Goal: Information Seeking & Learning: Learn about a topic

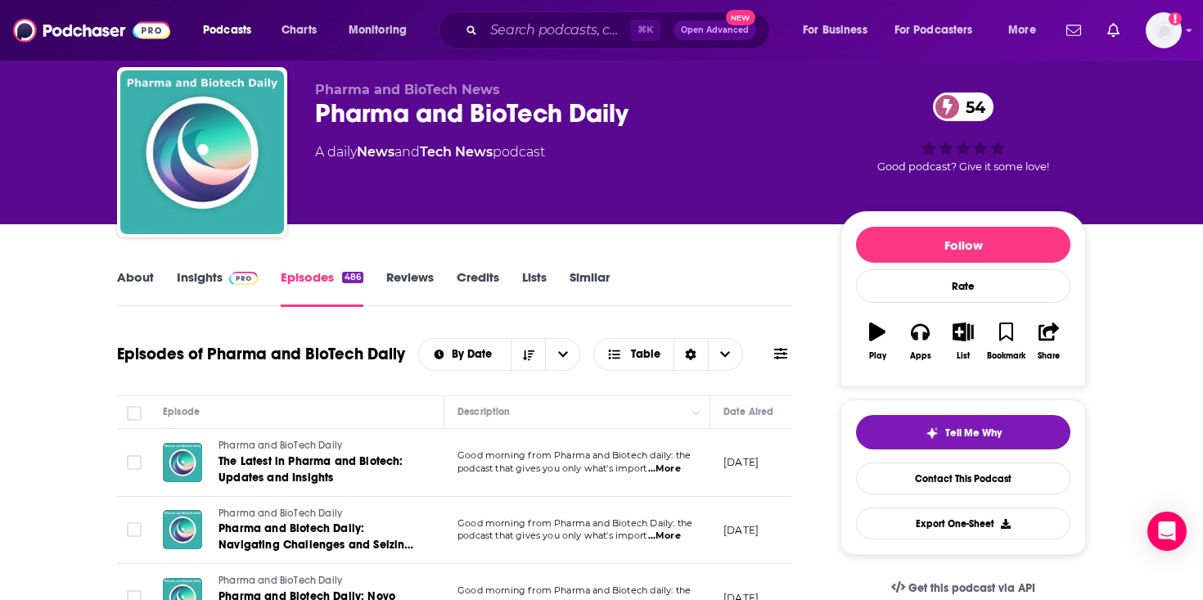
scroll to position [41, 0]
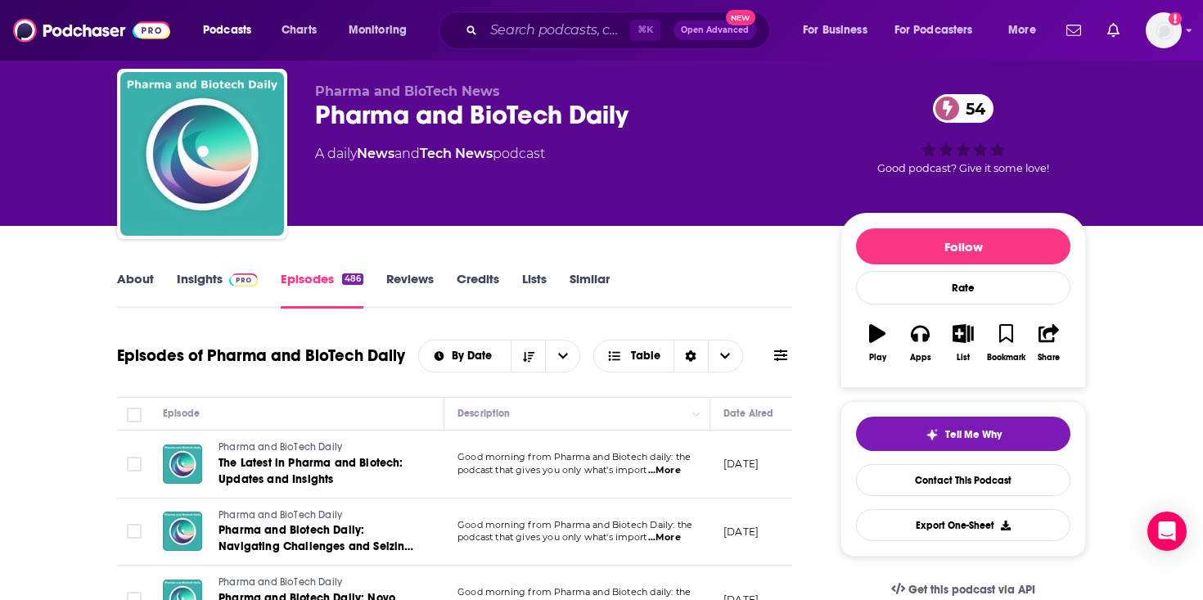
click at [199, 295] on link "Insights" at bounding box center [217, 290] width 81 height 38
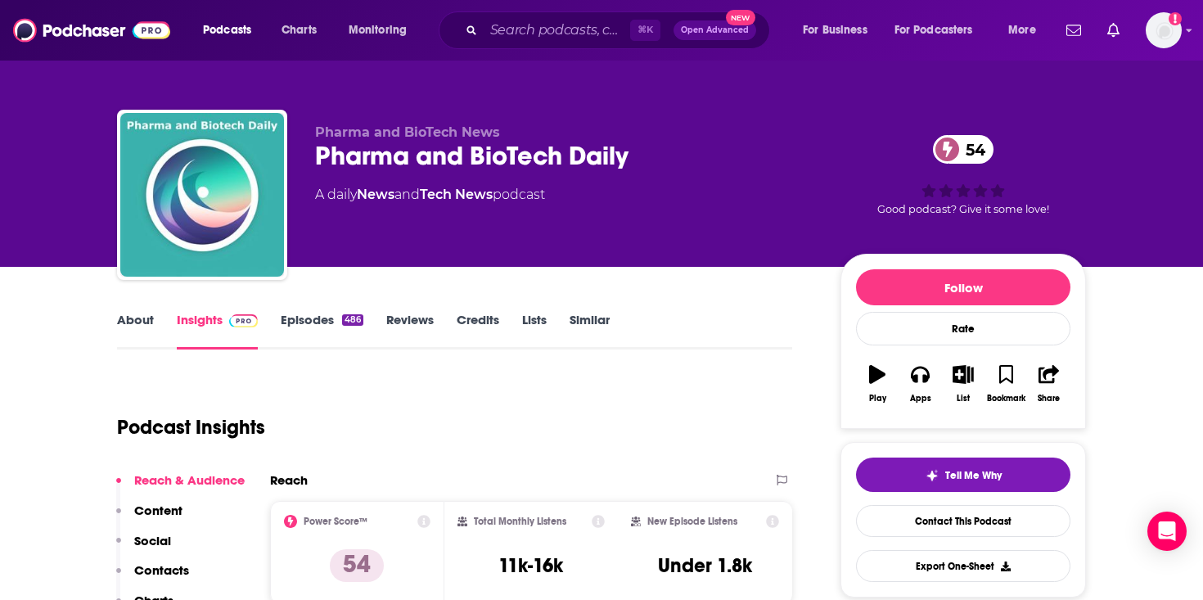
click at [332, 332] on link "Episodes 486" at bounding box center [322, 331] width 83 height 38
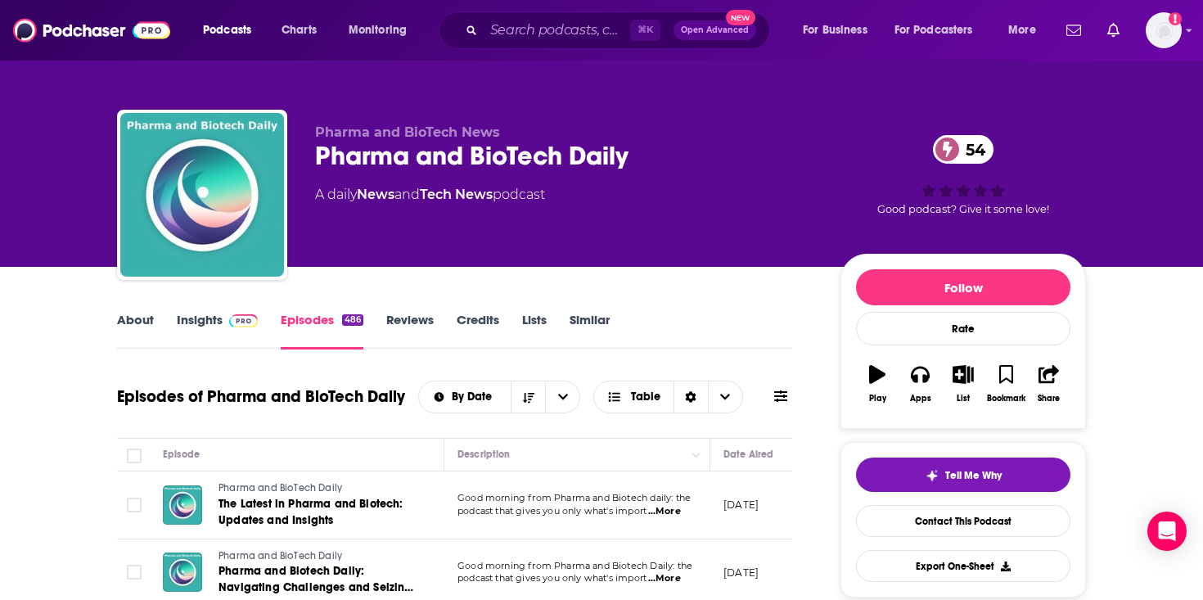
click at [517, 152] on div "Pharma and BioTech Daily 54" at bounding box center [564, 156] width 499 height 32
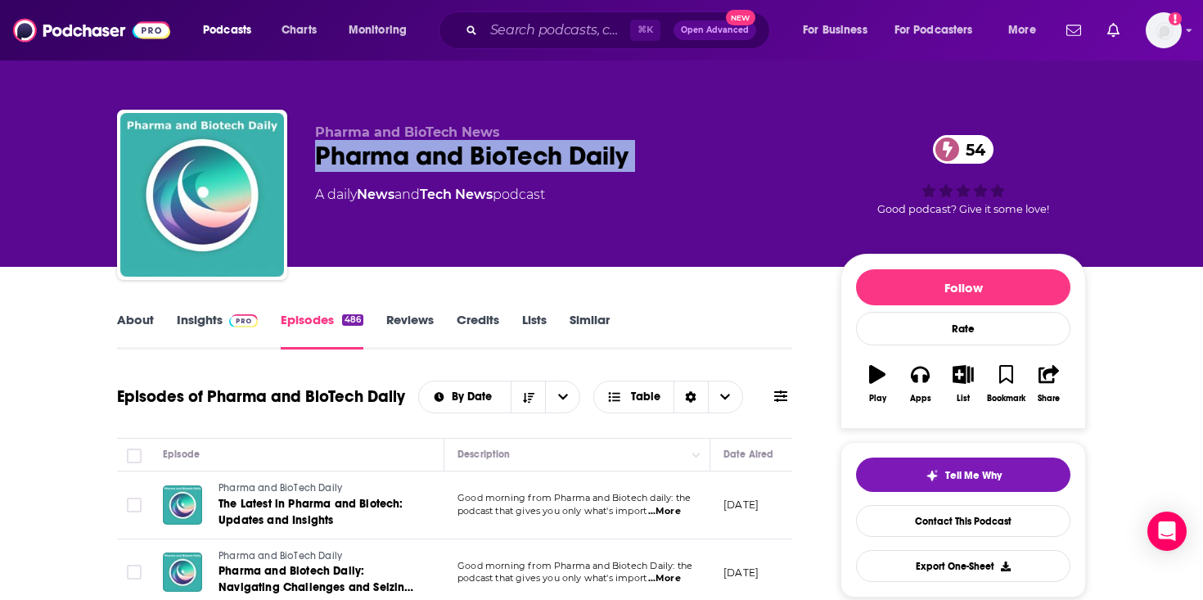
click at [517, 152] on div "Pharma and BioTech Daily 54" at bounding box center [564, 156] width 499 height 32
copy div "Pharma and BioTech Daily 54"
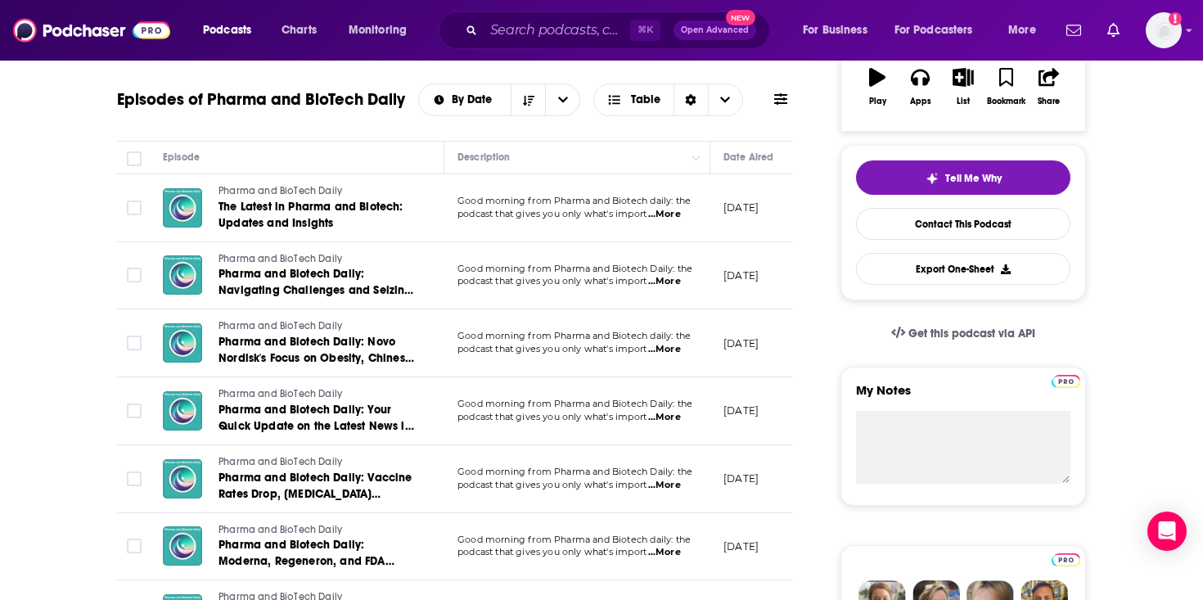
scroll to position [170, 0]
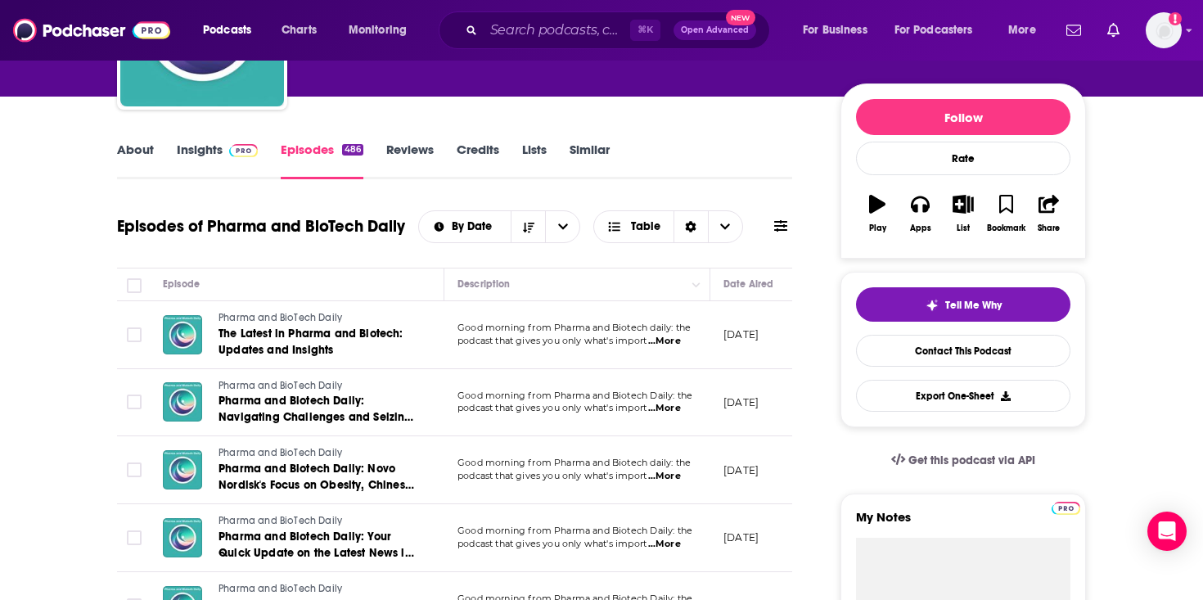
click at [670, 347] on span "...More" at bounding box center [664, 341] width 33 height 13
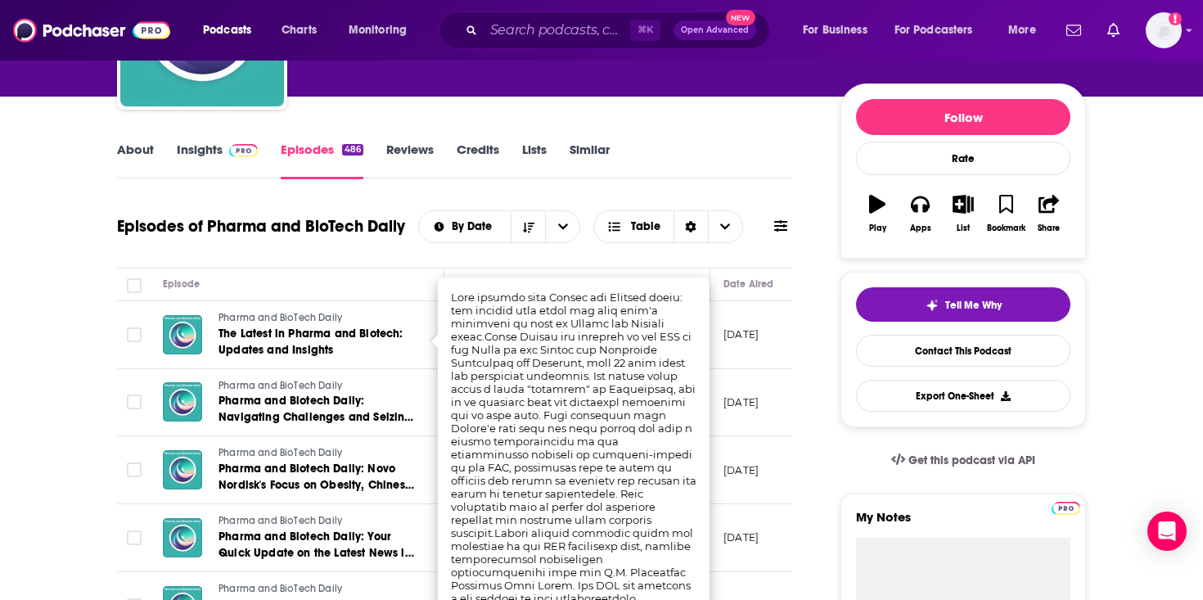
click at [207, 163] on link "Insights" at bounding box center [217, 161] width 81 height 38
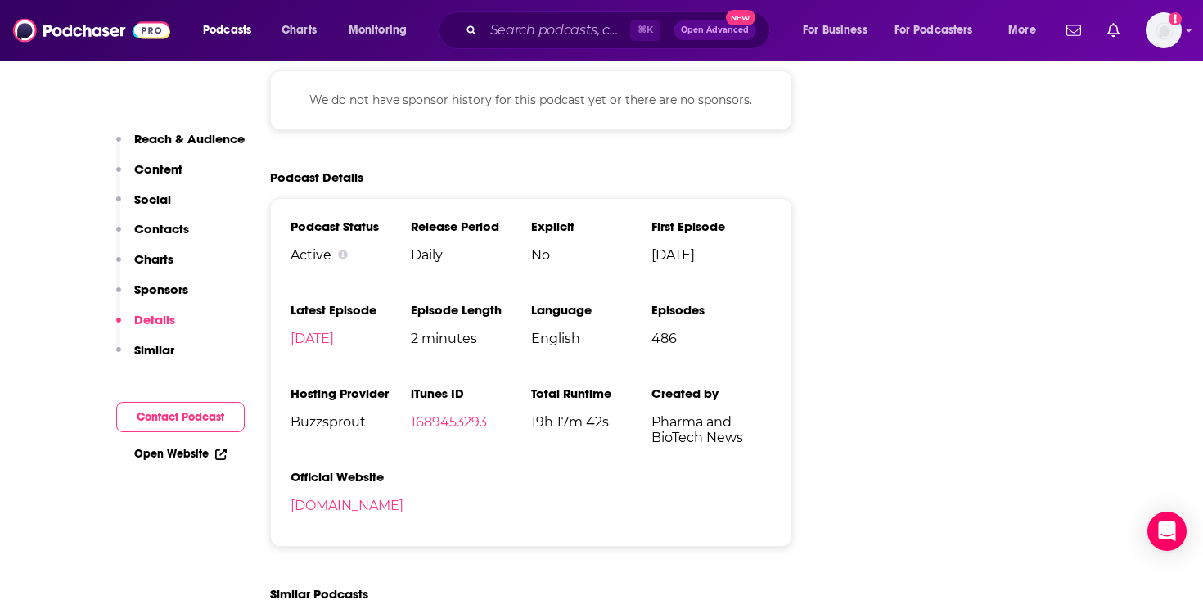
scroll to position [2223, 0]
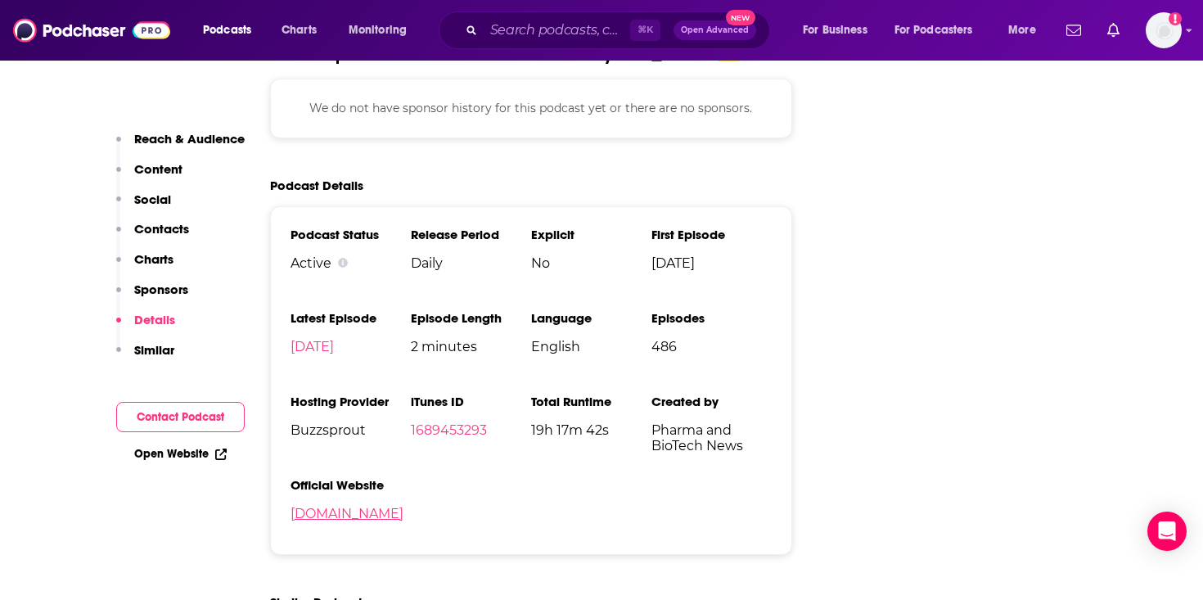
click at [354, 506] on link "buzzsprout.com" at bounding box center [347, 514] width 113 height 16
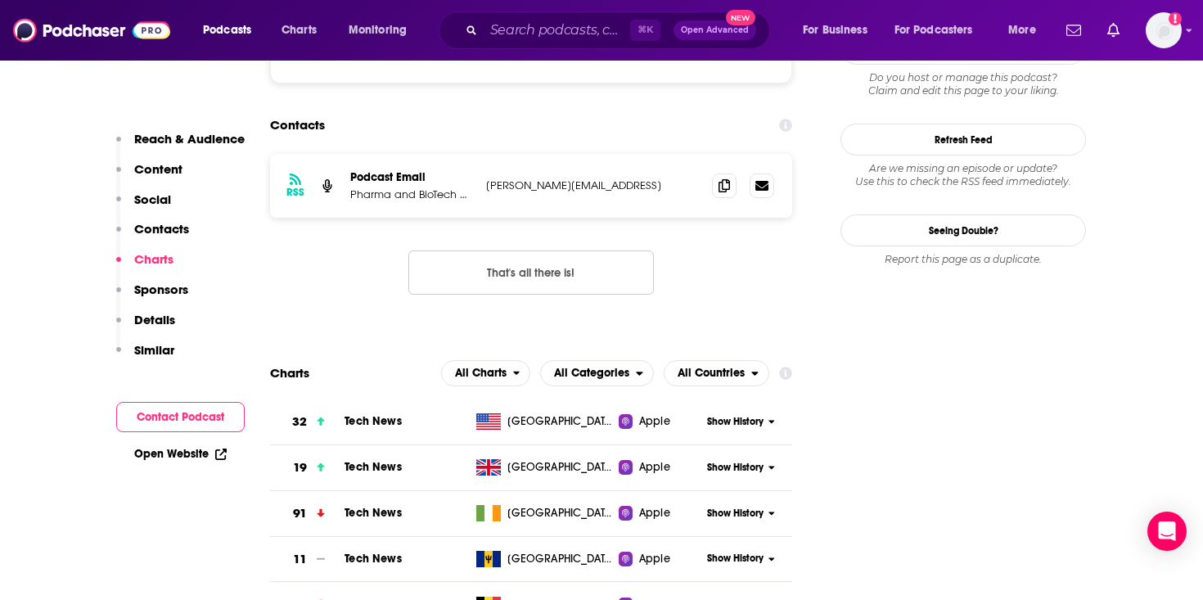
scroll to position [1356, 0]
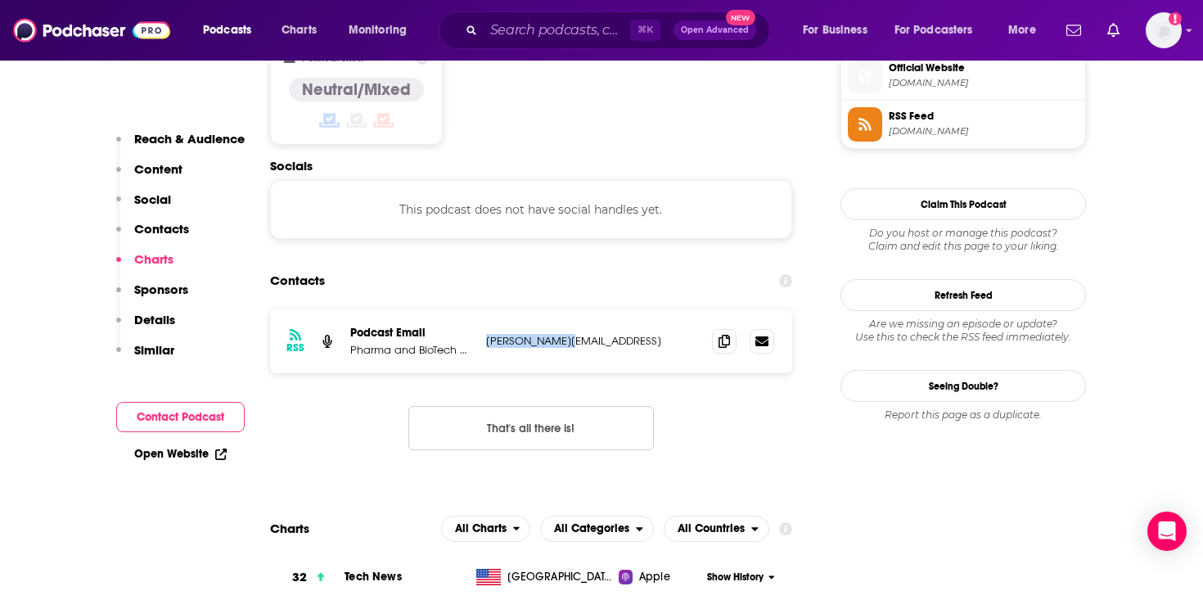
drag, startPoint x: 607, startPoint y: 242, endPoint x: 487, endPoint y: 245, distance: 119.5
click at [487, 334] on p "carlo@owith.ai" at bounding box center [592, 341] width 213 height 14
copy p "carlo@owith.ai"
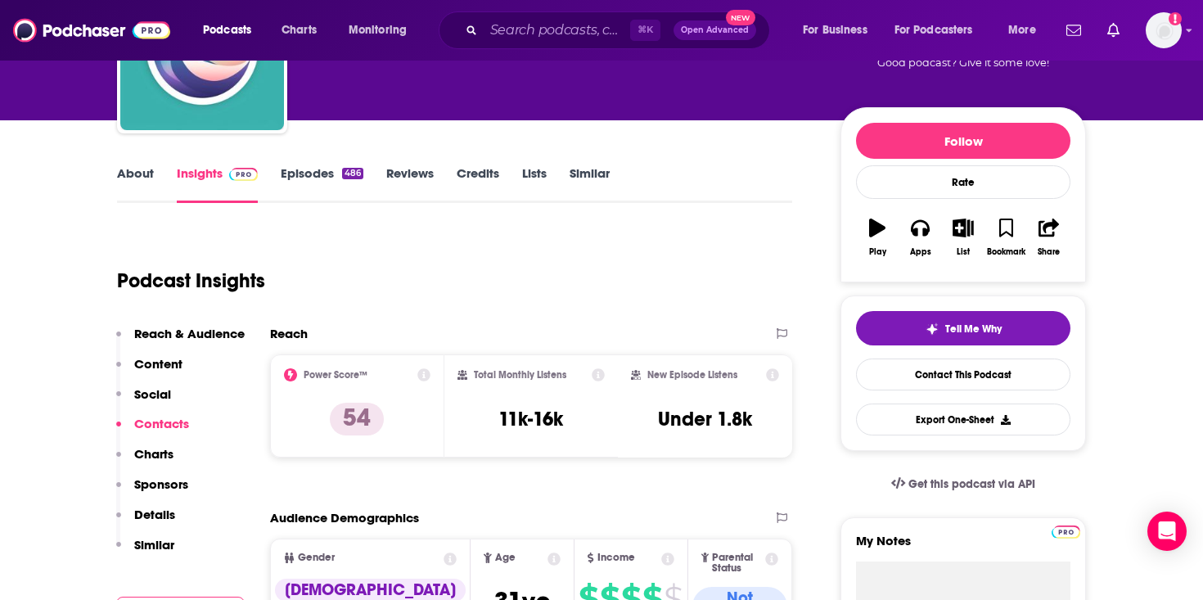
scroll to position [0, 0]
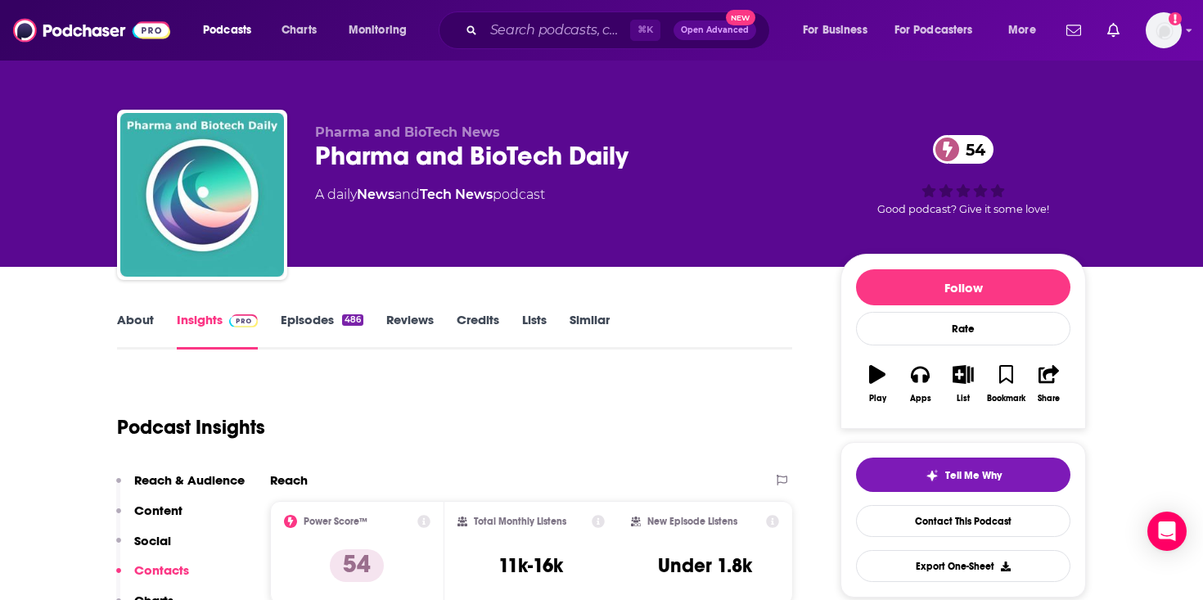
click at [121, 327] on link "About" at bounding box center [135, 331] width 37 height 38
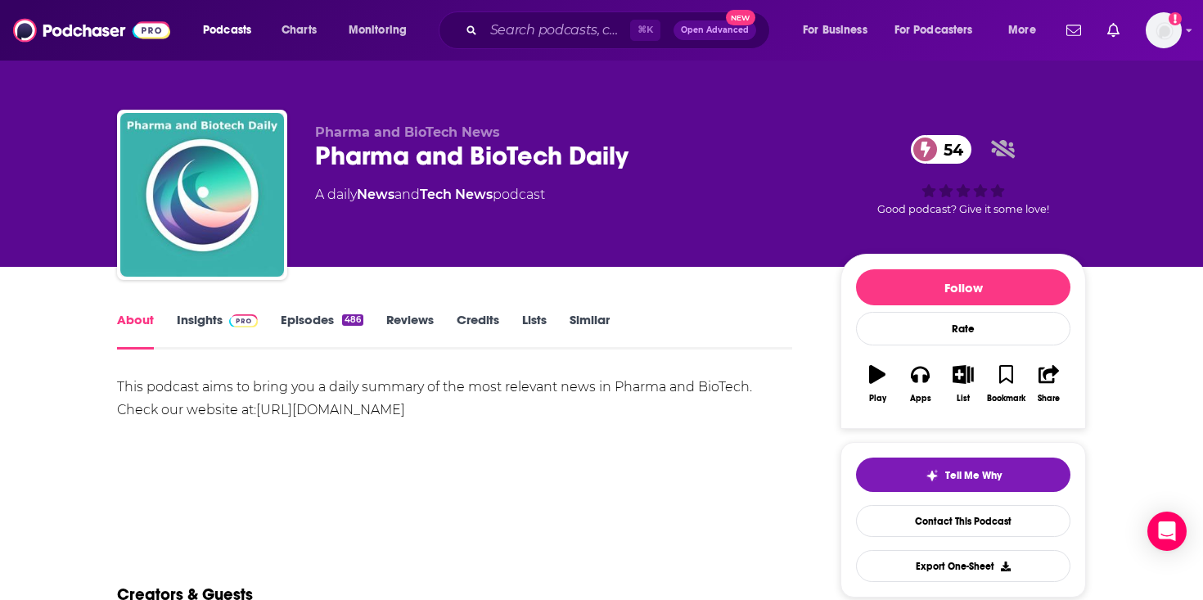
click at [280, 395] on div "This podcast aims to bring you a daily summary of the most relevant news in Pha…" at bounding box center [454, 399] width 675 height 46
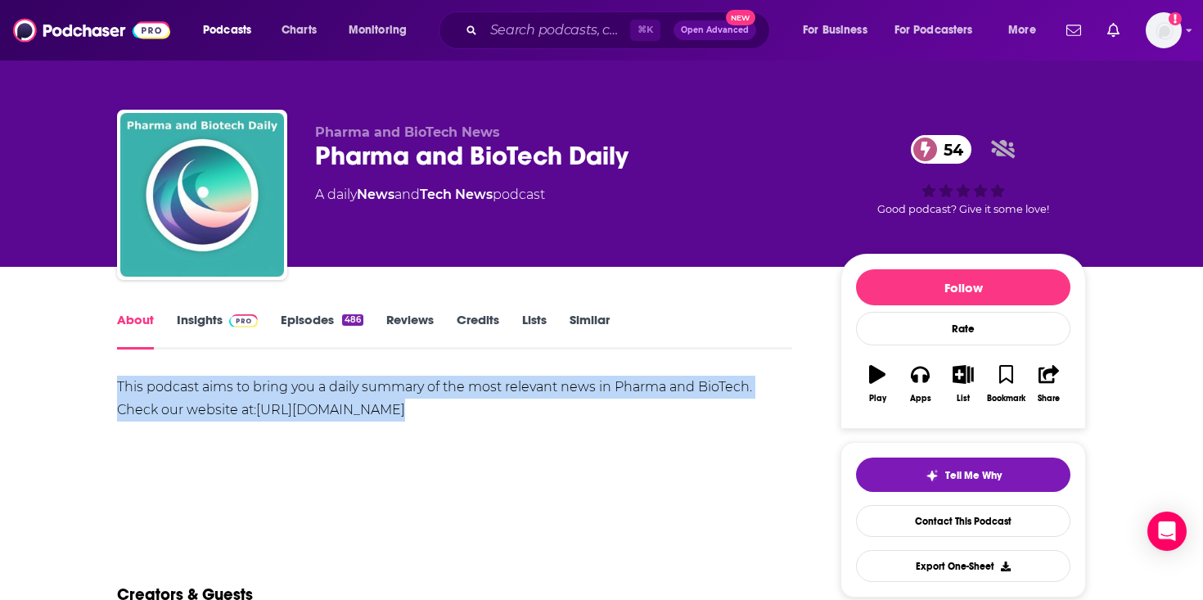
click at [280, 395] on div "This podcast aims to bring you a daily summary of the most relevant news in Pha…" at bounding box center [454, 399] width 675 height 46
copy div "This podcast aims to bring you a daily summary of the most relevant news in Pha…"
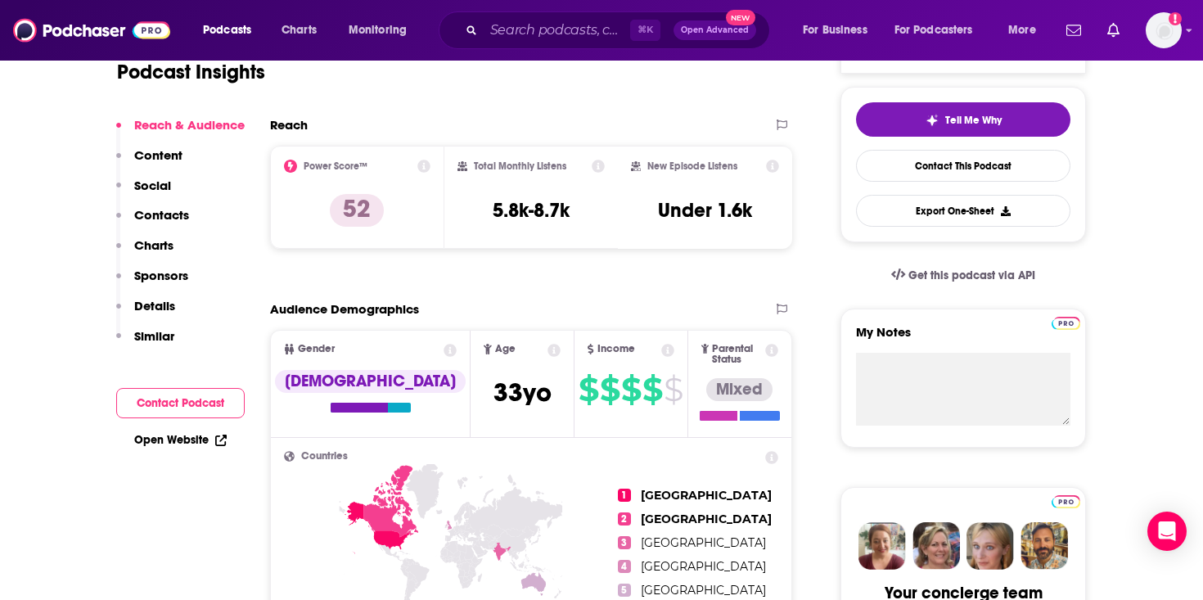
scroll to position [135, 0]
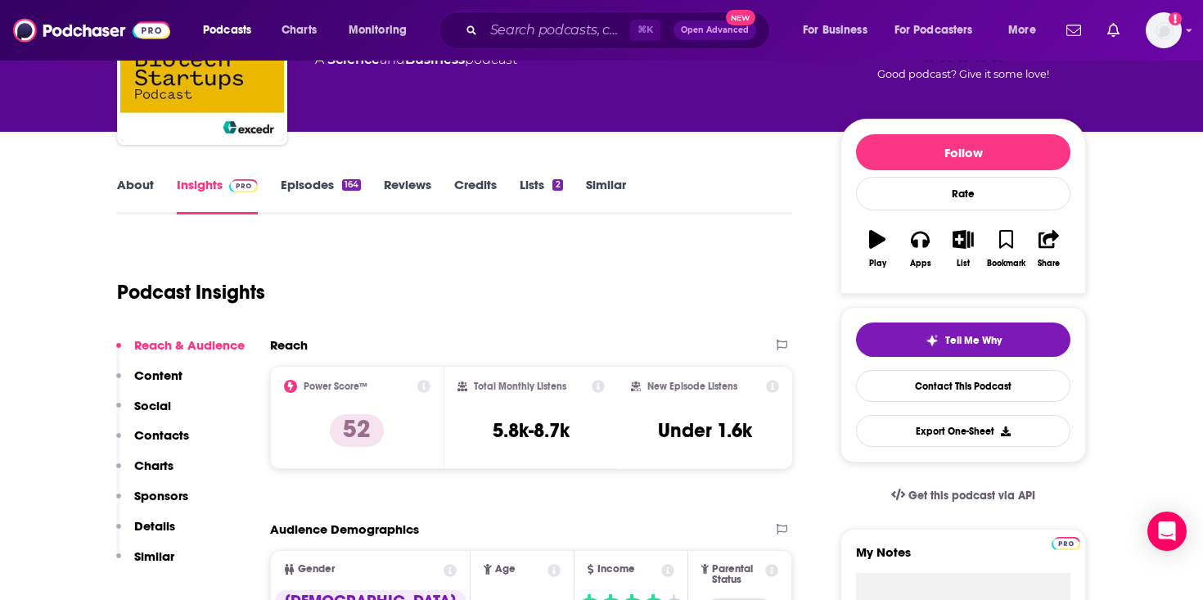
click at [127, 182] on link "About" at bounding box center [135, 196] width 37 height 38
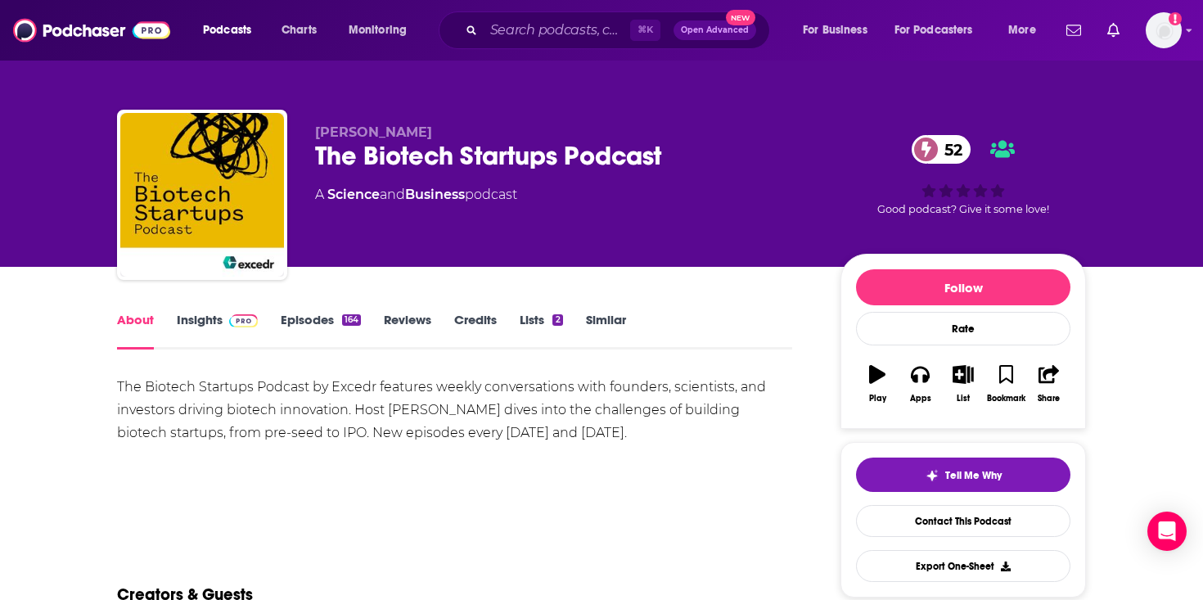
click at [336, 418] on div "The Biotech Startups Podcast by Excedr features weekly conversations with found…" at bounding box center [454, 410] width 675 height 69
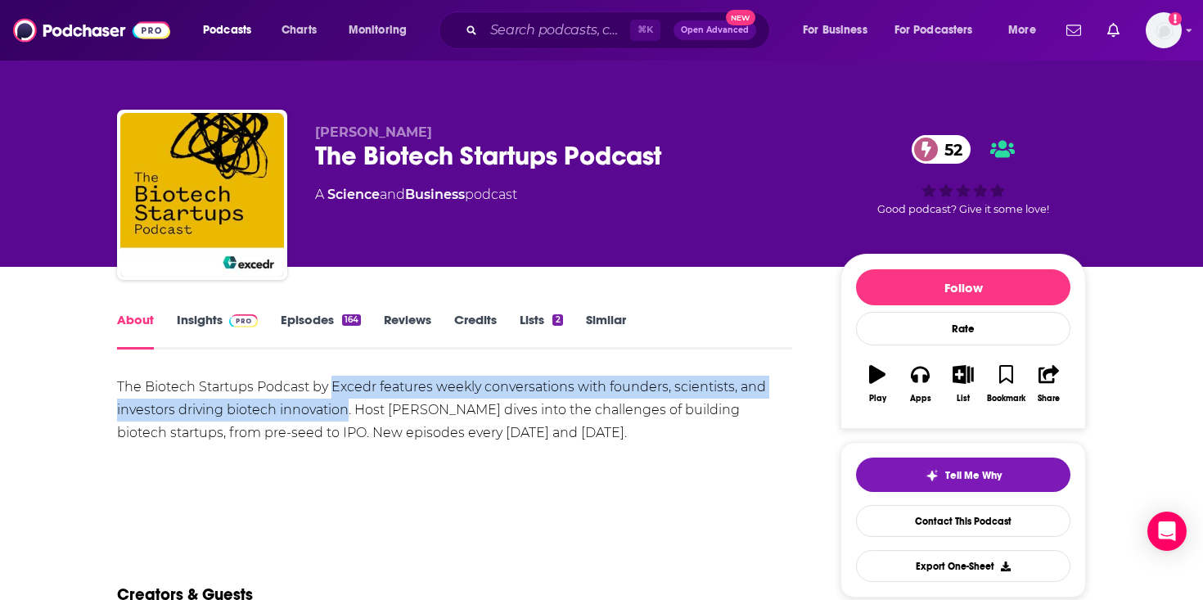
drag, startPoint x: 336, startPoint y: 418, endPoint x: 354, endPoint y: 388, distance: 35.2
click at [354, 388] on div "The Biotech Startups Podcast by Excedr features weekly conversations with found…" at bounding box center [454, 410] width 675 height 69
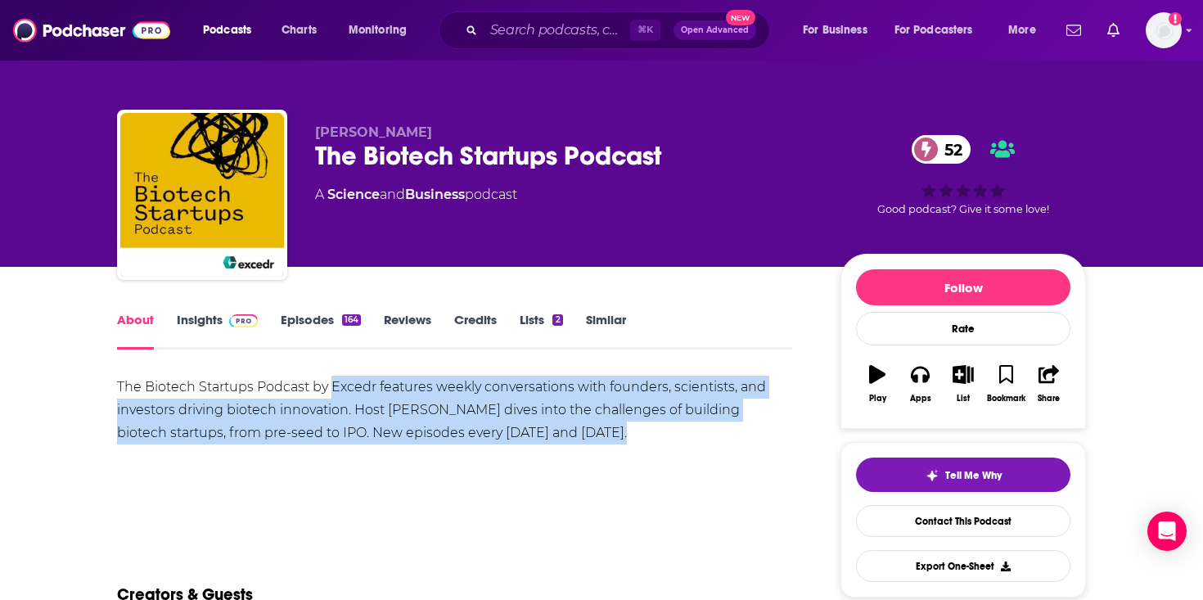
drag, startPoint x: 354, startPoint y: 388, endPoint x: 439, endPoint y: 470, distance: 118.1
click at [439, 470] on div "The Biotech Startups Podcast by Excedr features weekly conversations with found…" at bounding box center [454, 433] width 675 height 115
drag, startPoint x: 439, startPoint y: 470, endPoint x: 102, endPoint y: 365, distance: 353.2
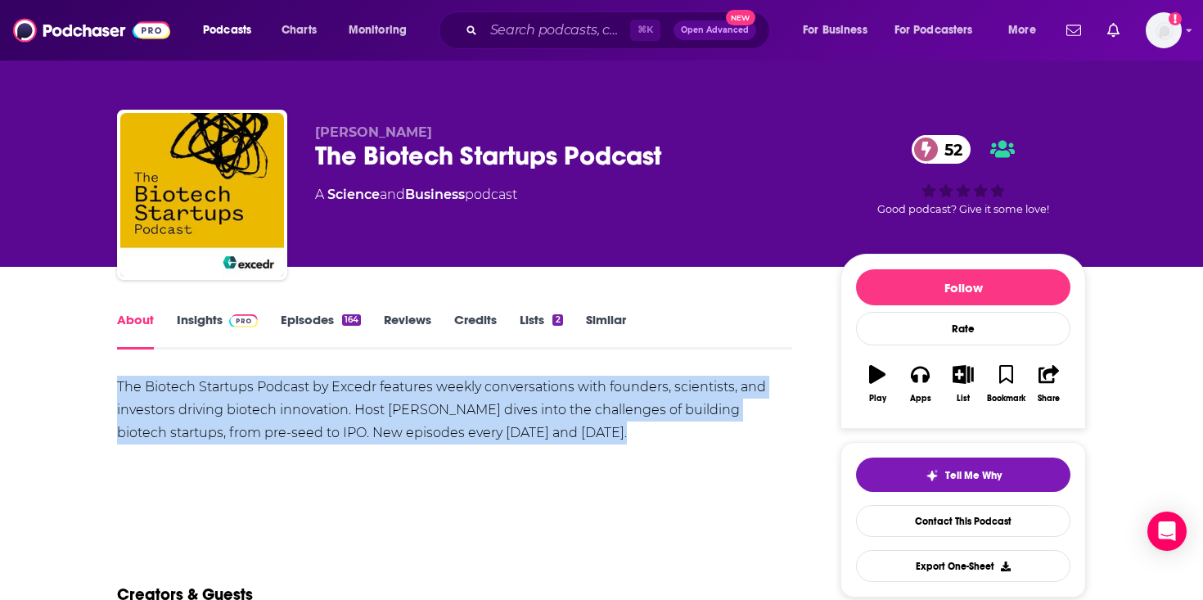
drag, startPoint x: 102, startPoint y: 365, endPoint x: 263, endPoint y: 473, distance: 194.1
click at [263, 473] on div "The Biotech Startups Podcast by Excedr features weekly conversations with found…" at bounding box center [454, 433] width 675 height 115
drag, startPoint x: 263, startPoint y: 473, endPoint x: 164, endPoint y: 389, distance: 130.1
click at [164, 389] on div "The Biotech Startups Podcast by Excedr features weekly conversations with found…" at bounding box center [454, 433] width 675 height 115
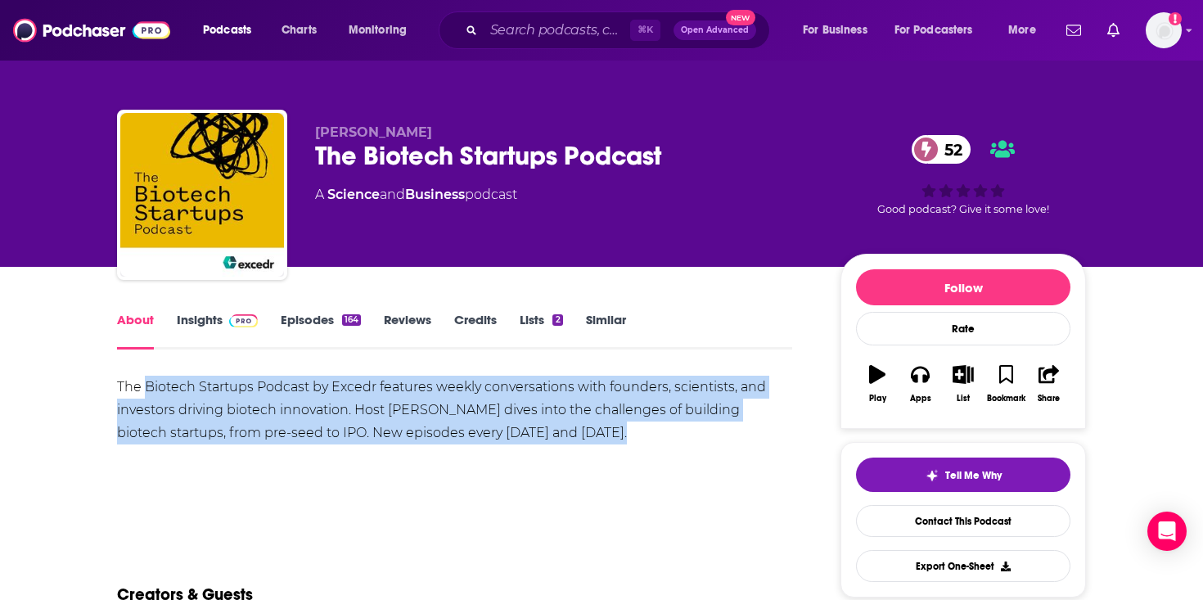
click at [164, 389] on div "The Biotech Startups Podcast by Excedr features weekly conversations with found…" at bounding box center [454, 410] width 675 height 69
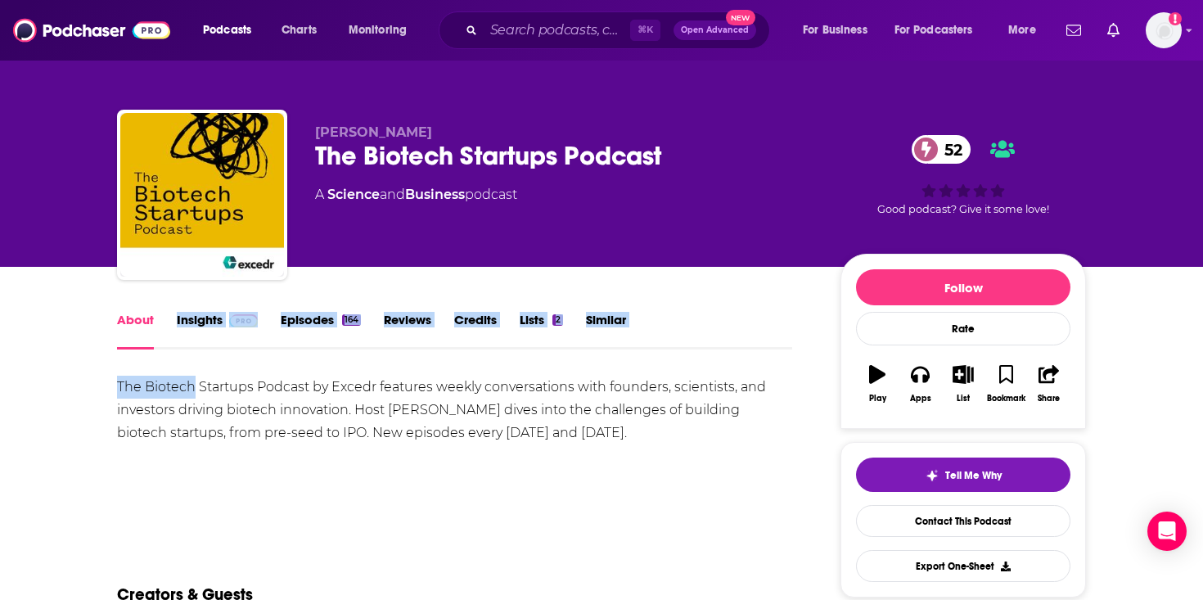
drag, startPoint x: 164, startPoint y: 389, endPoint x: 116, endPoint y: 344, distance: 65.4
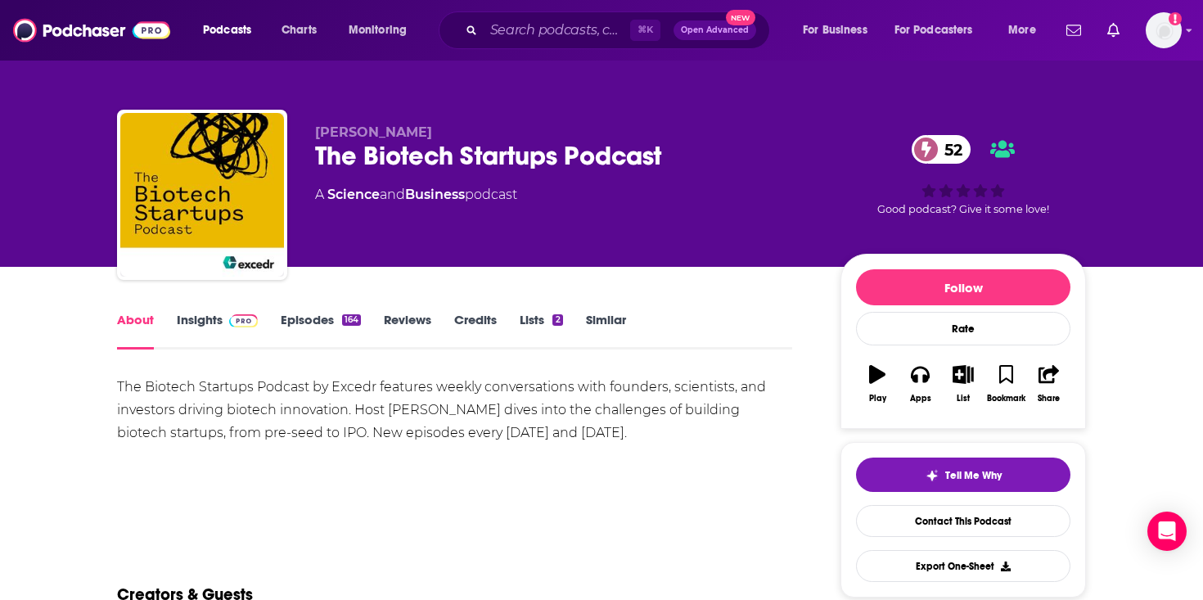
click at [178, 388] on div "The Biotech Startups Podcast by Excedr features weekly conversations with found…" at bounding box center [454, 410] width 675 height 69
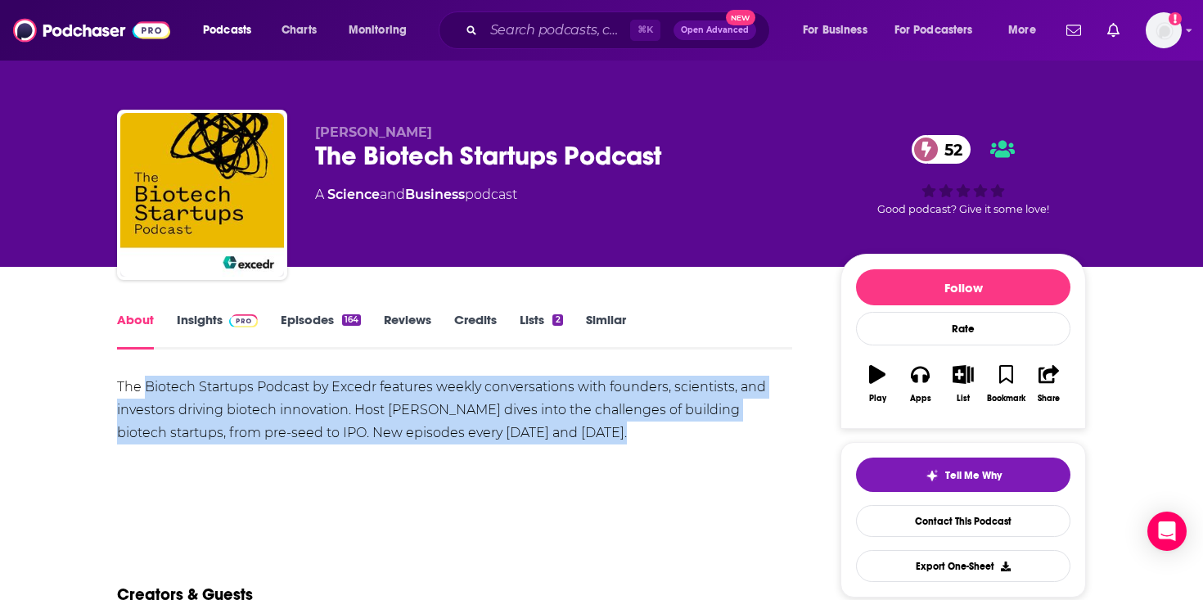
drag, startPoint x: 178, startPoint y: 388, endPoint x: 260, endPoint y: 474, distance: 118.1
click at [259, 472] on div "The Biotech Startups Podcast by Excedr features weekly conversations with found…" at bounding box center [454, 433] width 675 height 115
click at [260, 474] on div "The Biotech Startups Podcast by Excedr features weekly conversations with found…" at bounding box center [454, 433] width 675 height 115
drag, startPoint x: 260, startPoint y: 474, endPoint x: 47, endPoint y: 387, distance: 229.1
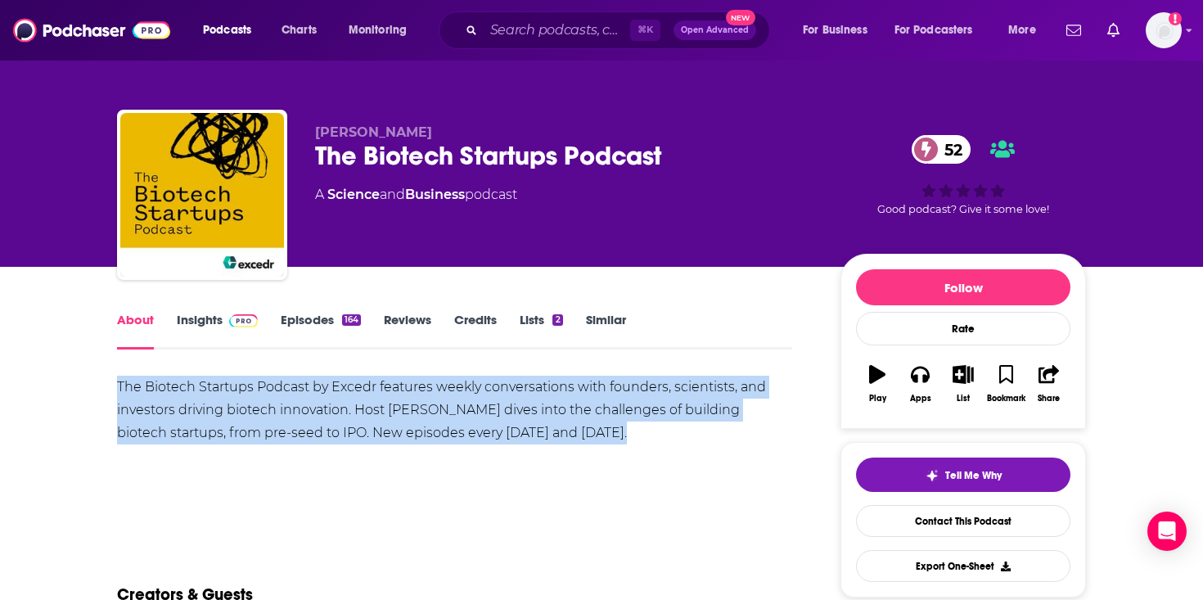
drag, startPoint x: 263, startPoint y: 485, endPoint x: 284, endPoint y: 494, distance: 23.1
click at [284, 494] on div "The Biotech Startups Podcast by Excedr features weekly conversations with found…" at bounding box center [454, 451] width 675 height 150
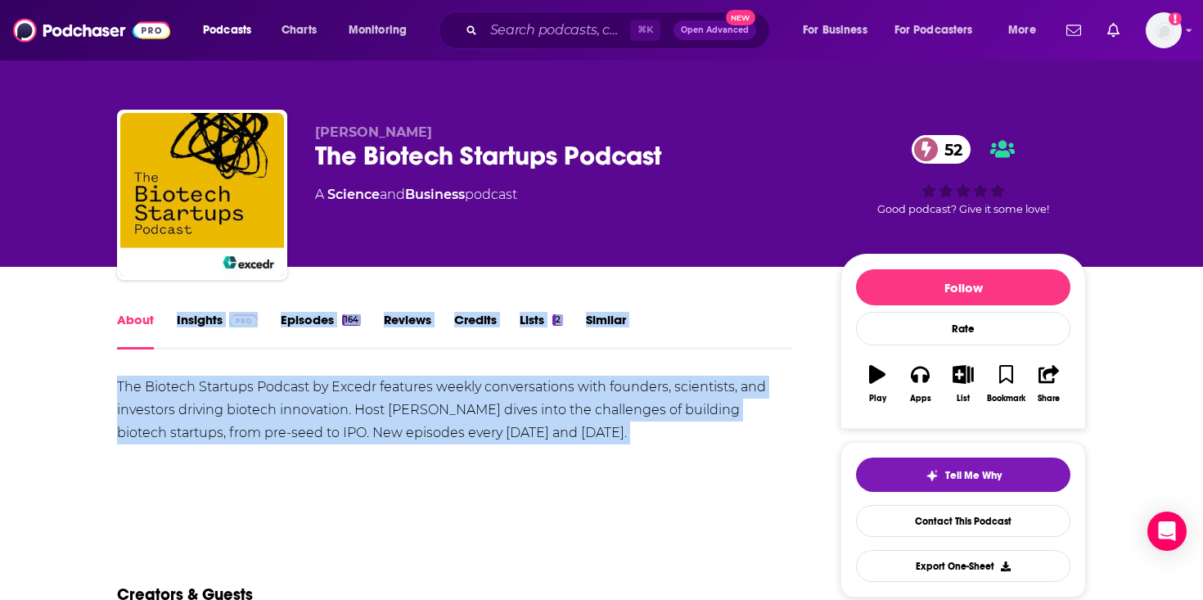
drag, startPoint x: 284, startPoint y: 494, endPoint x: 129, endPoint y: 331, distance: 225.3
click at [325, 318] on link "Episodes 164" at bounding box center [321, 331] width 80 height 38
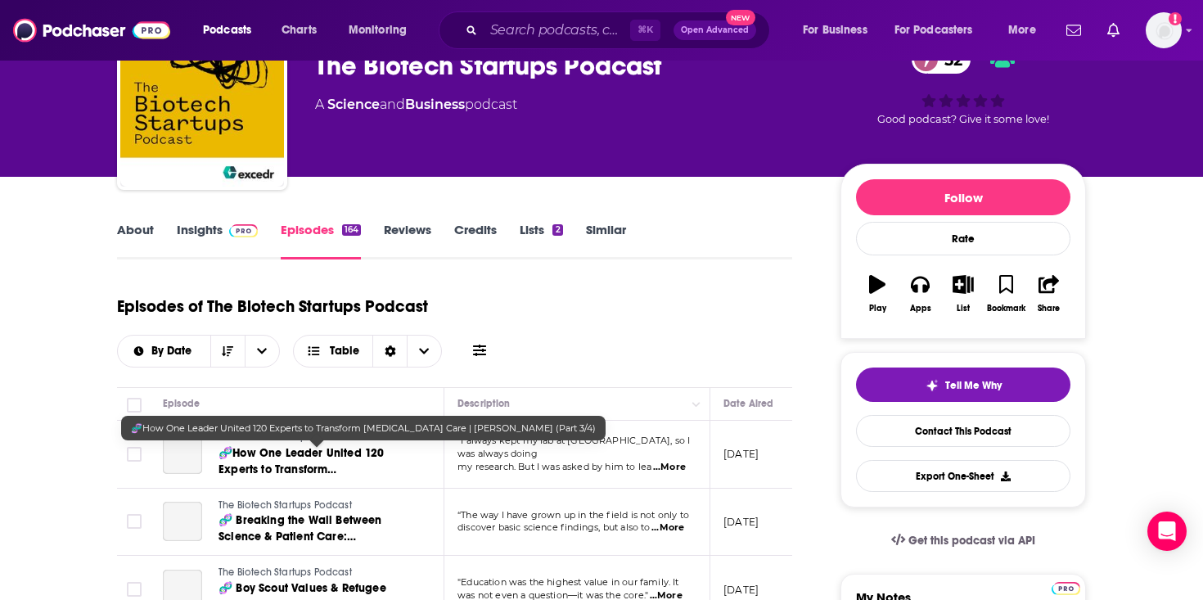
scroll to position [316, 0]
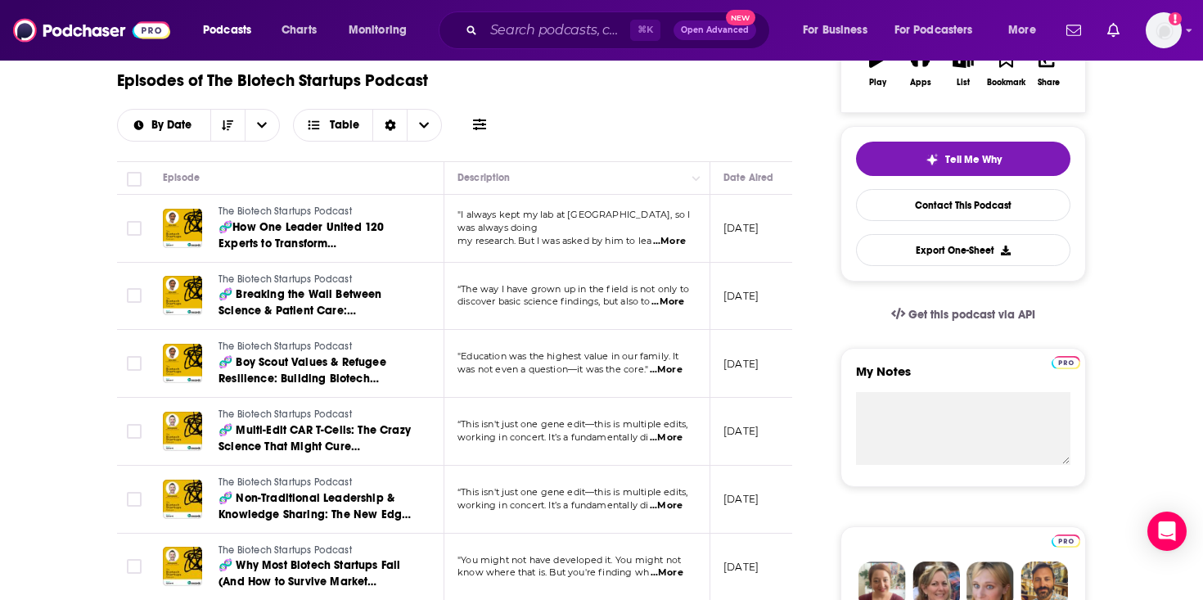
click at [675, 239] on span "...More" at bounding box center [669, 241] width 33 height 13
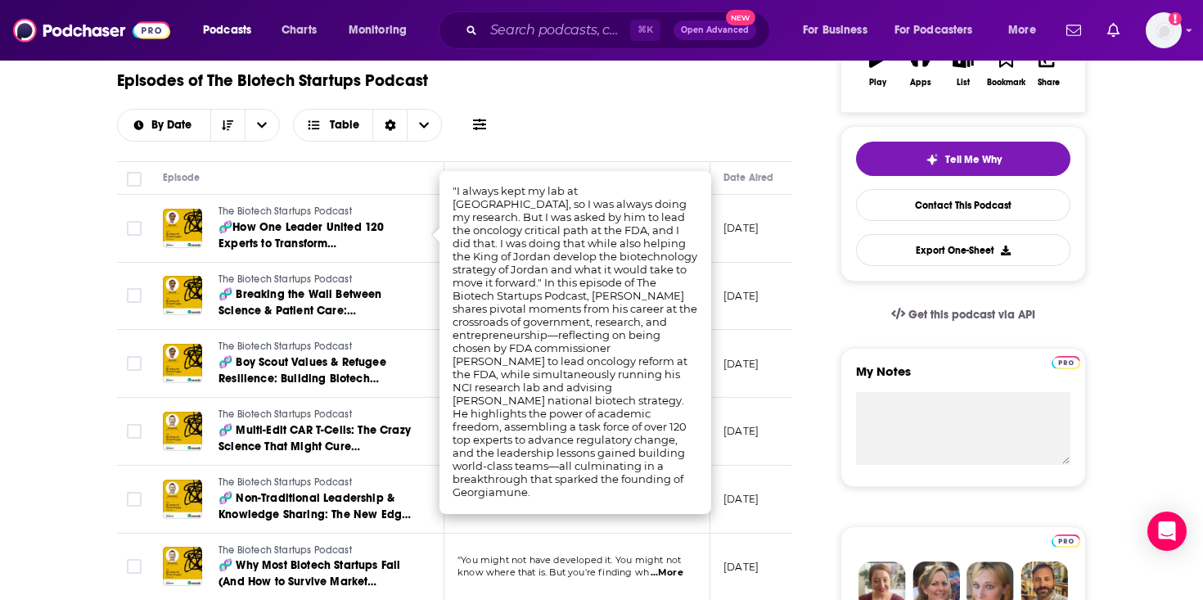
click at [649, 118] on div "Episodes of The Biotech Startups Podcast By Date Table" at bounding box center [454, 101] width 675 height 82
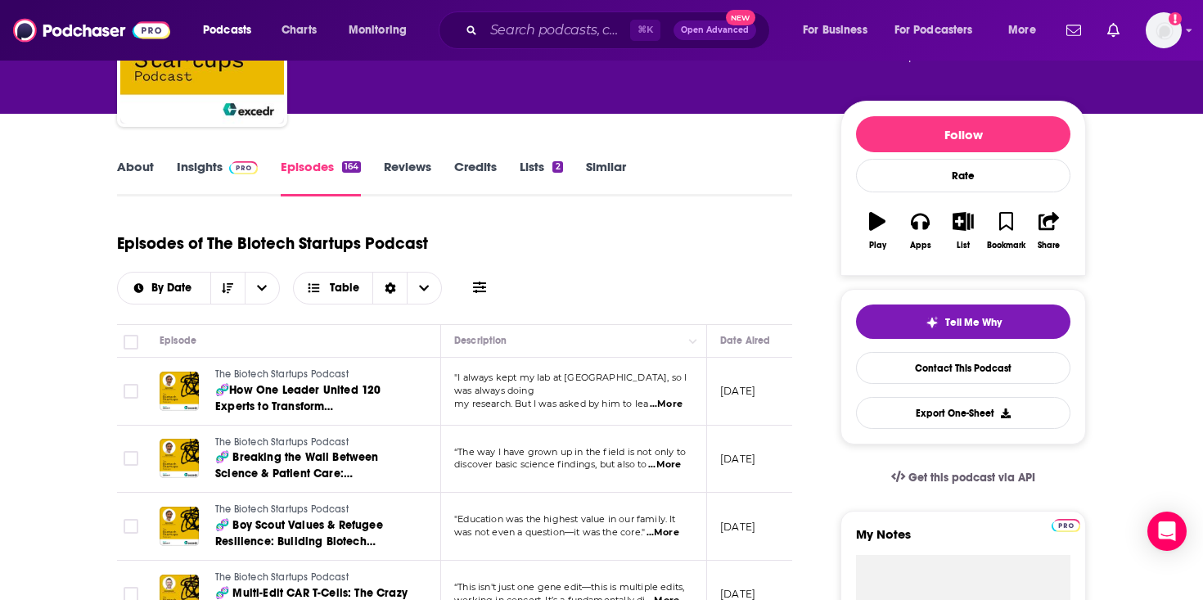
scroll to position [0, 2]
click at [672, 469] on span "...More" at bounding box center [665, 464] width 33 height 13
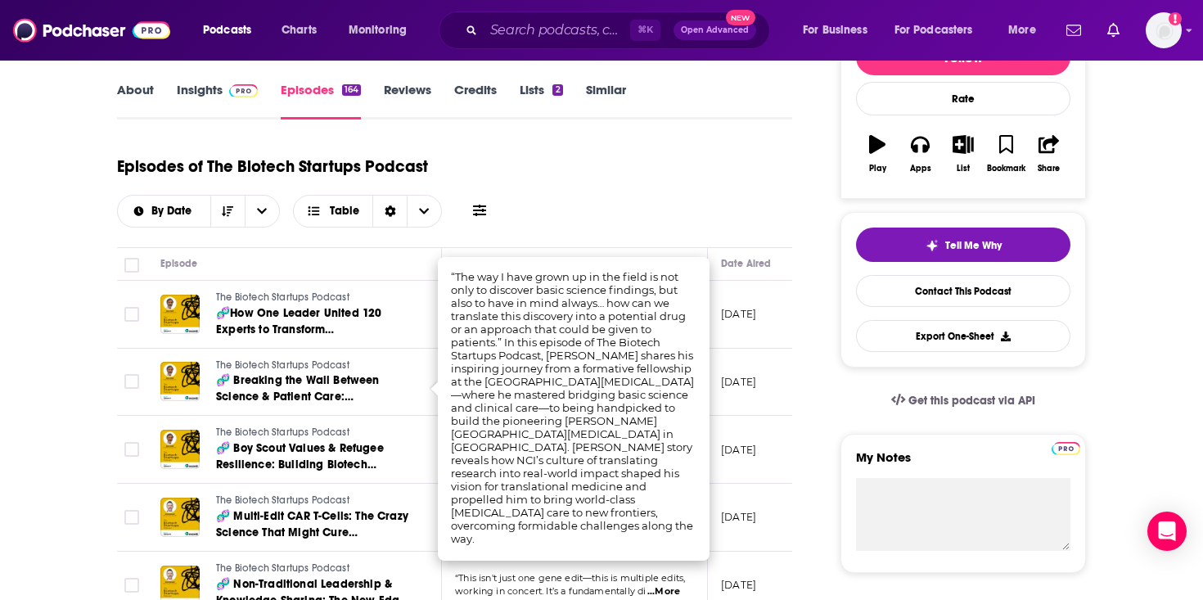
scroll to position [336, 0]
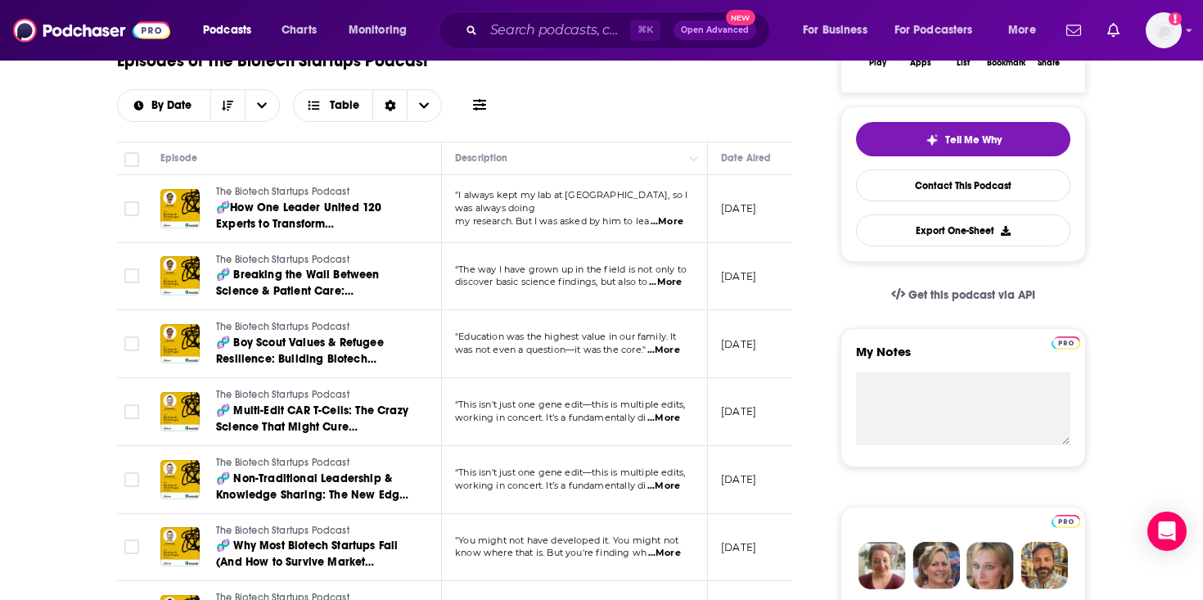
click at [672, 410] on span "“This isn't just one gene edit—this is multiple edits," at bounding box center [570, 404] width 230 height 11
click at [672, 418] on span "...More" at bounding box center [664, 418] width 33 height 13
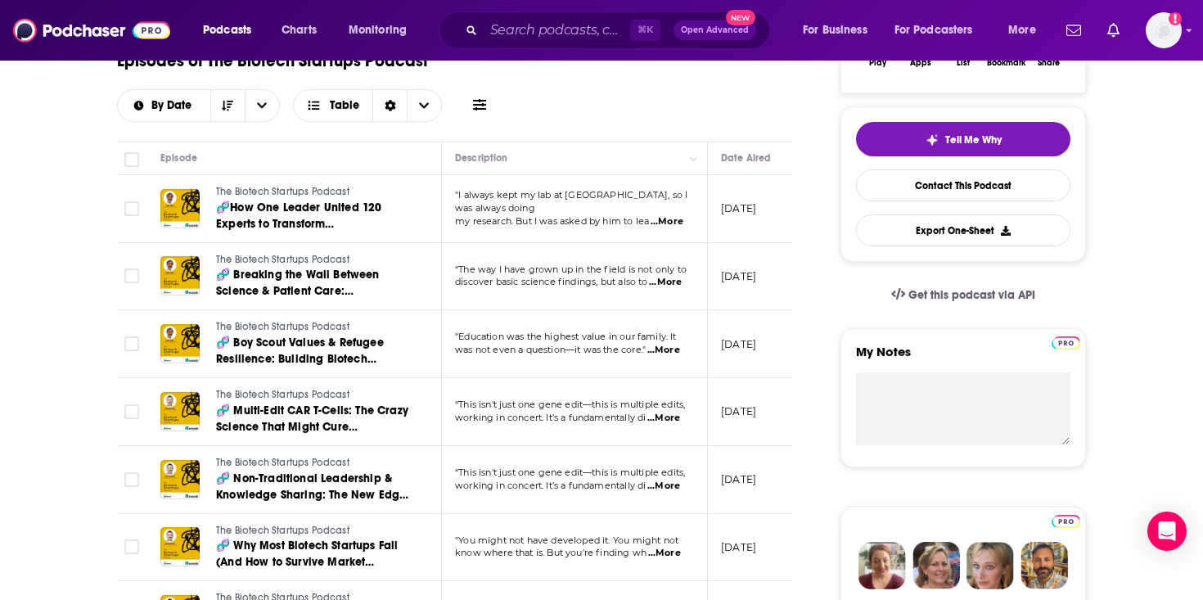
click at [666, 490] on span "...More" at bounding box center [664, 486] width 33 height 13
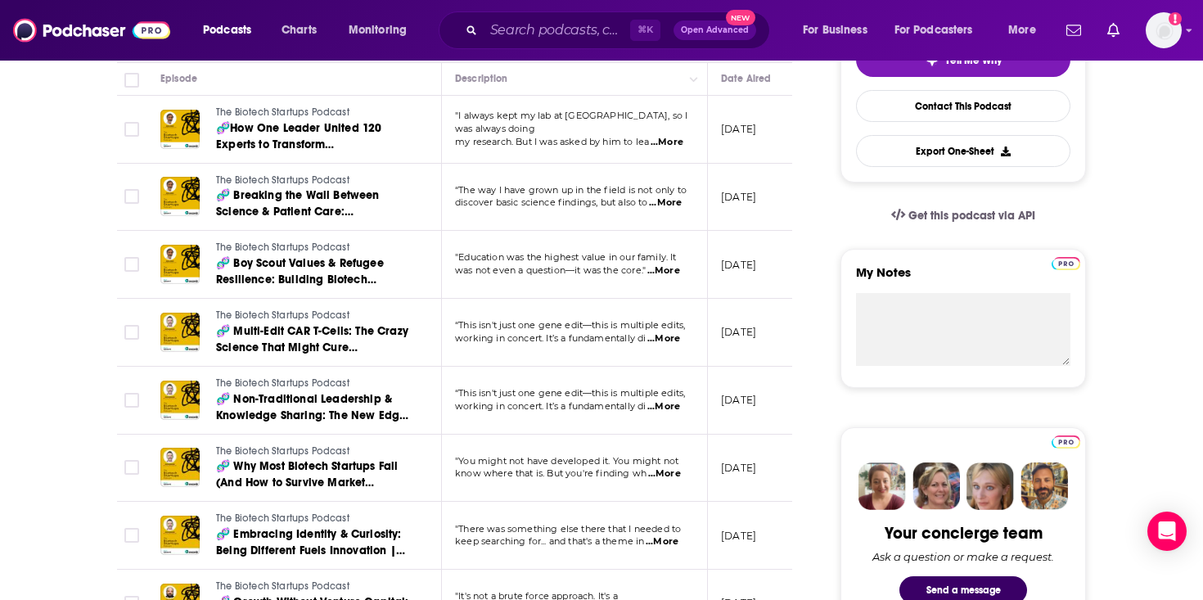
scroll to position [421, 0]
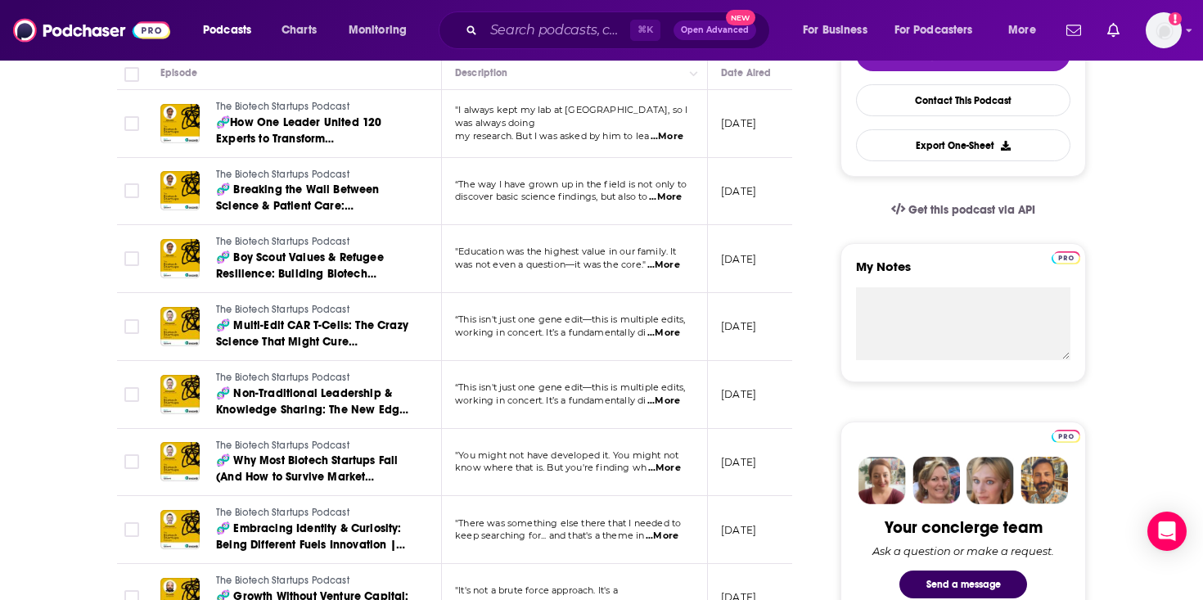
click at [665, 468] on span "...More" at bounding box center [664, 468] width 33 height 13
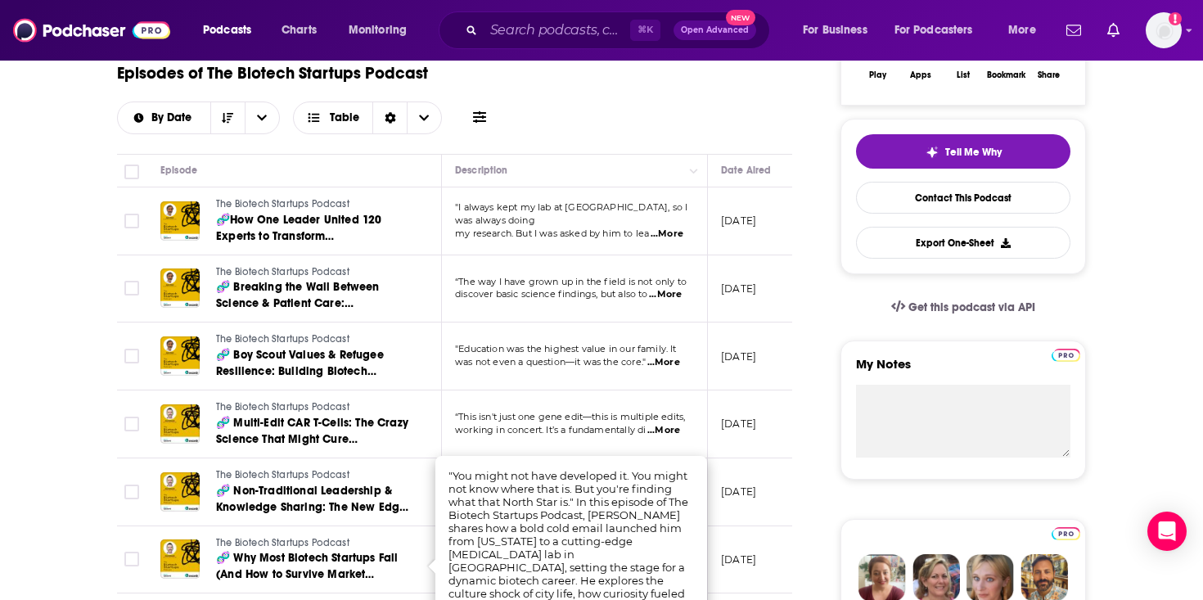
scroll to position [129, 0]
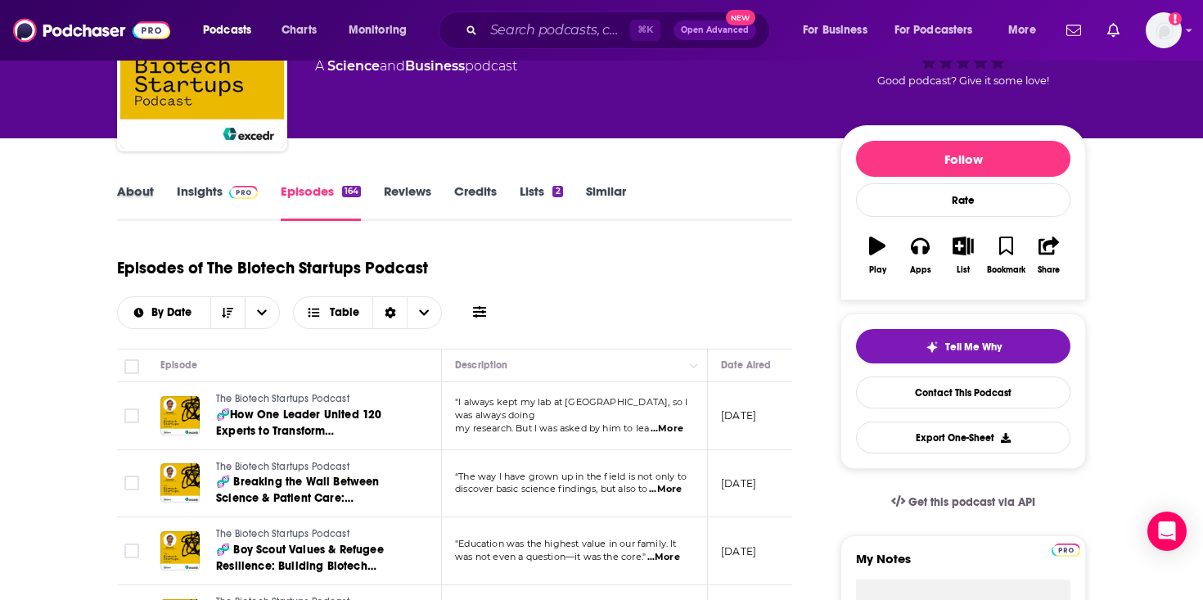
click at [174, 203] on div "About" at bounding box center [147, 202] width 60 height 38
click at [194, 189] on link "Insights" at bounding box center [217, 202] width 81 height 38
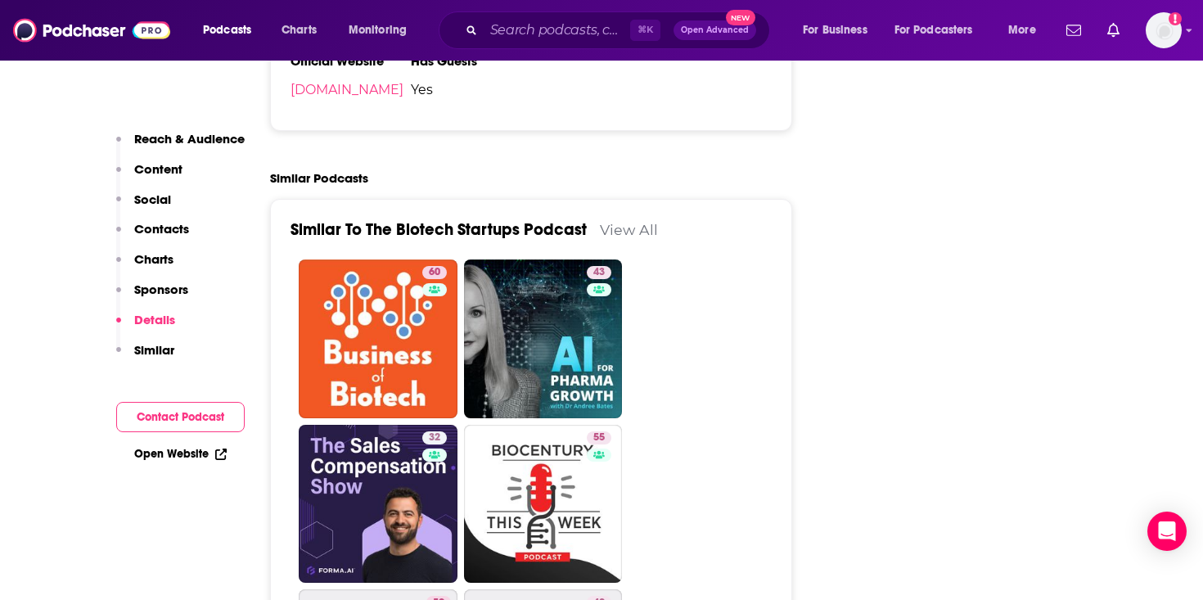
scroll to position [2904, 0]
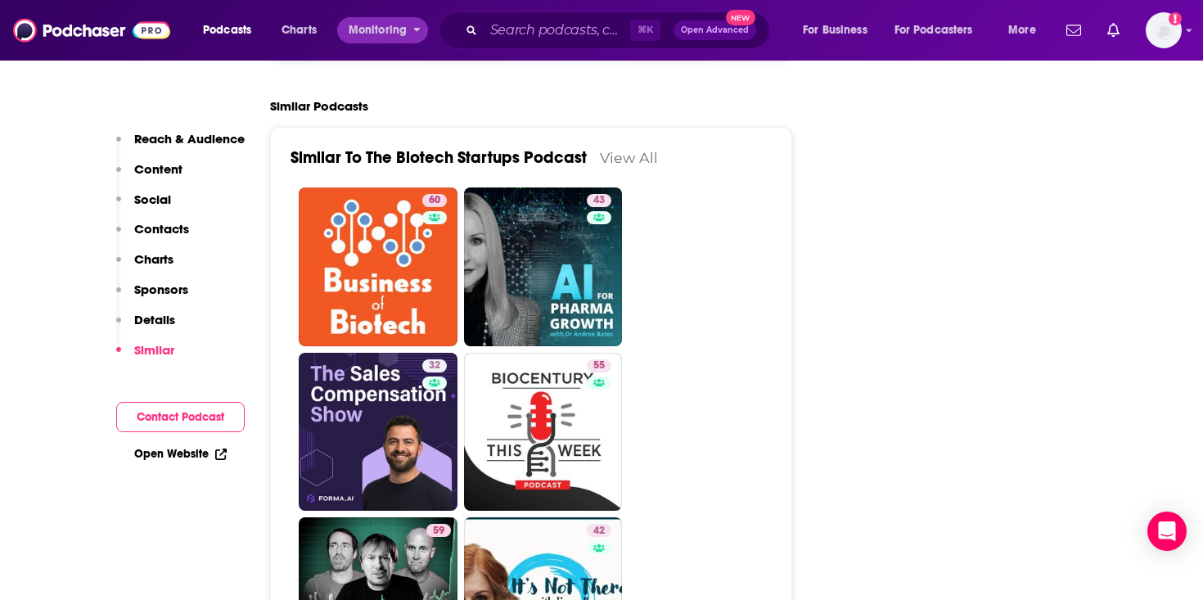
drag, startPoint x: 365, startPoint y: 206, endPoint x: 364, endPoint y: 19, distance: 187.5
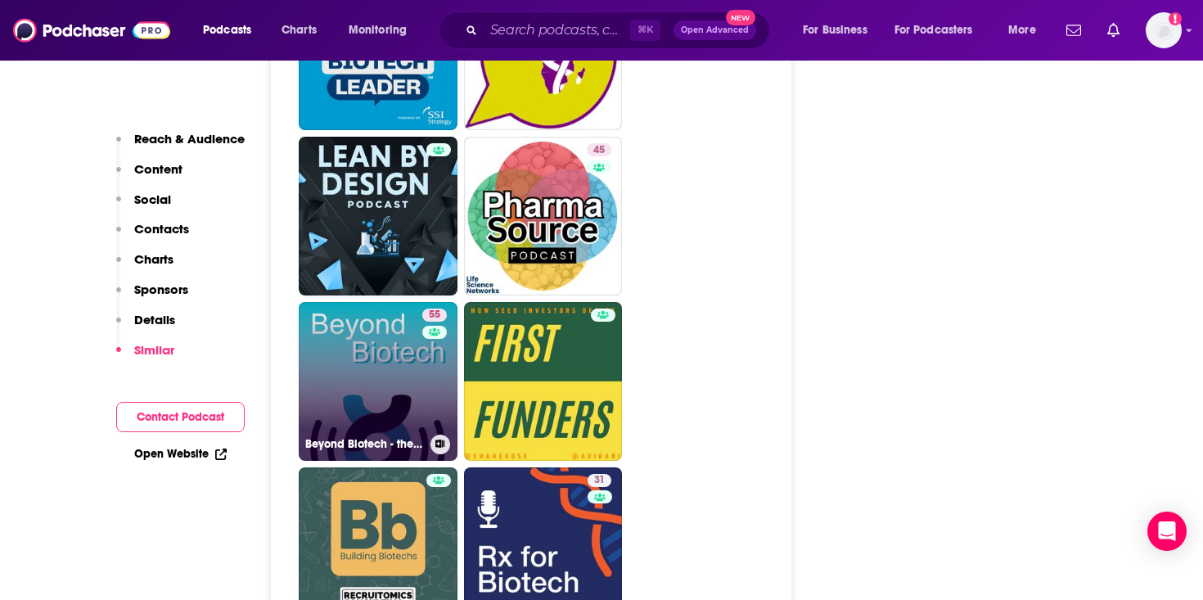
scroll to position [3618, 0]
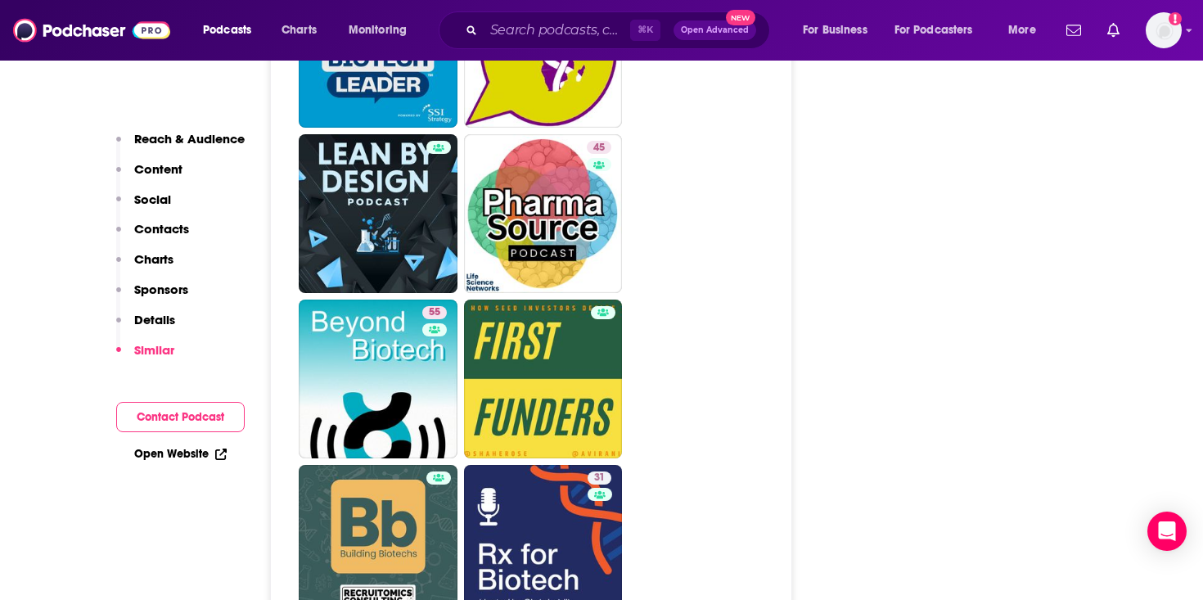
drag, startPoint x: 530, startPoint y: 448, endPoint x: 396, endPoint y: 14, distance: 453.9
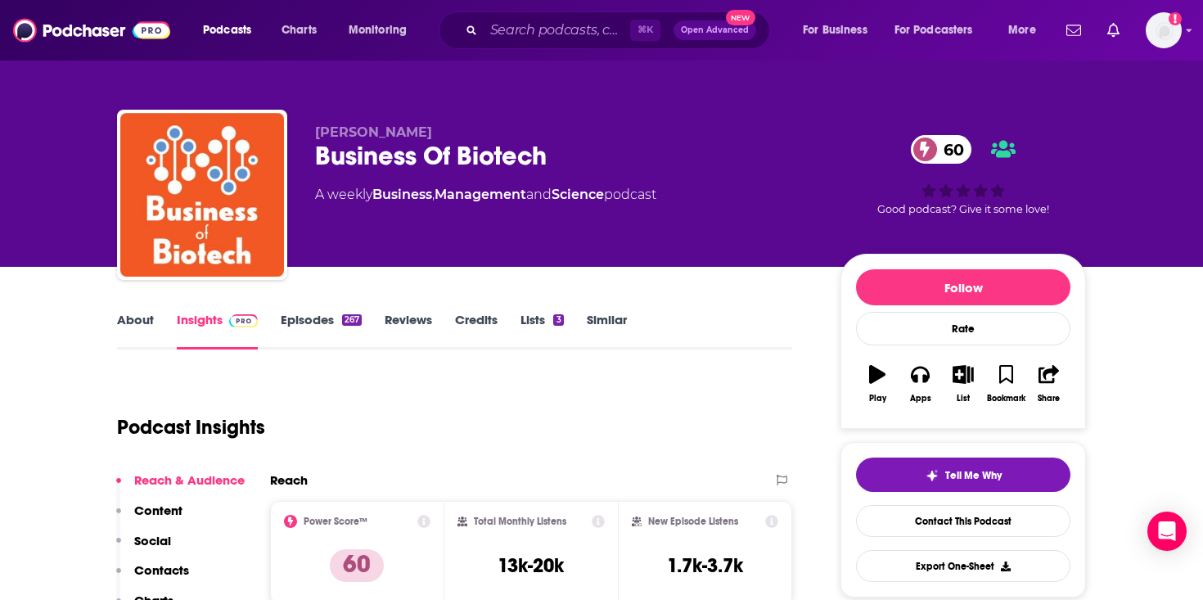
click at [138, 328] on link "About" at bounding box center [135, 331] width 37 height 38
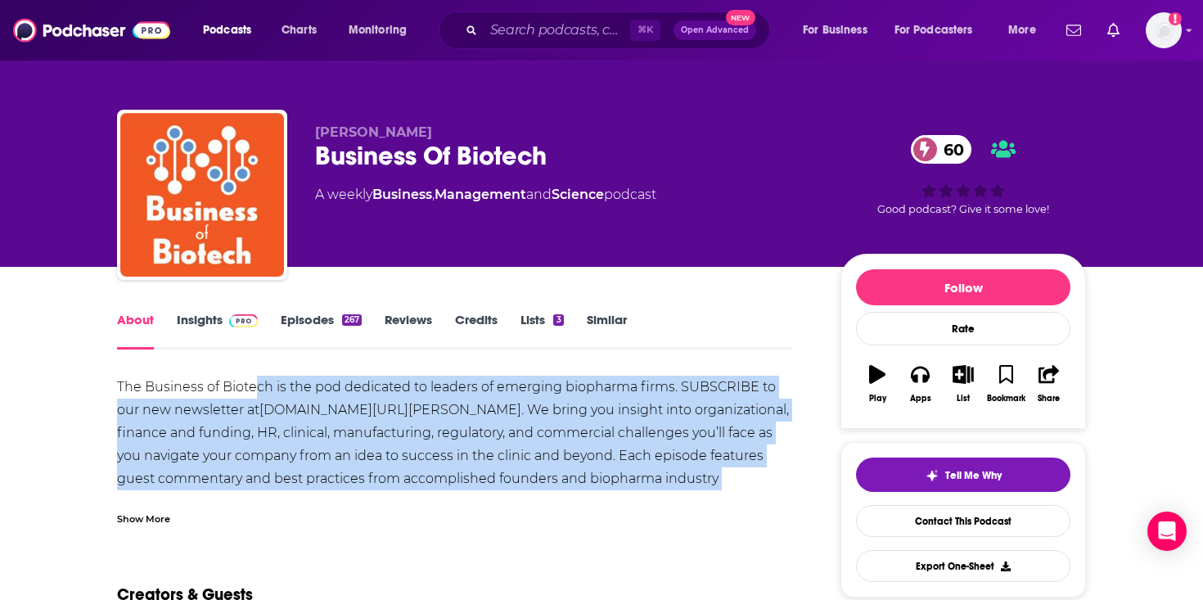
drag, startPoint x: 257, startPoint y: 384, endPoint x: 341, endPoint y: 503, distance: 145.8
click at [341, 503] on div "The Business of Biotech is the pod dedicated to leaders of emerging biopharma f…" at bounding box center [454, 451] width 675 height 150
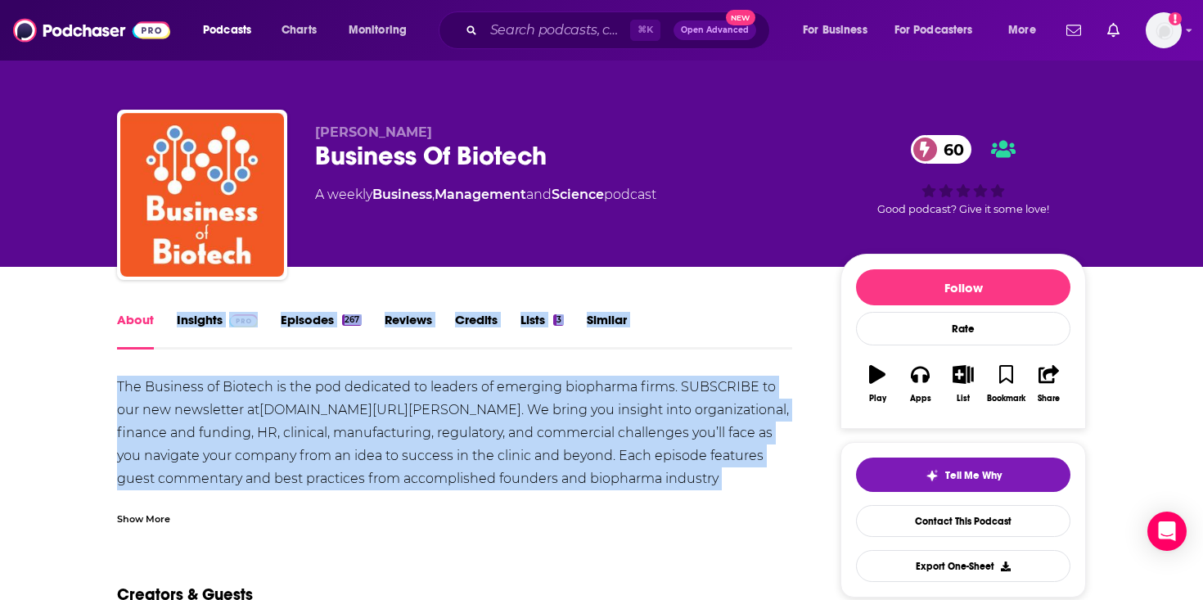
drag, startPoint x: 108, startPoint y: 345, endPoint x: 245, endPoint y: 506, distance: 210.8
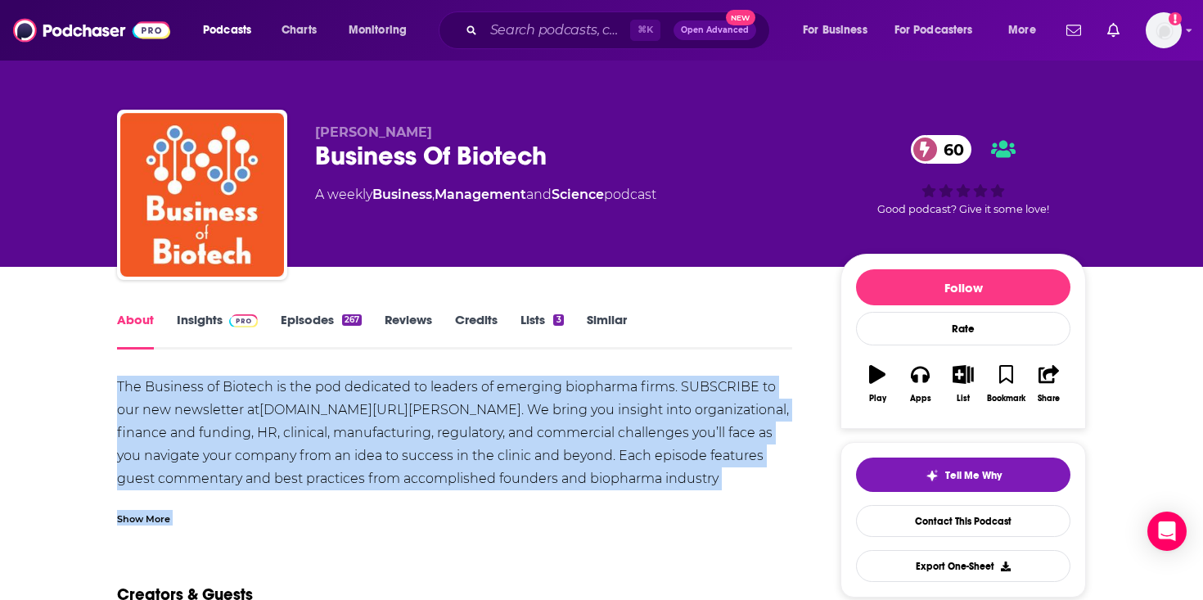
drag, startPoint x: 87, startPoint y: 381, endPoint x: 248, endPoint y: 530, distance: 219.0
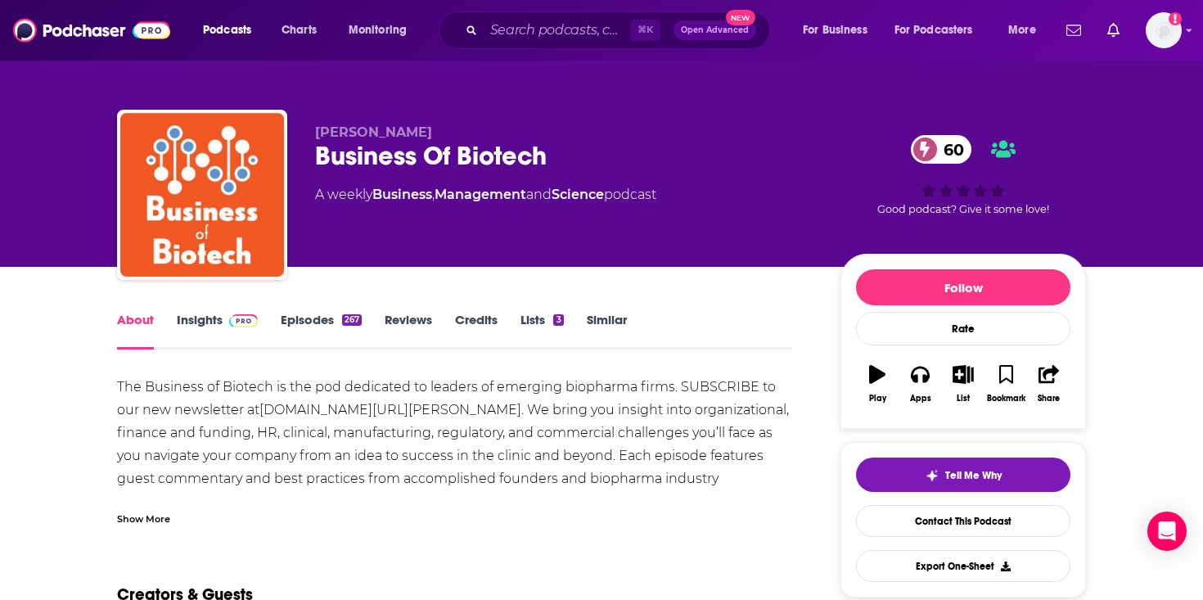
click at [318, 334] on link "Episodes 267" at bounding box center [321, 331] width 81 height 38
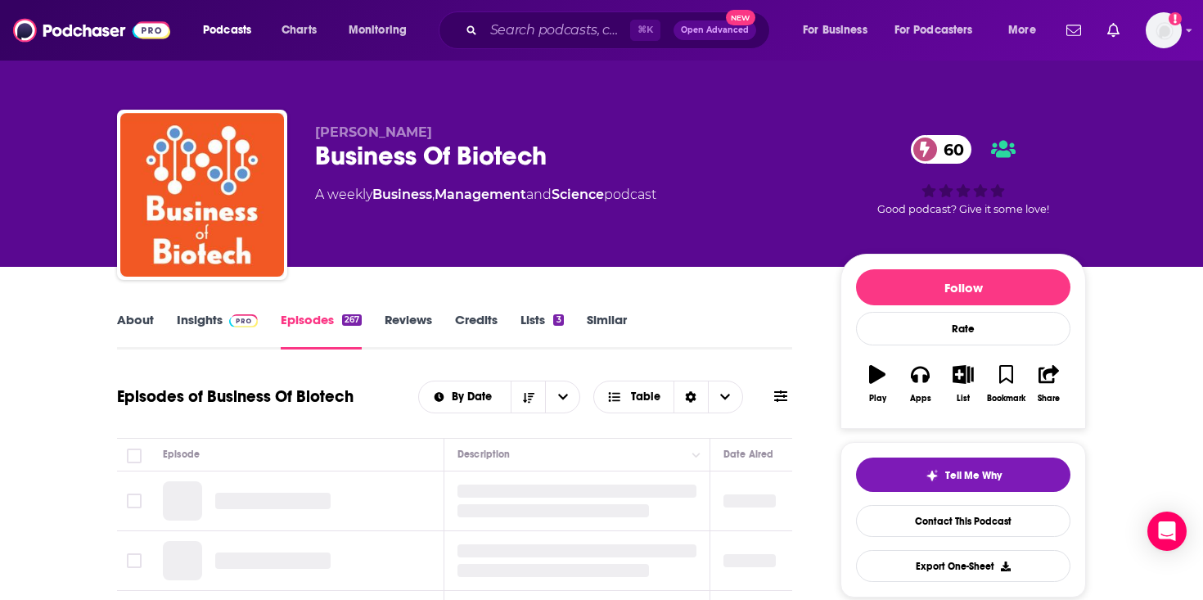
scroll to position [350, 0]
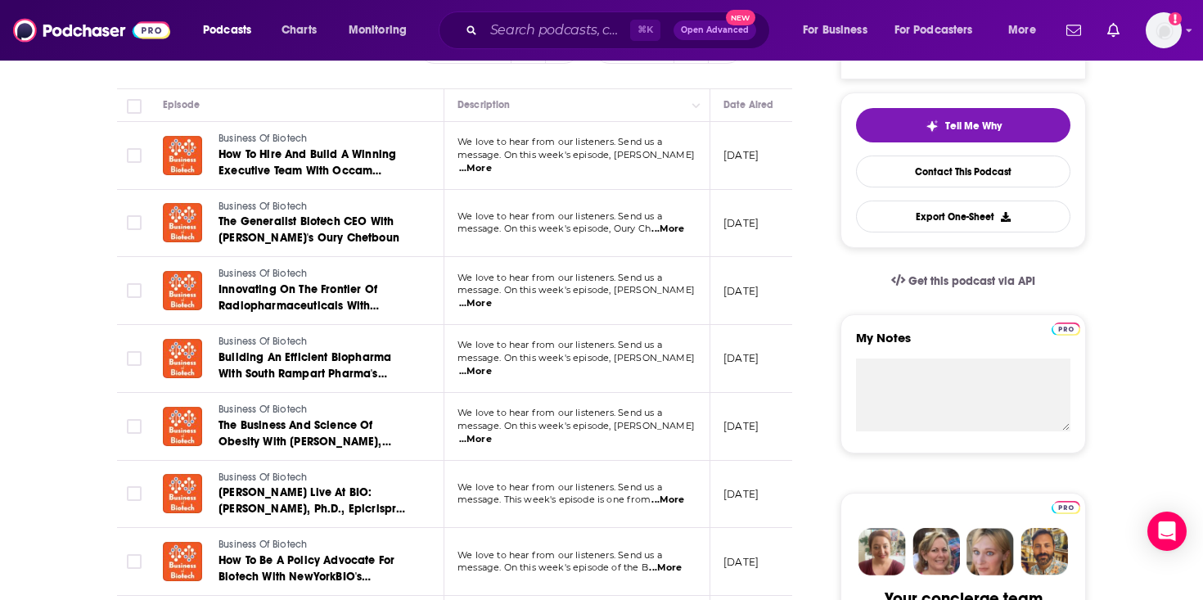
click at [492, 164] on span "...More" at bounding box center [475, 168] width 33 height 13
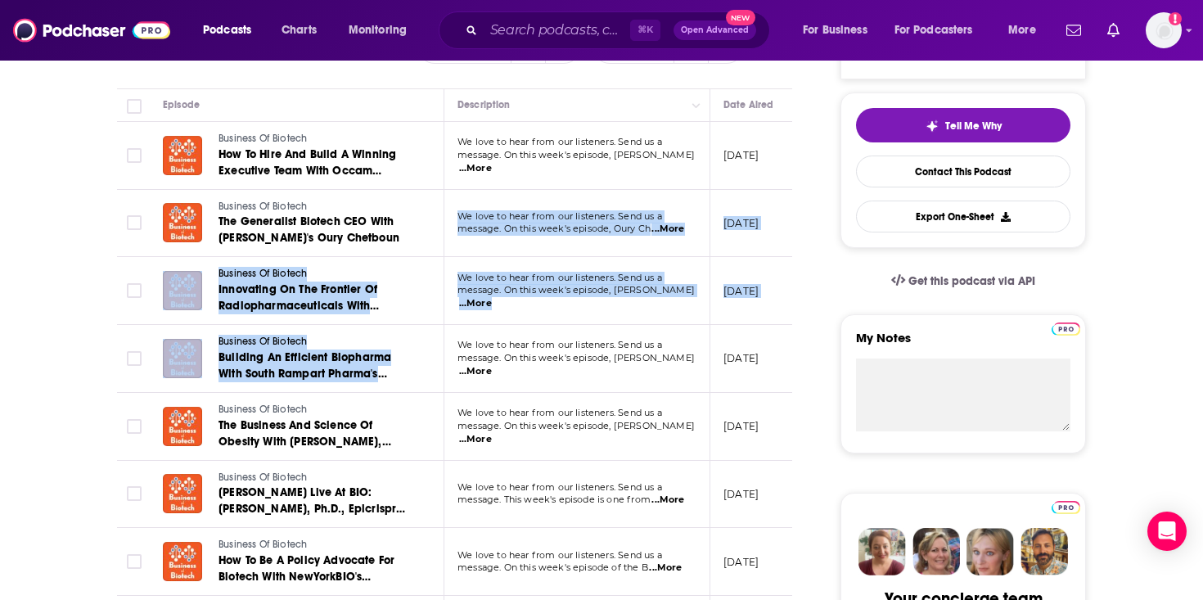
drag, startPoint x: 489, startPoint y: 200, endPoint x: 543, endPoint y: 341, distance: 151.6
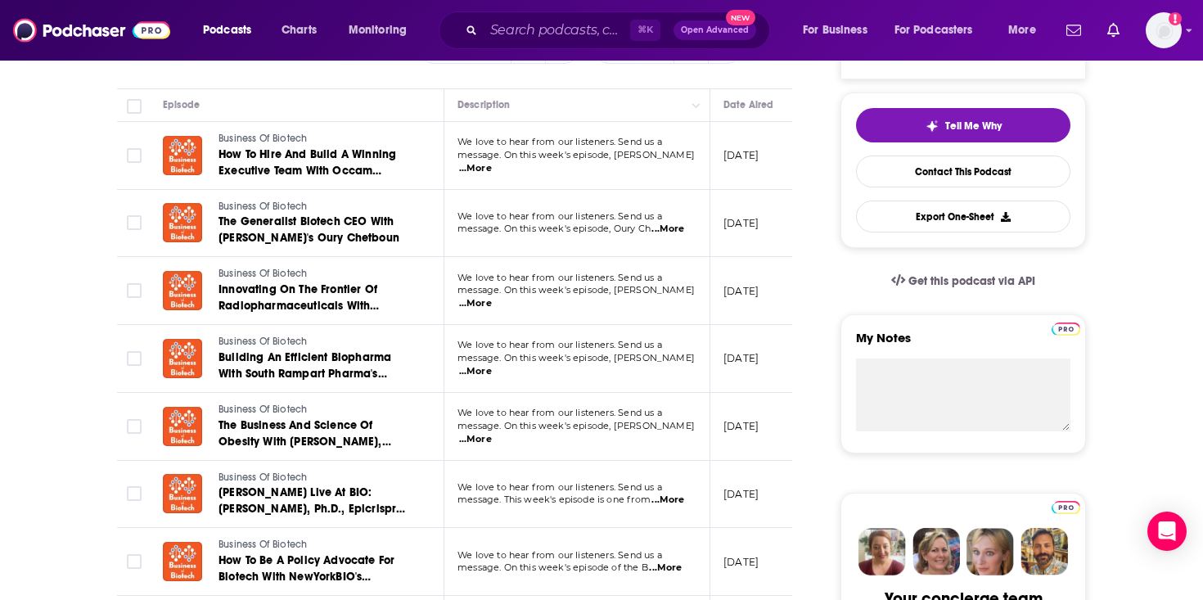
click at [492, 162] on span "...More" at bounding box center [475, 168] width 33 height 13
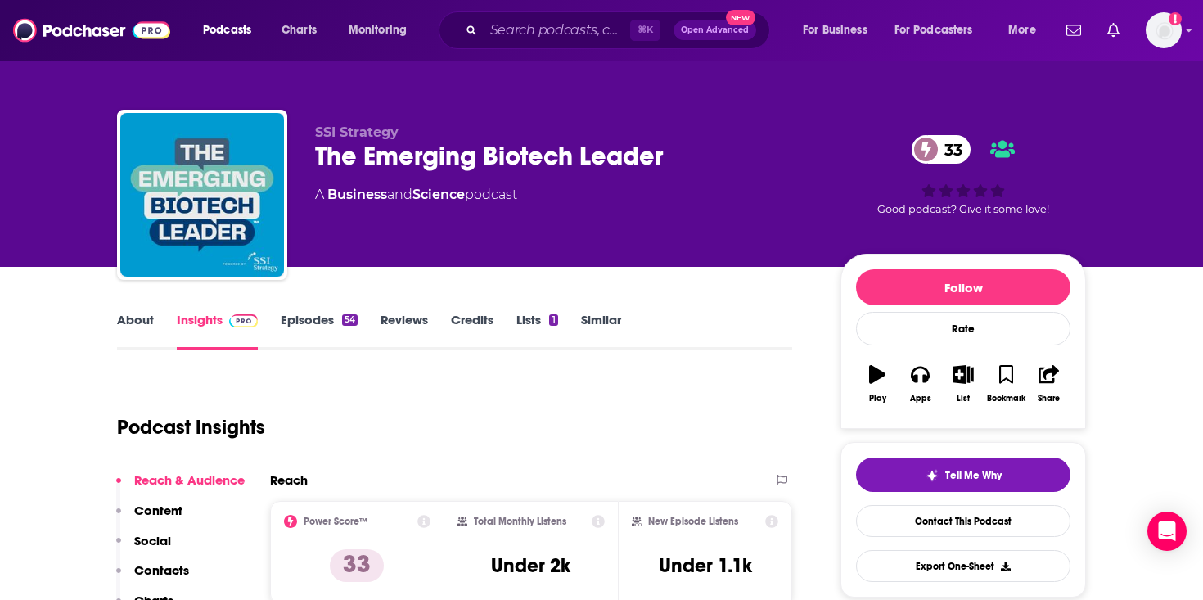
drag, startPoint x: 460, startPoint y: 192, endPoint x: 553, endPoint y: 397, distance: 225.7
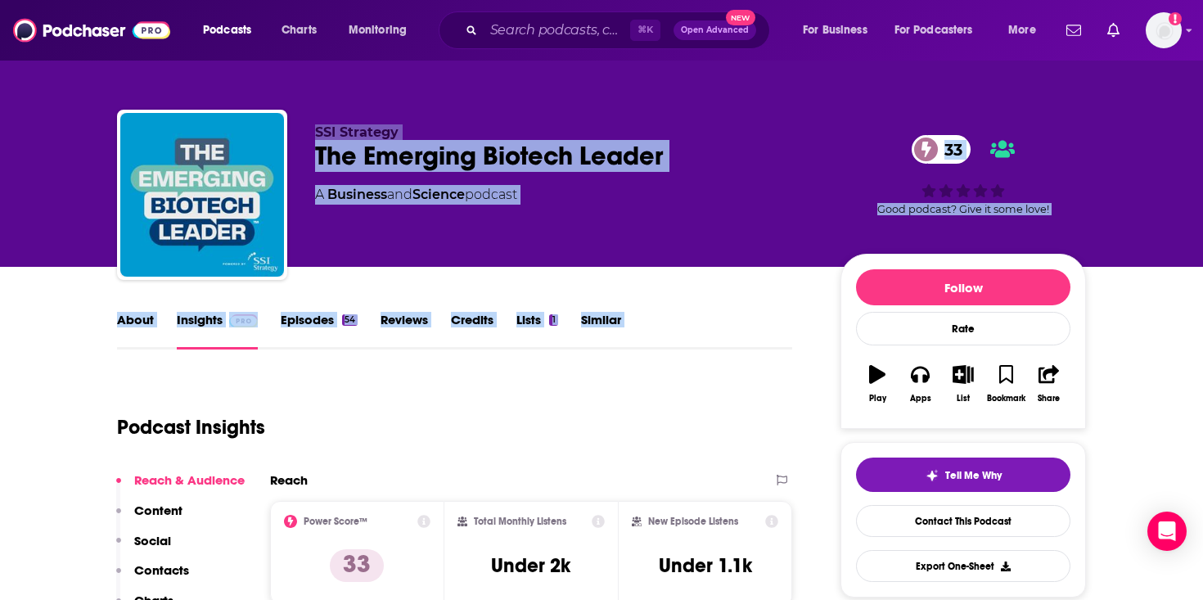
click at [553, 397] on div "Podcast Insights" at bounding box center [448, 418] width 662 height 84
drag, startPoint x: 553, startPoint y: 397, endPoint x: 454, endPoint y: 111, distance: 302.7
click at [454, 111] on div "SSI Strategy The Emerging Biotech Leader 33 A Business and Science podcast 33 G…" at bounding box center [601, 198] width 969 height 177
drag, startPoint x: 454, startPoint y: 111, endPoint x: 651, endPoint y: 482, distance: 420.1
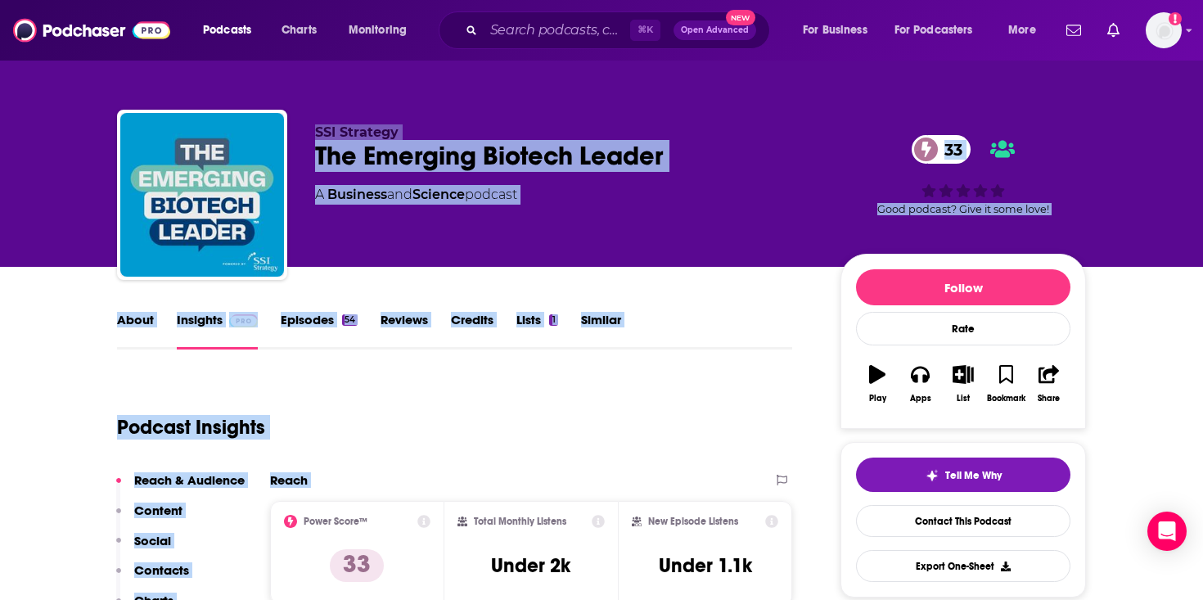
click at [651, 482] on div "Reach" at bounding box center [514, 480] width 489 height 16
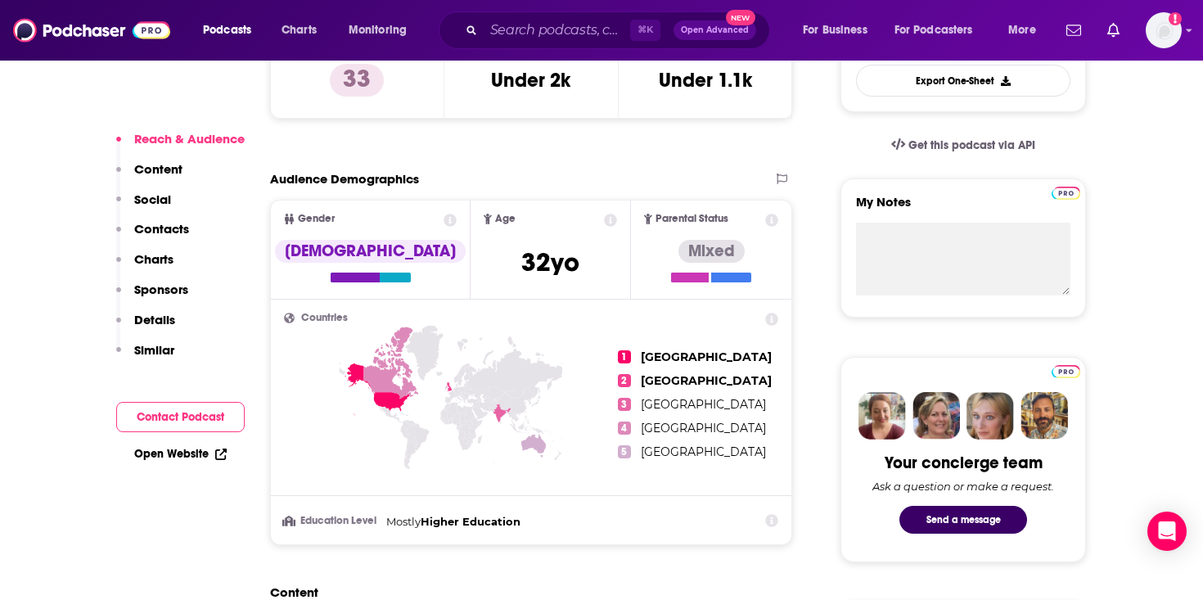
scroll to position [240, 0]
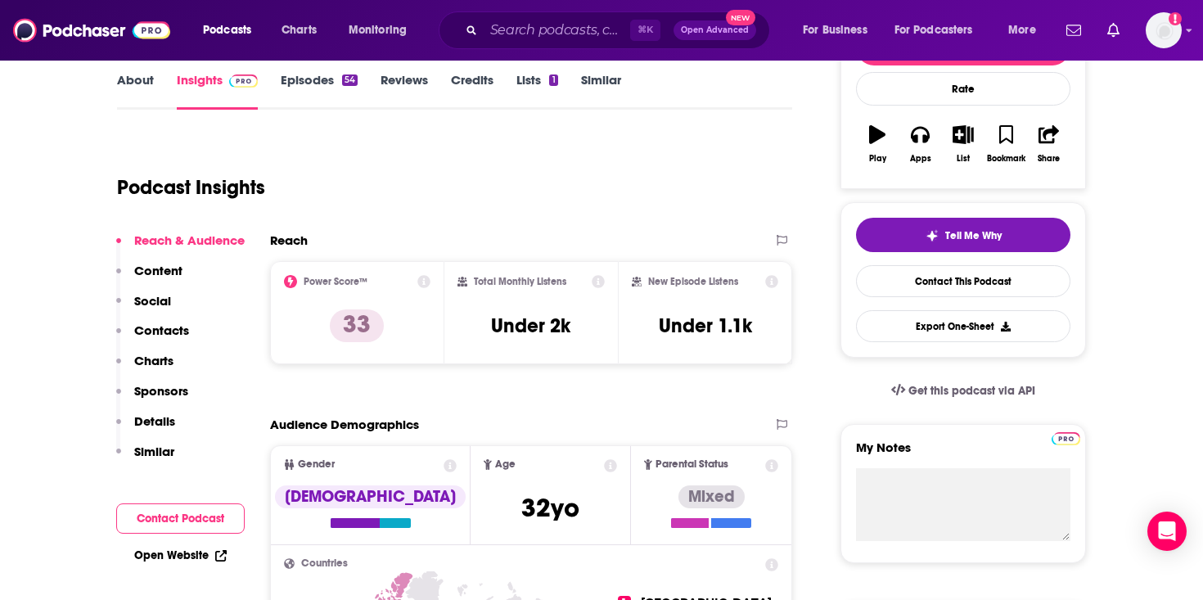
click at [311, 81] on link "Episodes 54" at bounding box center [319, 91] width 77 height 38
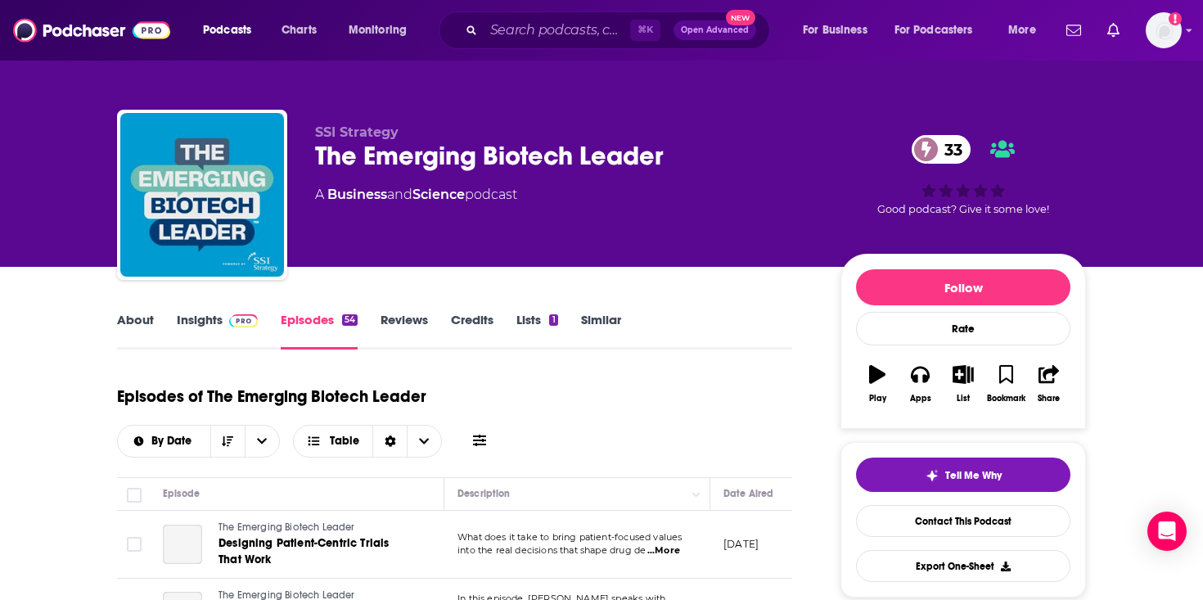
click at [131, 322] on link "About" at bounding box center [135, 331] width 37 height 38
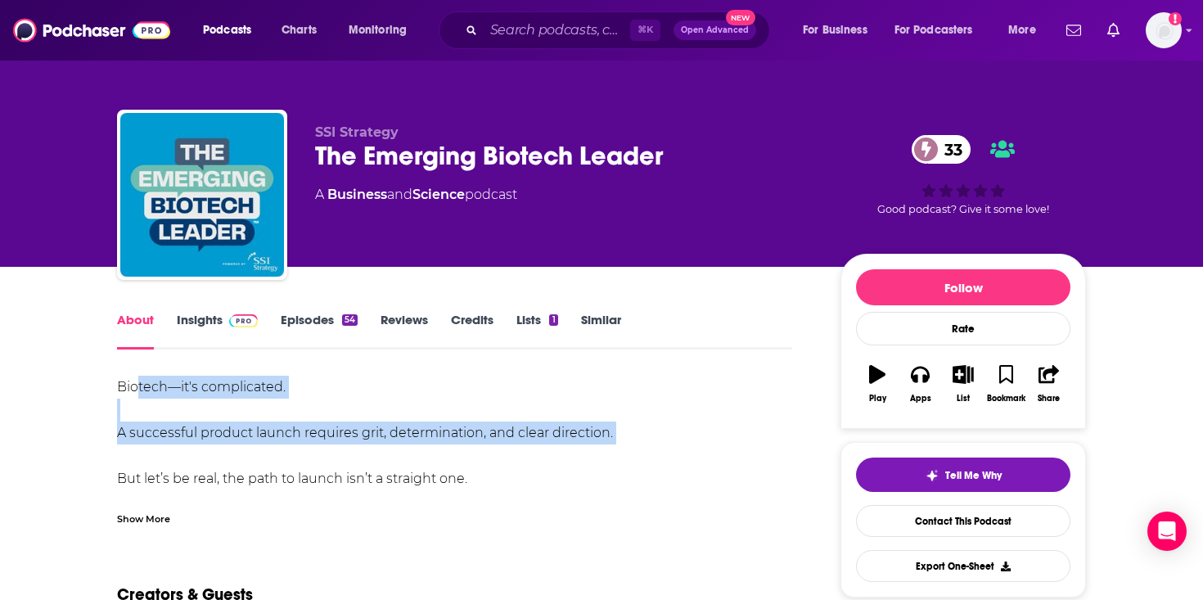
drag, startPoint x: 139, startPoint y: 383, endPoint x: 307, endPoint y: 488, distance: 197.8
click at [307, 488] on div "Biotech—it's complicated. A successful product launch requires grit, determinat…" at bounding box center [454, 513] width 675 height 275
click at [307, 333] on link "Episodes 54" at bounding box center [319, 331] width 77 height 38
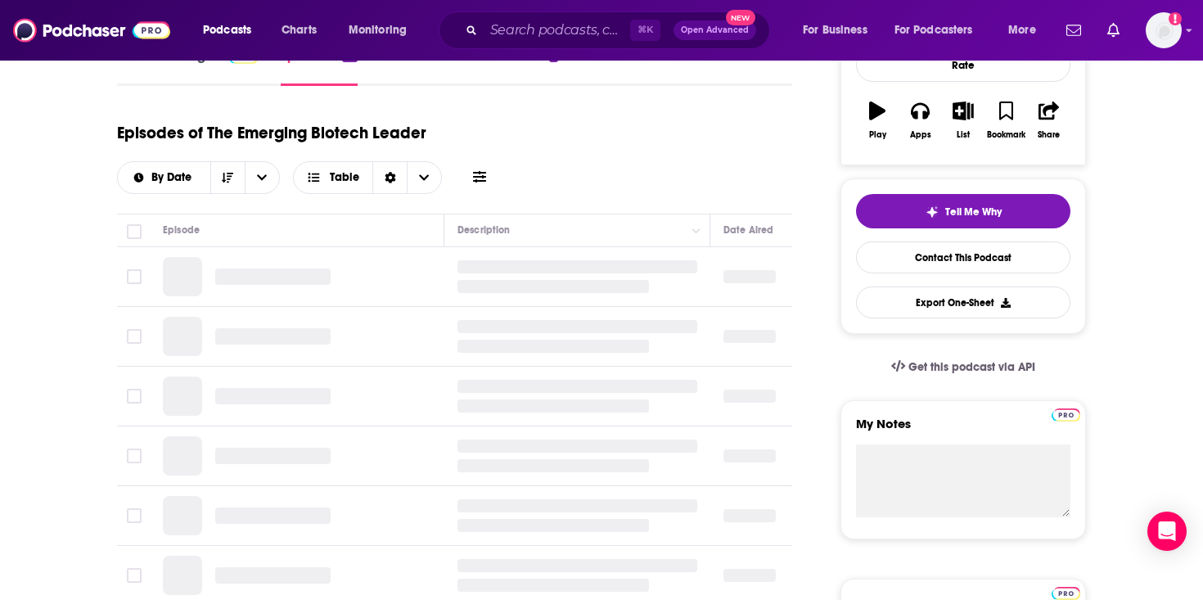
scroll to position [264, 0]
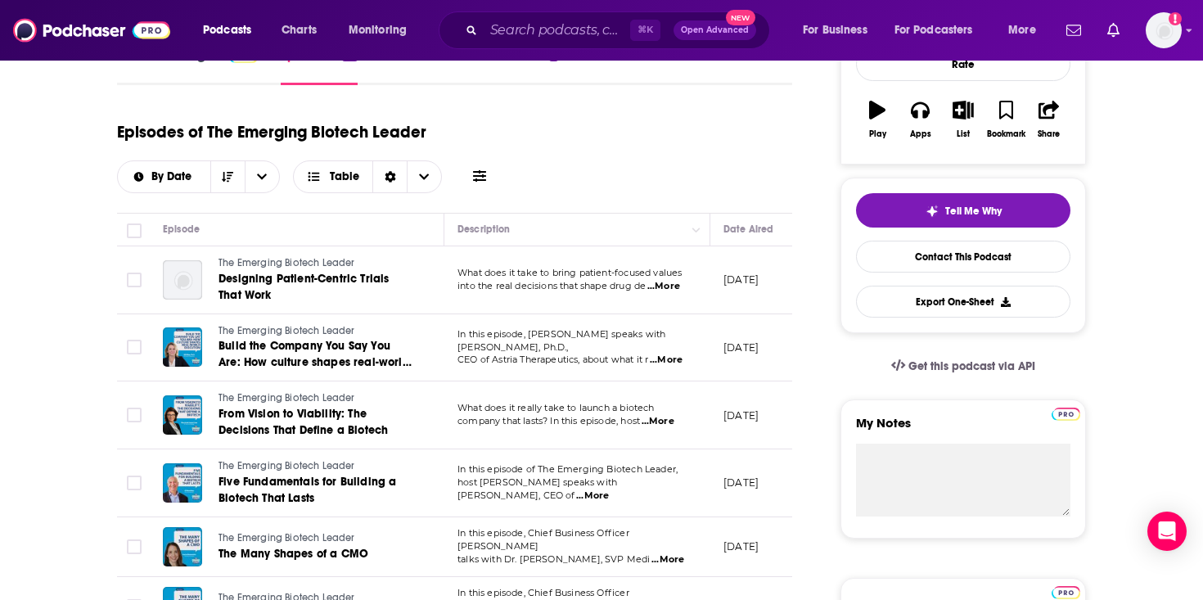
click at [672, 293] on span "...More" at bounding box center [664, 286] width 33 height 13
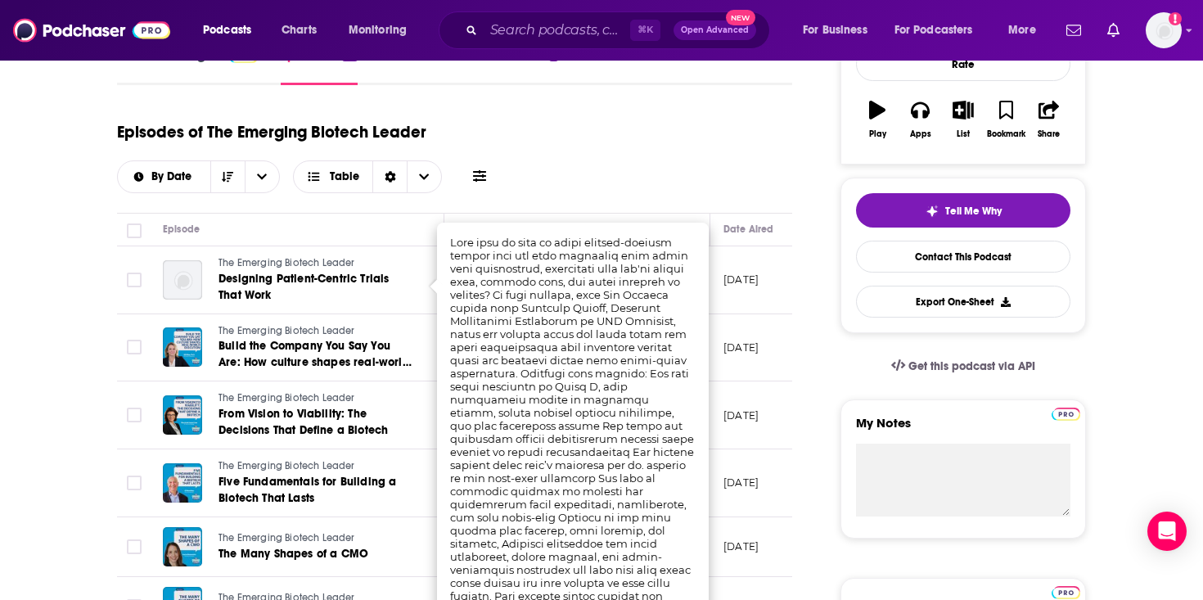
click at [646, 178] on div "Episodes of The Emerging Biotech Leader By Date Table" at bounding box center [454, 152] width 675 height 82
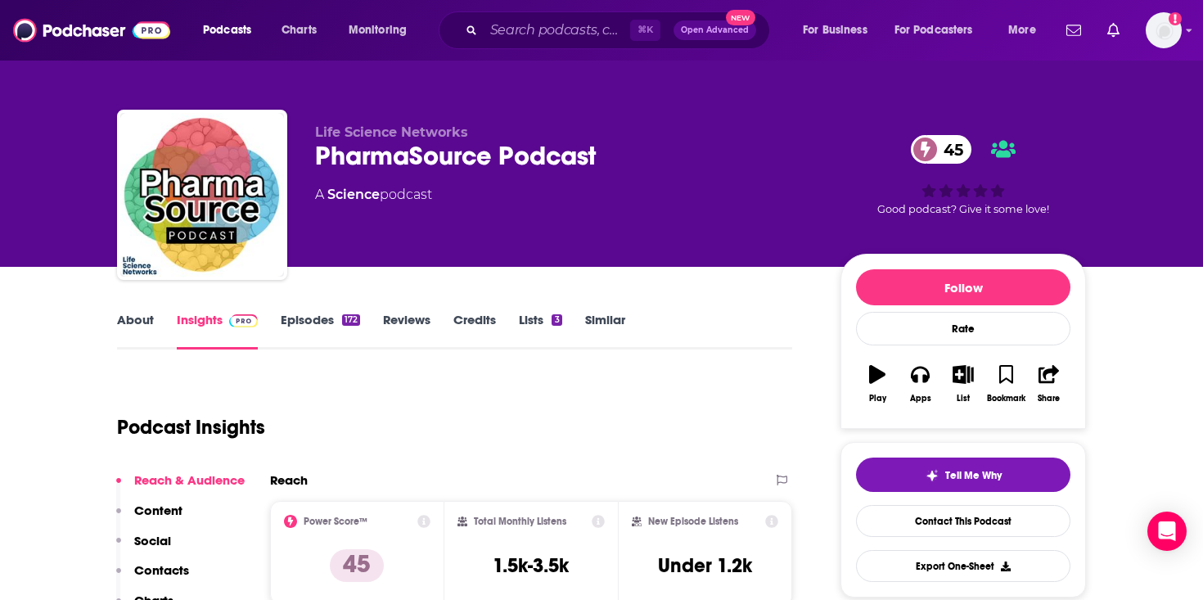
click at [142, 321] on link "About" at bounding box center [135, 331] width 37 height 38
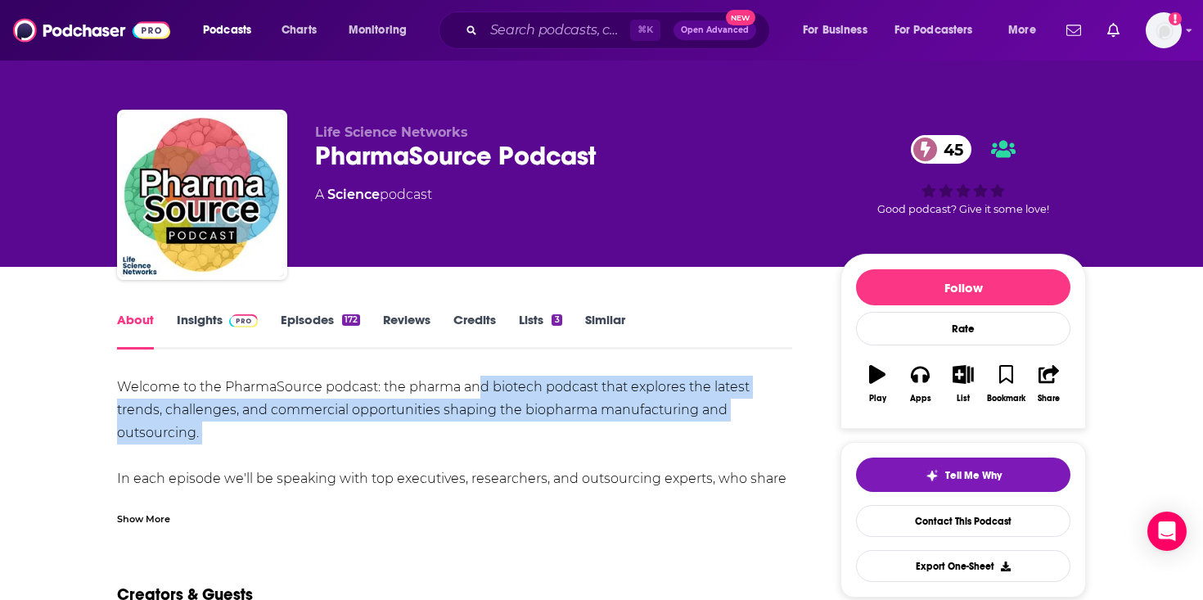
drag, startPoint x: 452, startPoint y: 476, endPoint x: 476, endPoint y: 378, distance: 100.3
click at [476, 379] on div "Welcome to the PharmaSource podcast: the pharma and biotech podcast that explor…" at bounding box center [454, 490] width 675 height 229
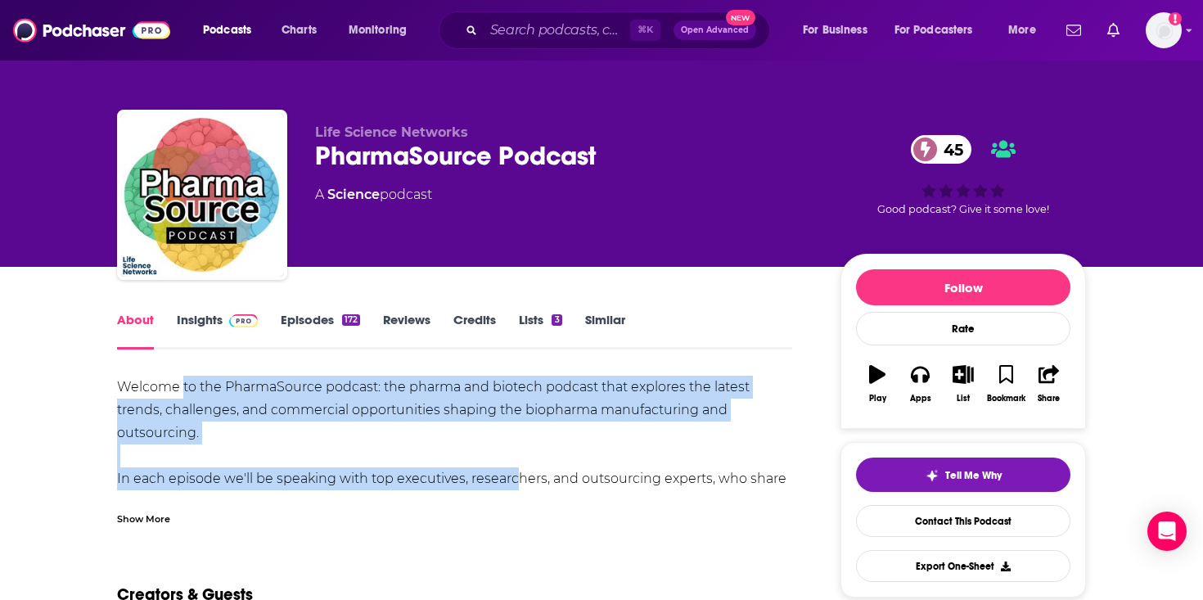
drag, startPoint x: 506, startPoint y: 483, endPoint x: 181, endPoint y: 387, distance: 338.8
click at [181, 387] on div "Welcome to the PharmaSource podcast: the pharma and biotech podcast that explor…" at bounding box center [454, 490] width 675 height 229
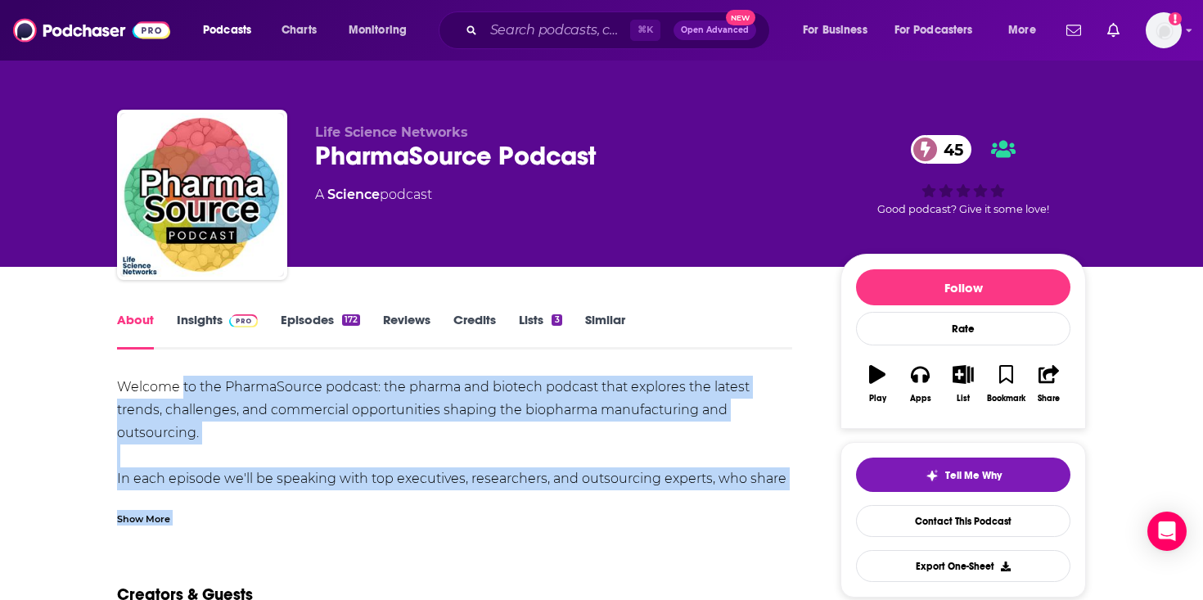
drag, startPoint x: 181, startPoint y: 387, endPoint x: 424, endPoint y: 511, distance: 272.8
click at [424, 511] on div "Welcome to the PharmaSource podcast: the pharma and biotech podcast that explor…" at bounding box center [454, 451] width 675 height 150
click at [424, 511] on div "Show More" at bounding box center [454, 513] width 675 height 28
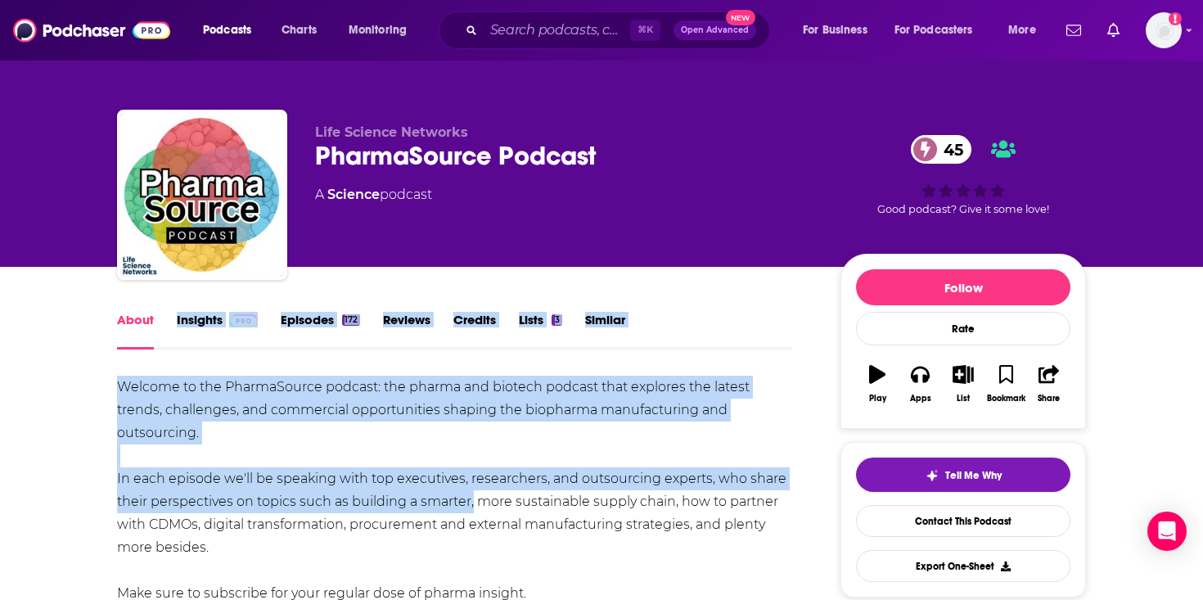
drag, startPoint x: 424, startPoint y: 511, endPoint x: 151, endPoint y: 338, distance: 322.7
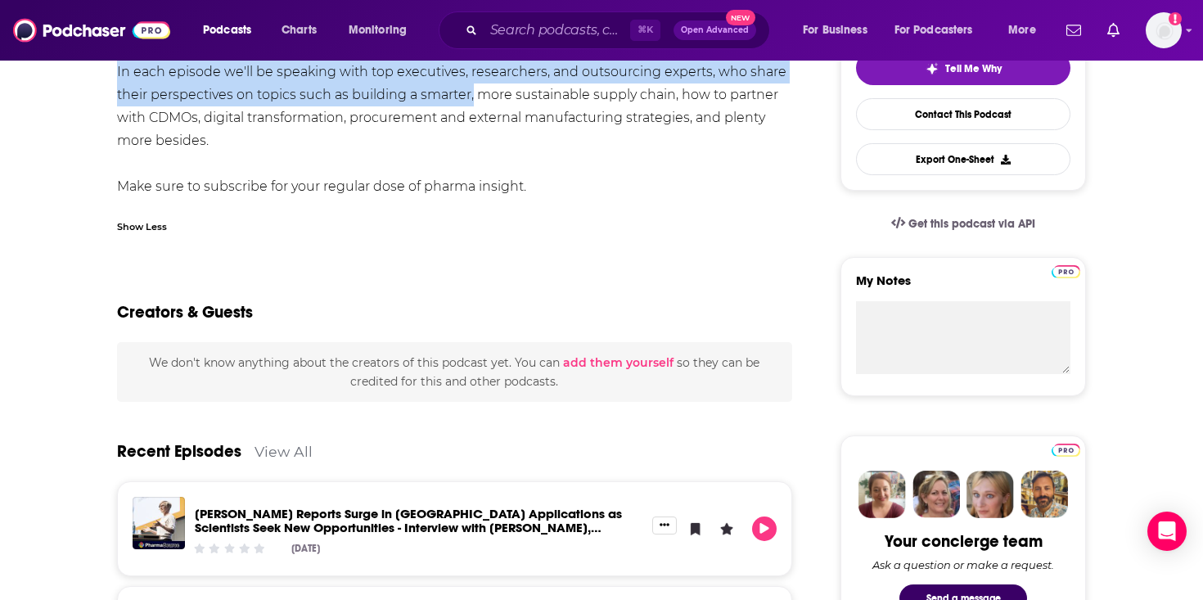
scroll to position [368, 0]
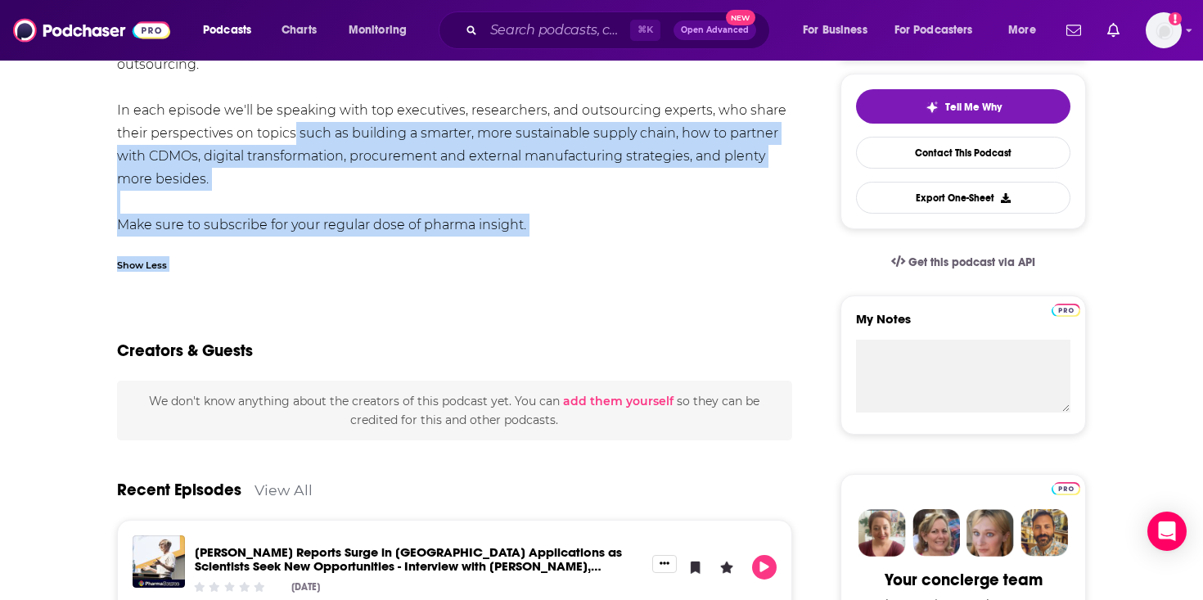
drag, startPoint x: 286, startPoint y: 125, endPoint x: 395, endPoint y: 272, distance: 182.6
click at [392, 269] on div "Welcome to the PharmaSource podcast: the pharma and biotech podcast that explor…" at bounding box center [454, 144] width 675 height 274
drag, startPoint x: 368, startPoint y: 94, endPoint x: 421, endPoint y: 238, distance: 153.3
click at [421, 238] on div "Welcome to the PharmaSource podcast: the pharma and biotech podcast that explor…" at bounding box center [454, 144] width 675 height 274
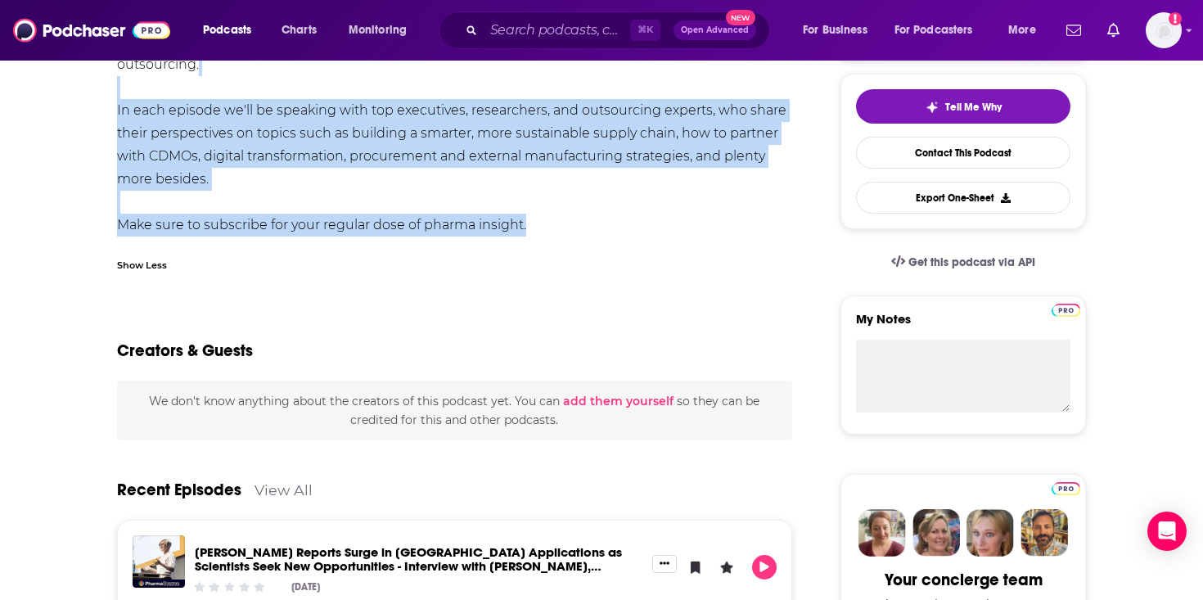
click at [421, 238] on div "Welcome to the PharmaSource podcast: the pharma and biotech podcast that explor…" at bounding box center [454, 144] width 675 height 274
drag, startPoint x: 330, startPoint y: 179, endPoint x: 201, endPoint y: 115, distance: 143.9
click at [205, 112] on div "Welcome to the PharmaSource podcast: the pharma and biotech podcast that explor…" at bounding box center [454, 144] width 675 height 274
click at [201, 115] on div "Welcome to the PharmaSource podcast: the pharma and biotech podcast that explor…" at bounding box center [454, 121] width 675 height 229
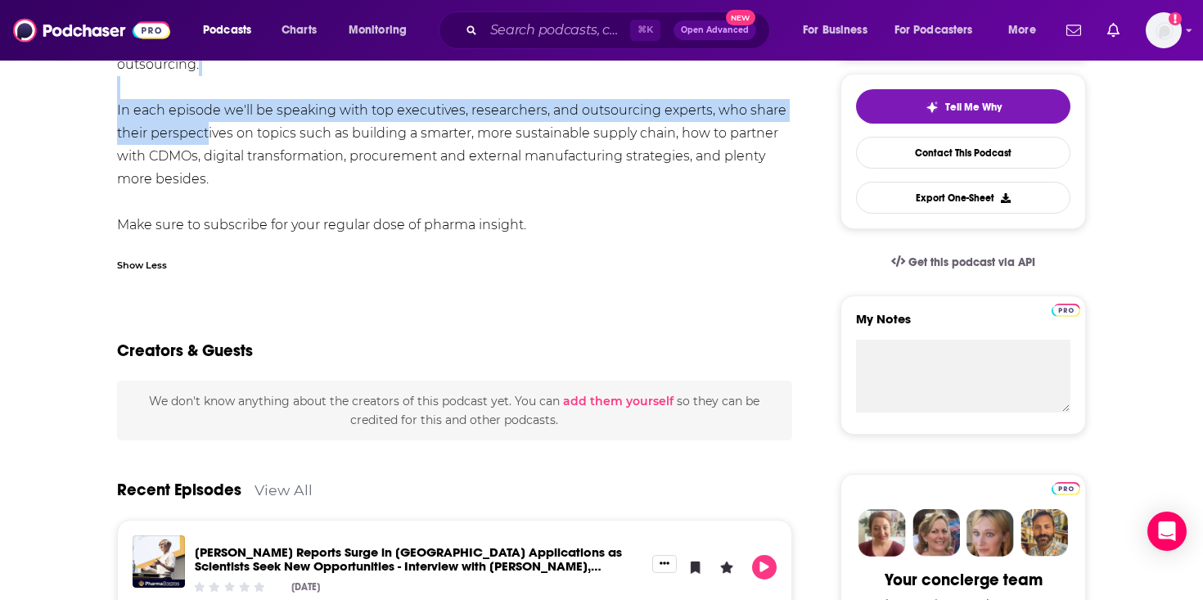
drag, startPoint x: 169, startPoint y: 123, endPoint x: 31, endPoint y: 115, distance: 137.8
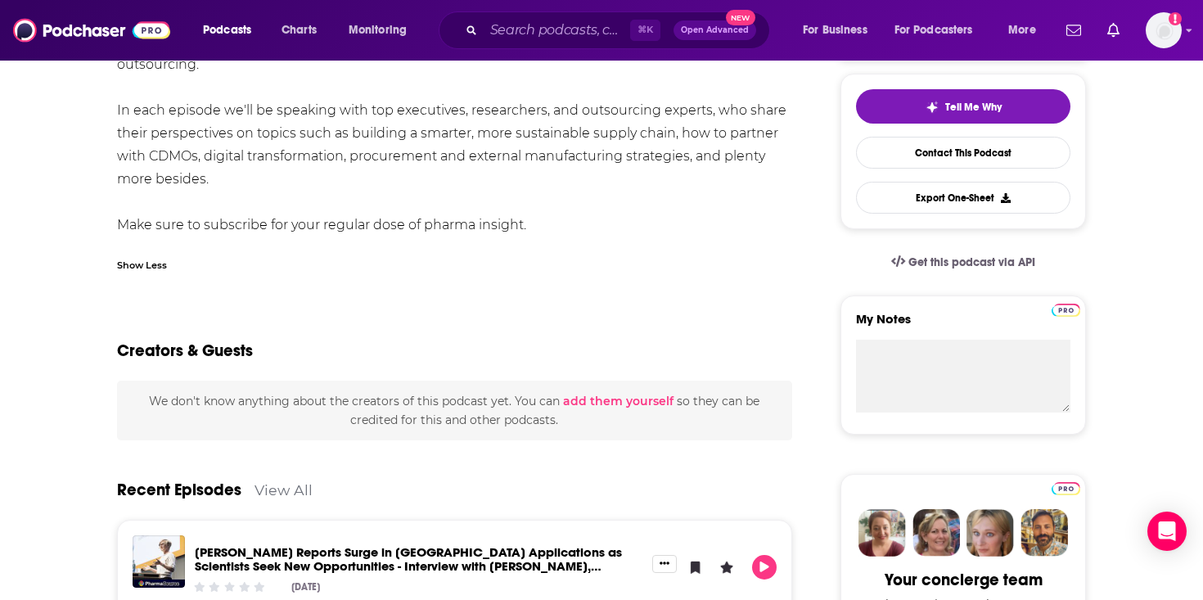
click at [244, 171] on div "Welcome to the PharmaSource podcast: the pharma and biotech podcast that explor…" at bounding box center [454, 121] width 675 height 229
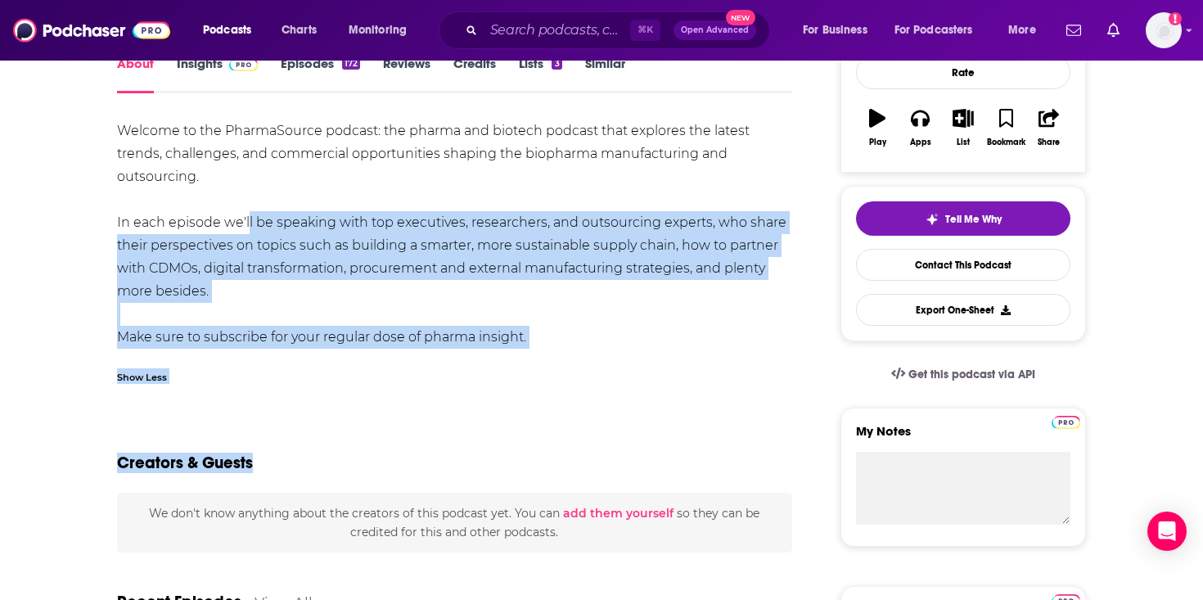
scroll to position [91, 0]
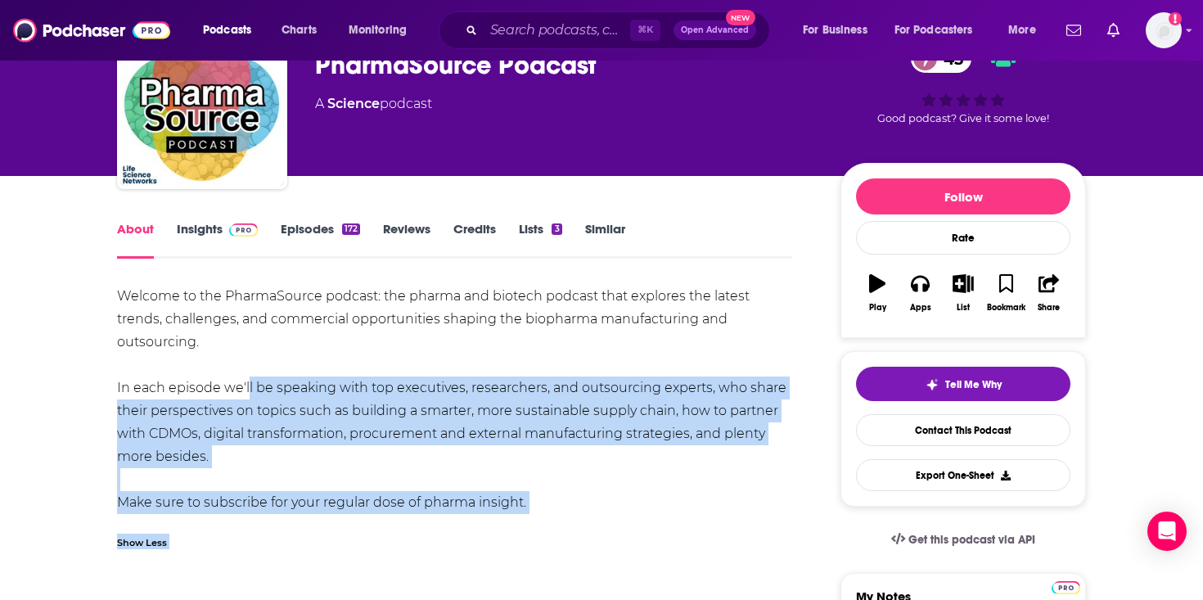
click at [297, 236] on link "Episodes 172" at bounding box center [320, 240] width 79 height 38
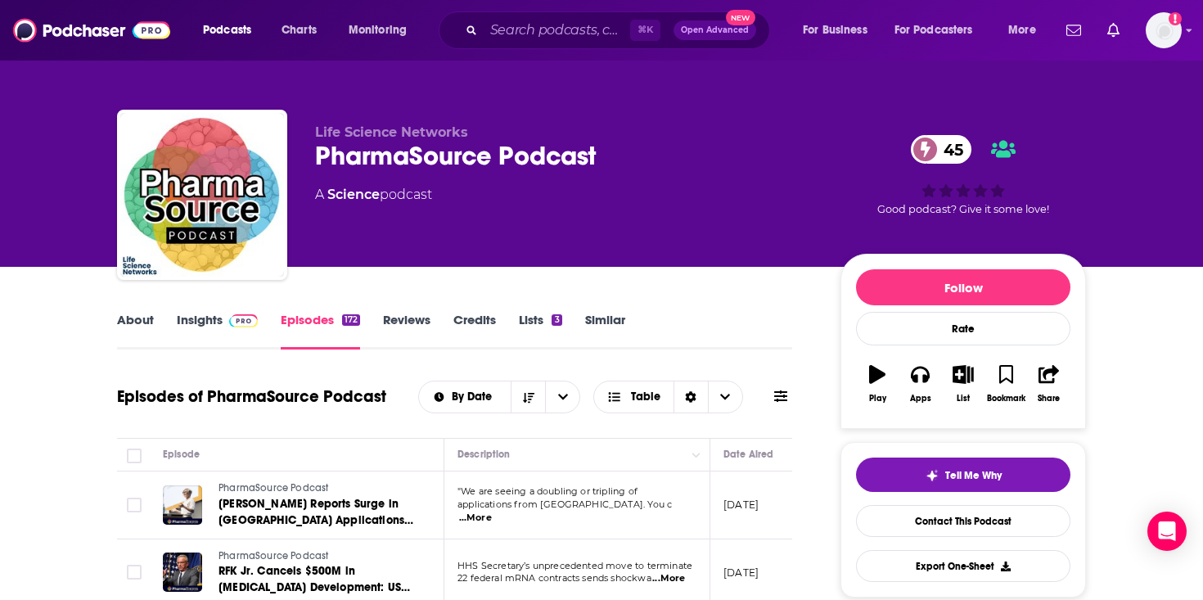
click at [232, 329] on link "Insights" at bounding box center [217, 331] width 81 height 38
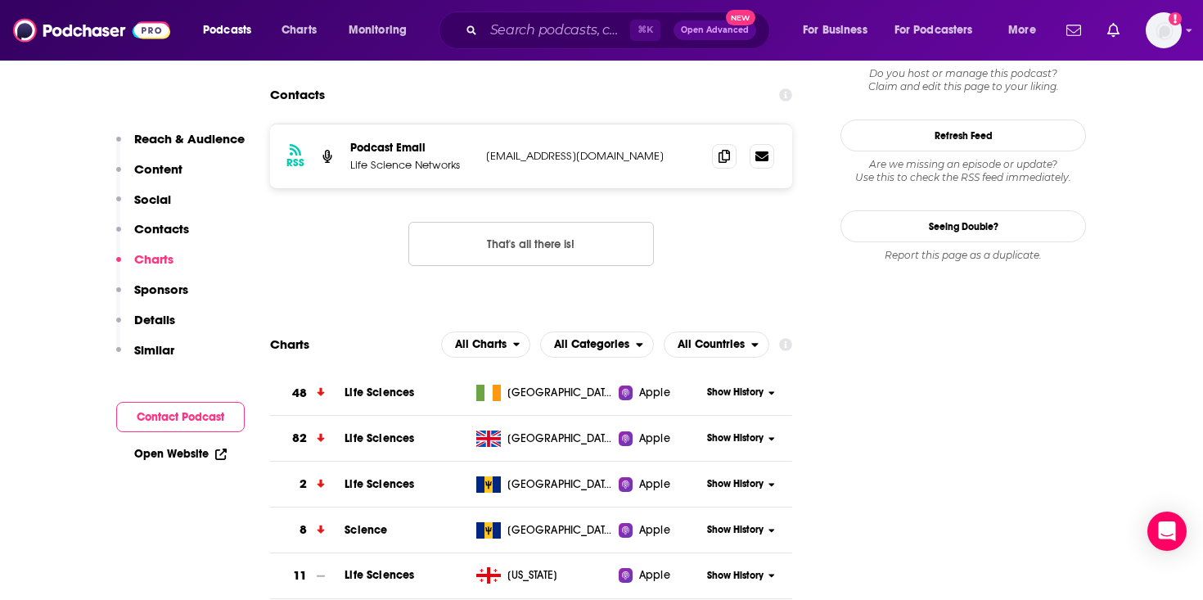
scroll to position [2330, 0]
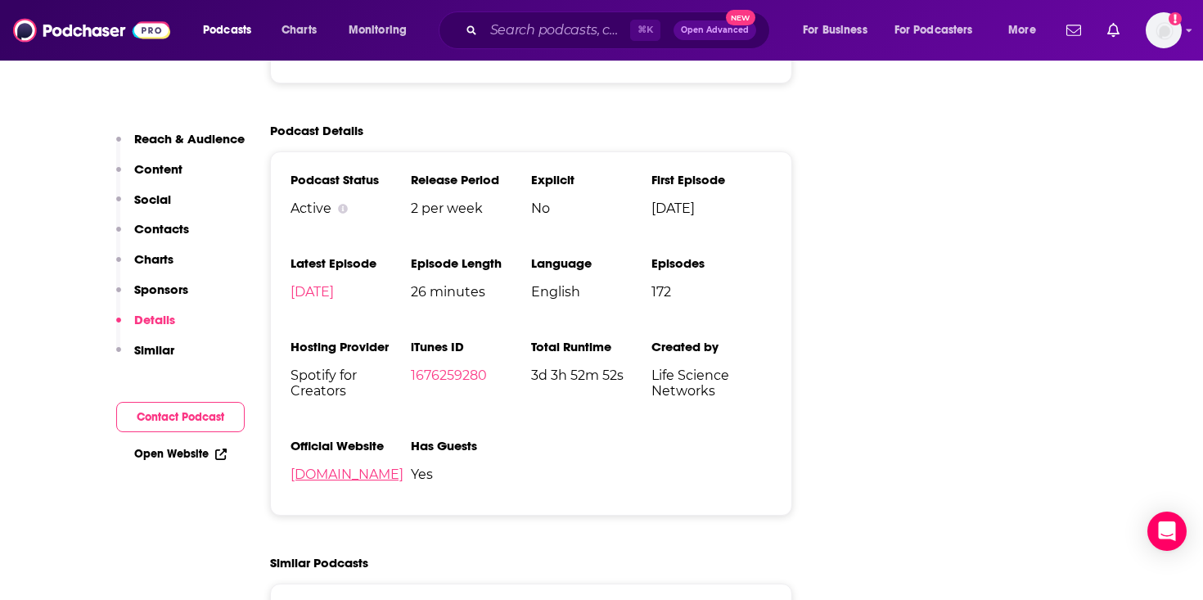
click at [396, 467] on link "pharmasource.global" at bounding box center [347, 475] width 113 height 16
click at [379, 467] on link "pharmasource.global" at bounding box center [347, 475] width 113 height 16
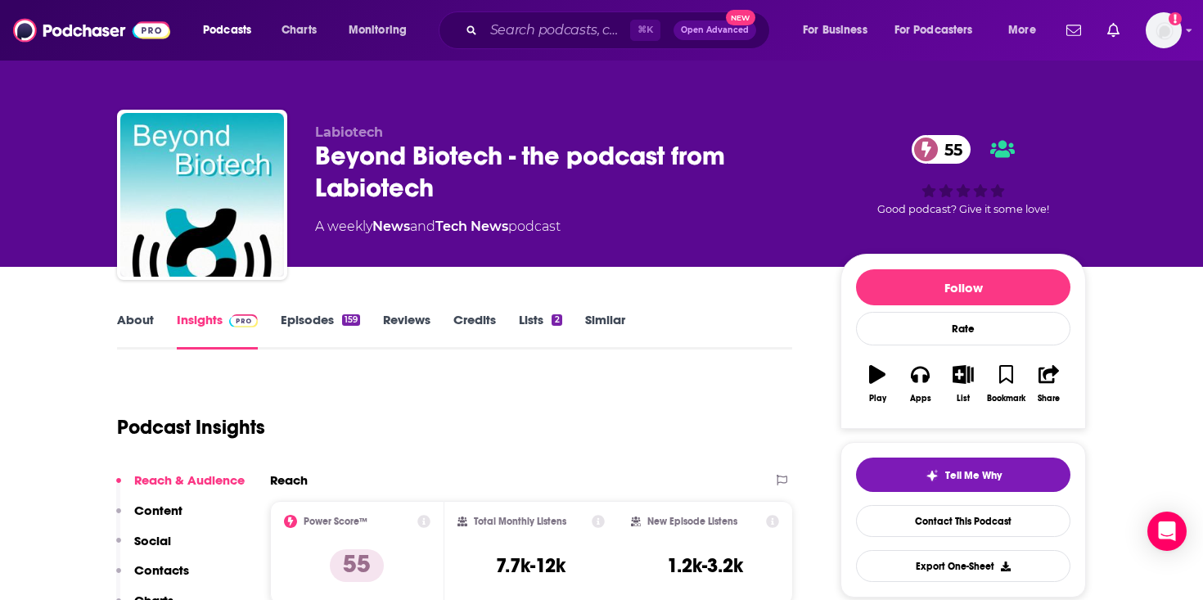
click at [132, 325] on link "About" at bounding box center [135, 331] width 37 height 38
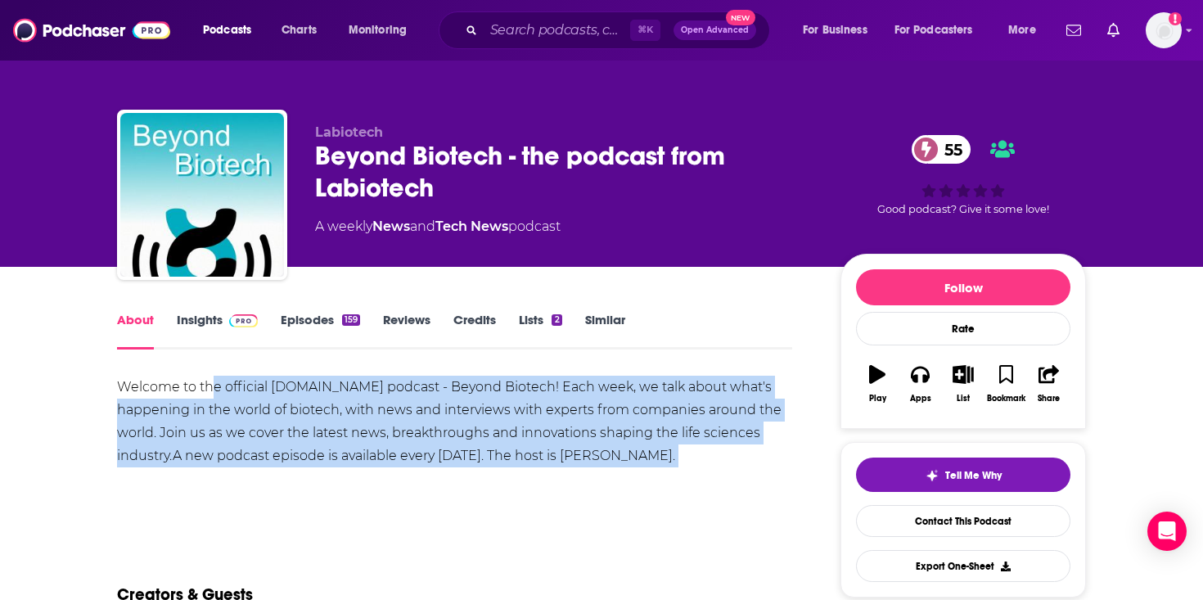
drag, startPoint x: 213, startPoint y: 386, endPoint x: 372, endPoint y: 652, distance: 310.6
click at [372, 599] on html "Podcasts Charts Monitoring ⌘ K Open Advanced New For Business For Podcasters Mo…" at bounding box center [601, 300] width 1203 height 600
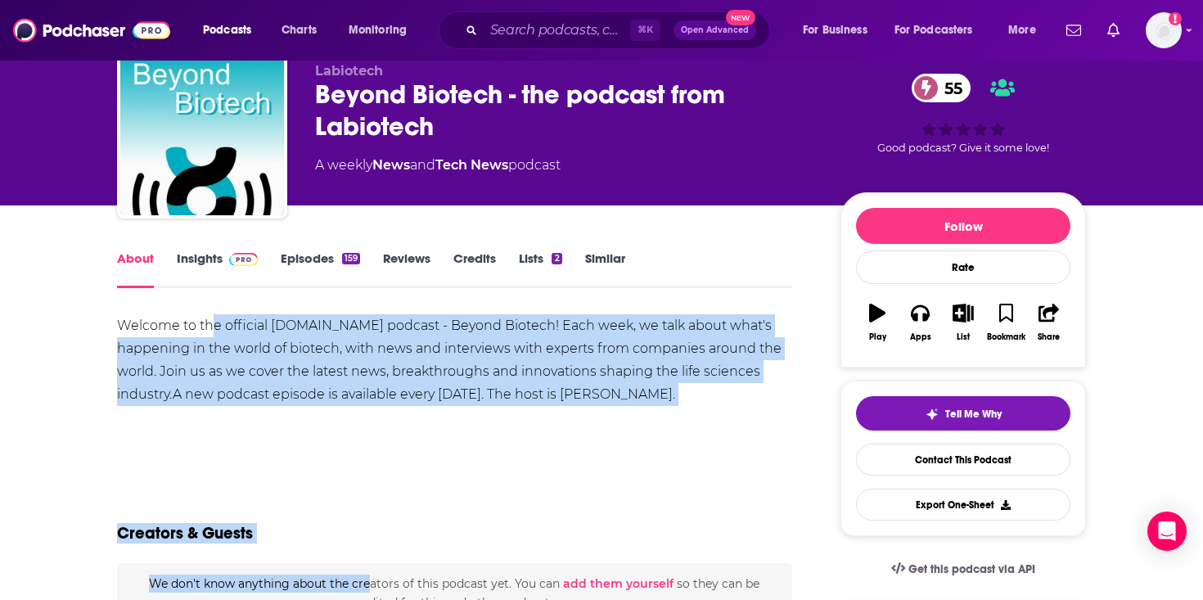
click at [422, 358] on div "Welcome to the official [DOMAIN_NAME] podcast - Beyond Biotech! Each week, we t…" at bounding box center [454, 360] width 675 height 92
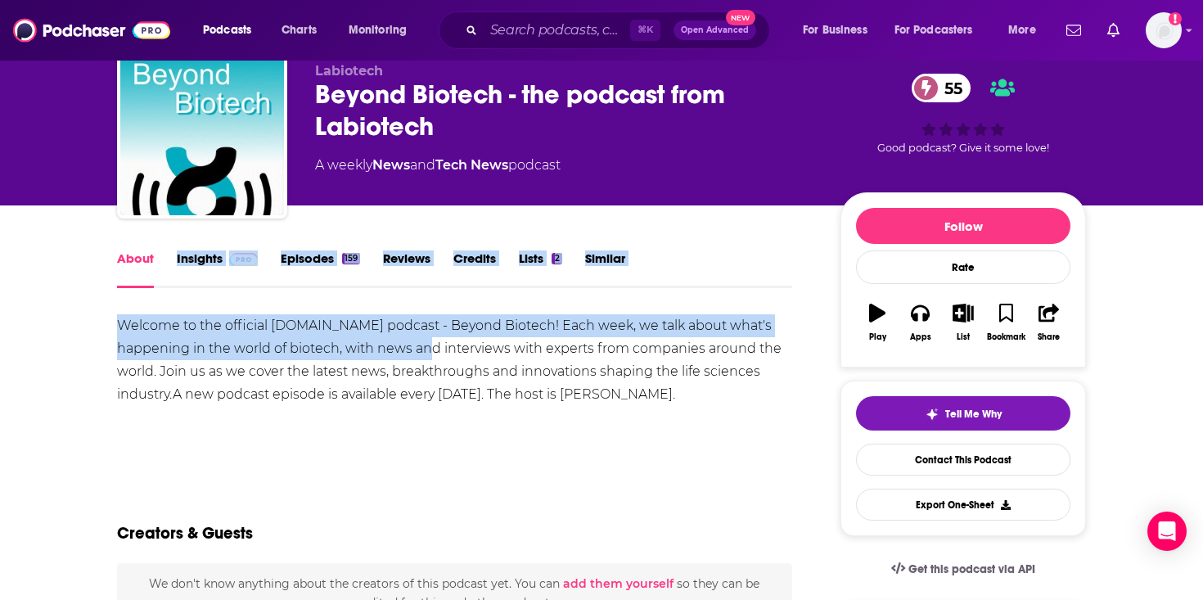
drag, startPoint x: 422, startPoint y: 358, endPoint x: 0, endPoint y: 285, distance: 428.7
click at [245, 337] on div "Welcome to the official [DOMAIN_NAME] podcast - Beyond Biotech! Each week, we t…" at bounding box center [454, 360] width 675 height 92
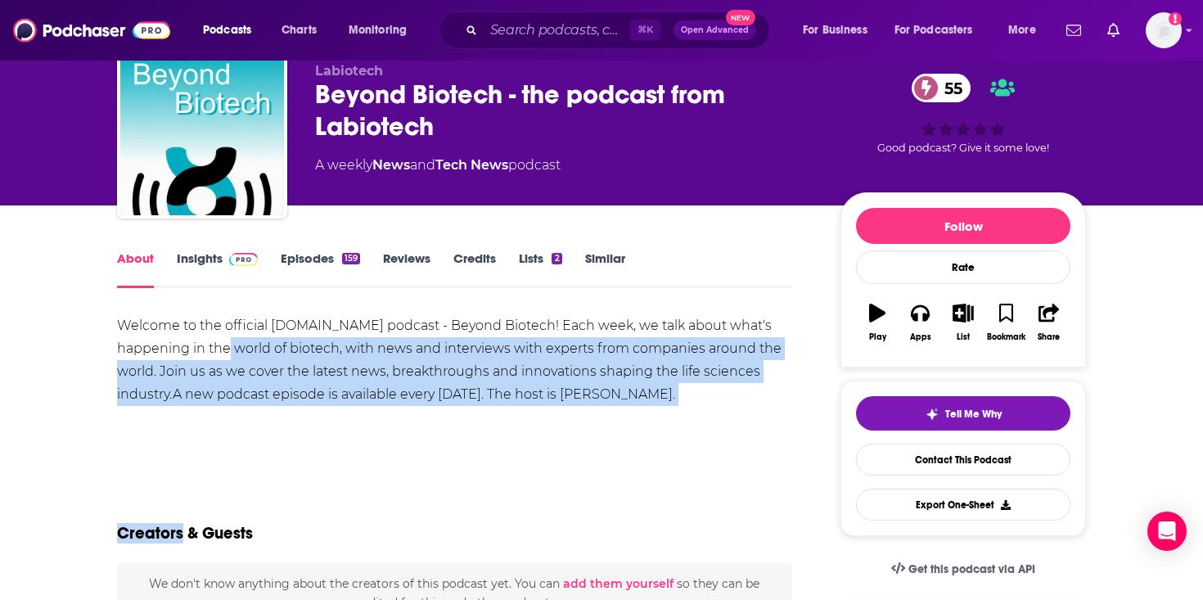
drag, startPoint x: 245, startPoint y: 337, endPoint x: 350, endPoint y: 476, distance: 174.7
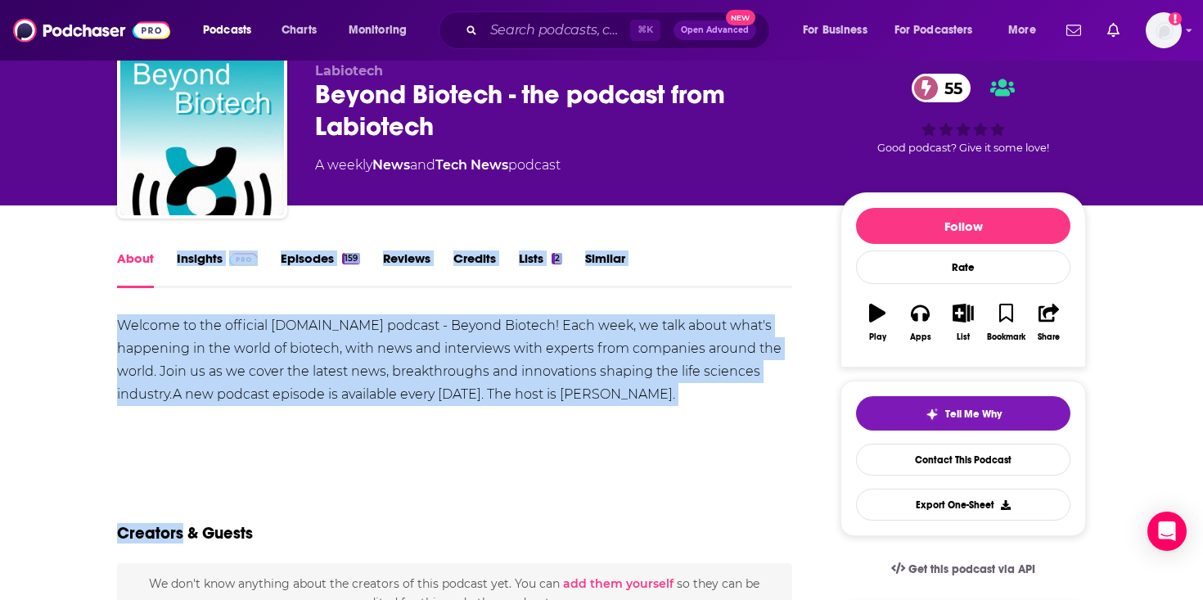
drag, startPoint x: 350, startPoint y: 476, endPoint x: 204, endPoint y: 260, distance: 261.8
click at [265, 396] on div "Welcome to the official Labiotech.eu podcast - Beyond Biotech! Each week, we ta…" at bounding box center [454, 360] width 675 height 92
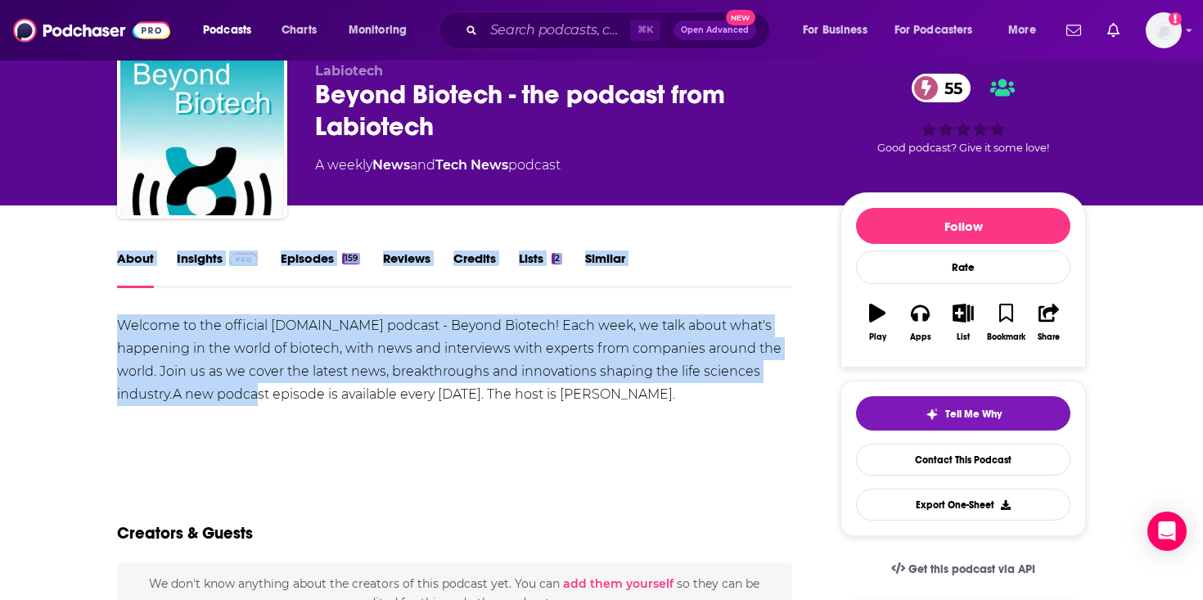
drag, startPoint x: 262, startPoint y: 396, endPoint x: 108, endPoint y: 262, distance: 204.2
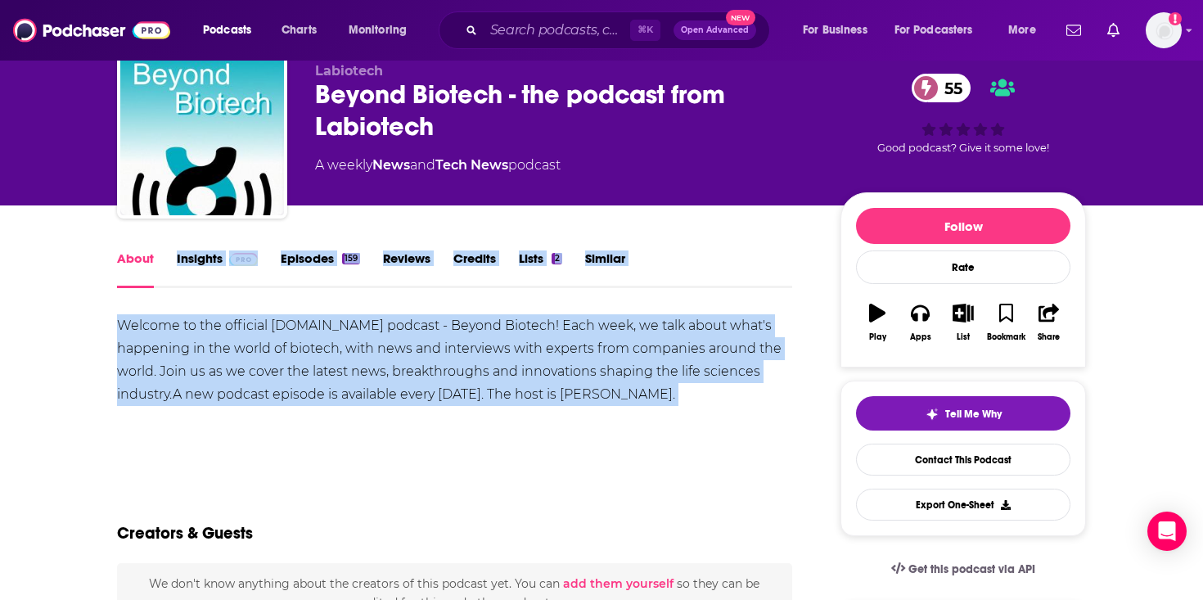
drag, startPoint x: 59, startPoint y: 279, endPoint x: 393, endPoint y: 494, distance: 397.4
click at [393, 494] on div "Creators & Guests" at bounding box center [454, 523] width 675 height 79
drag, startPoint x: 394, startPoint y: 530, endPoint x: 314, endPoint y: 317, distance: 227.9
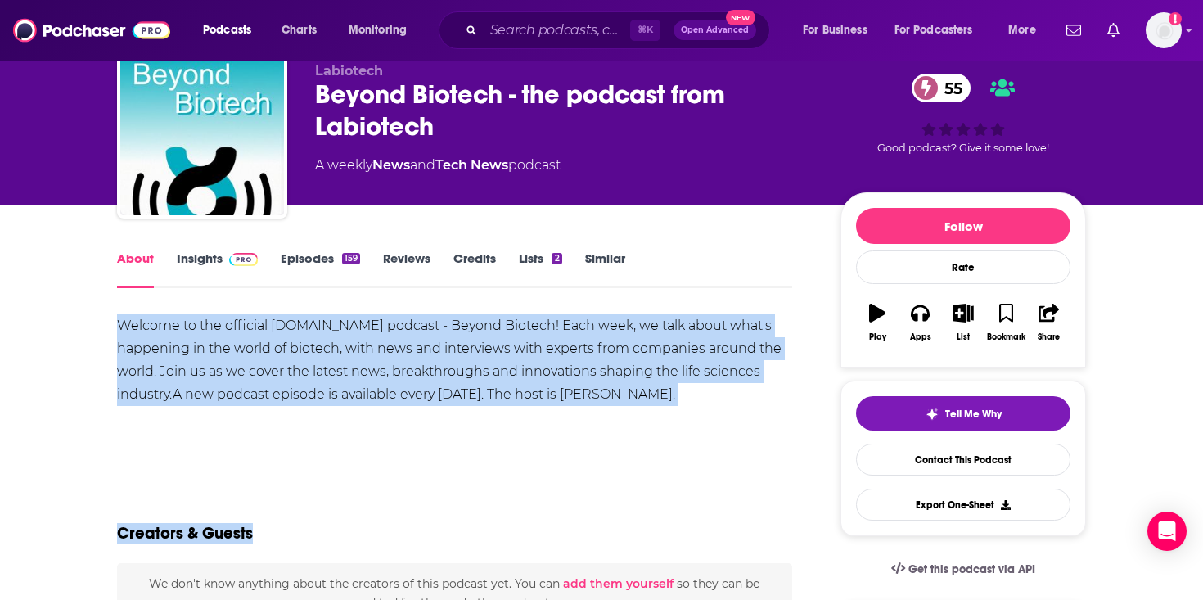
click at [313, 322] on div "Welcome to the official Labiotech.eu podcast - Beyond Biotech! Each week, we ta…" at bounding box center [454, 360] width 675 height 92
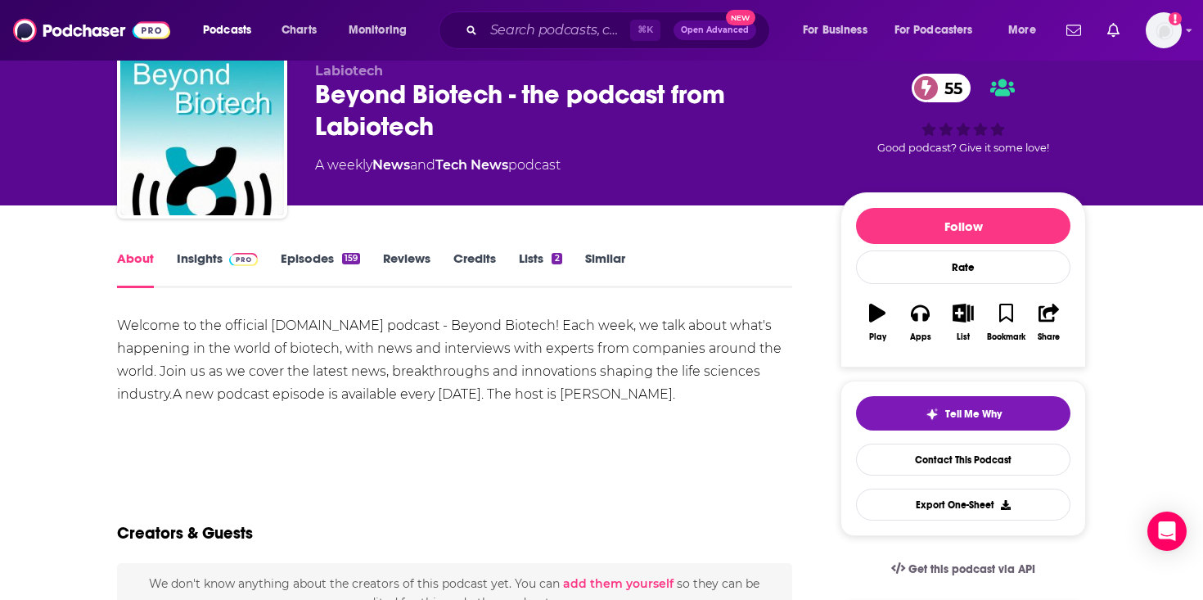
scroll to position [392, 0]
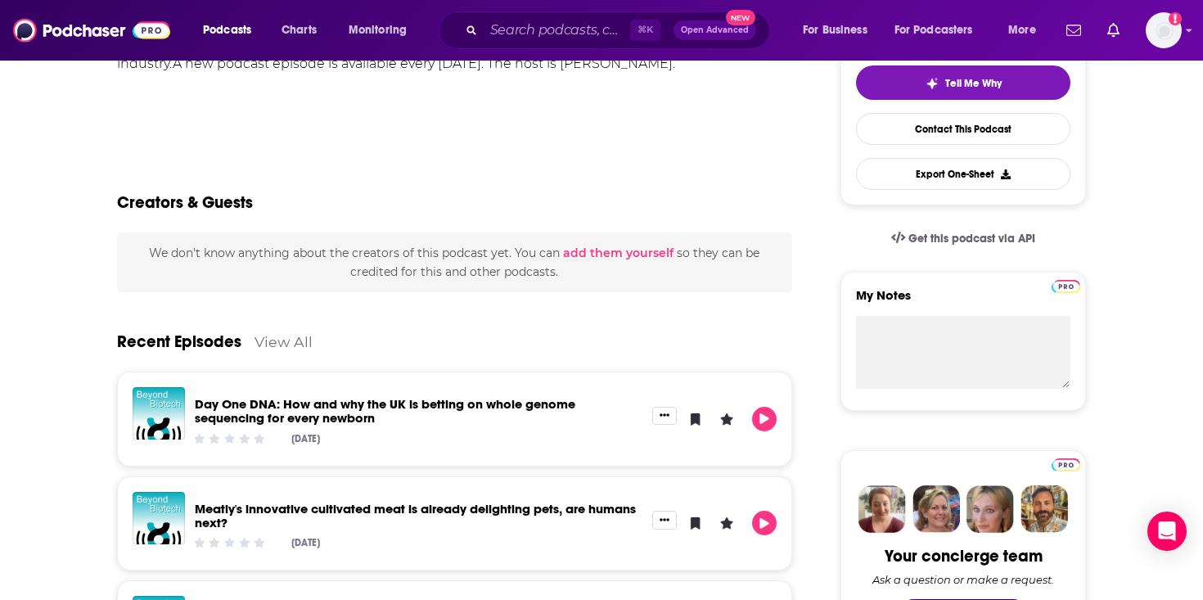
drag, startPoint x: 313, startPoint y: 322, endPoint x: 324, endPoint y: 566, distance: 245.0
click at [313, 355] on div "Recent Episodes View All" at bounding box center [454, 331] width 675 height 79
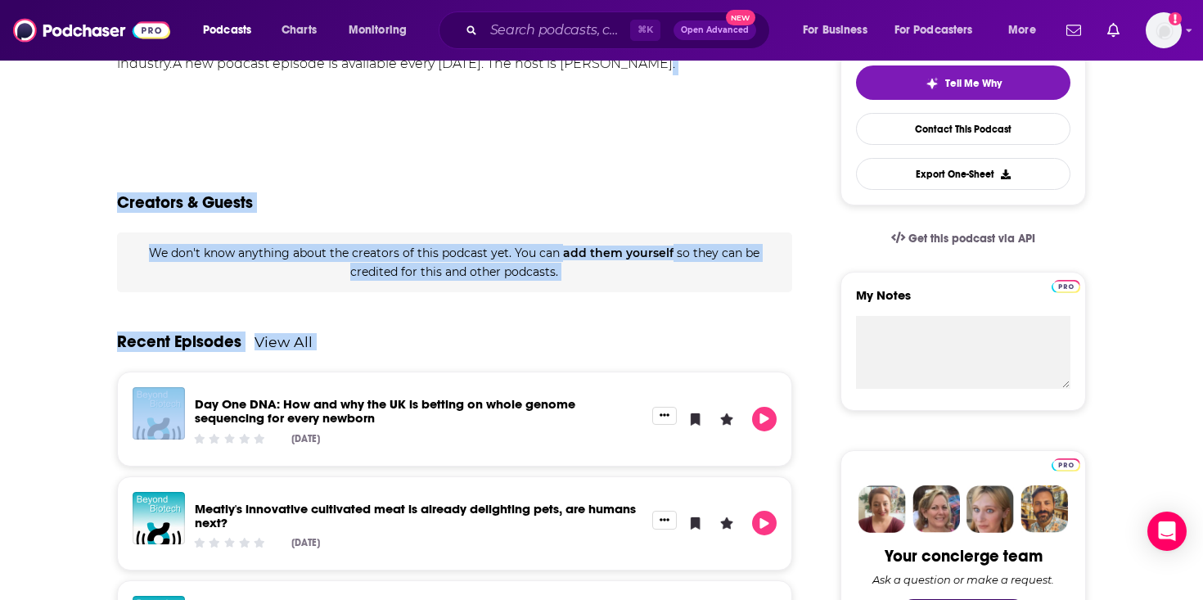
drag, startPoint x: 485, startPoint y: 97, endPoint x: 554, endPoint y: 422, distance: 332.4
drag, startPoint x: 542, startPoint y: 438, endPoint x: 503, endPoint y: 555, distance: 123.2
click at [503, 555] on div "Recent Episodes View All Day One DNA: How and why the UK is betting on whole ge…" at bounding box center [454, 488] width 675 height 393
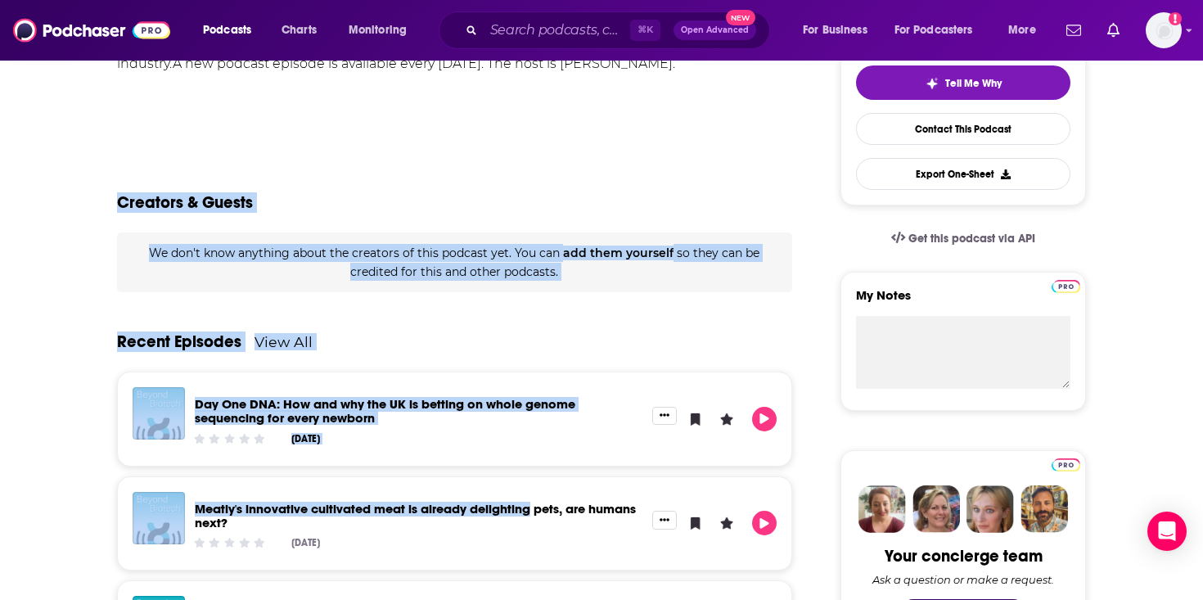
drag, startPoint x: 580, startPoint y: 178, endPoint x: 531, endPoint y: 503, distance: 328.7
click at [531, 503] on link "Meatly's innovative cultivated meat is already delighting pets, are humans next?" at bounding box center [415, 515] width 441 height 29
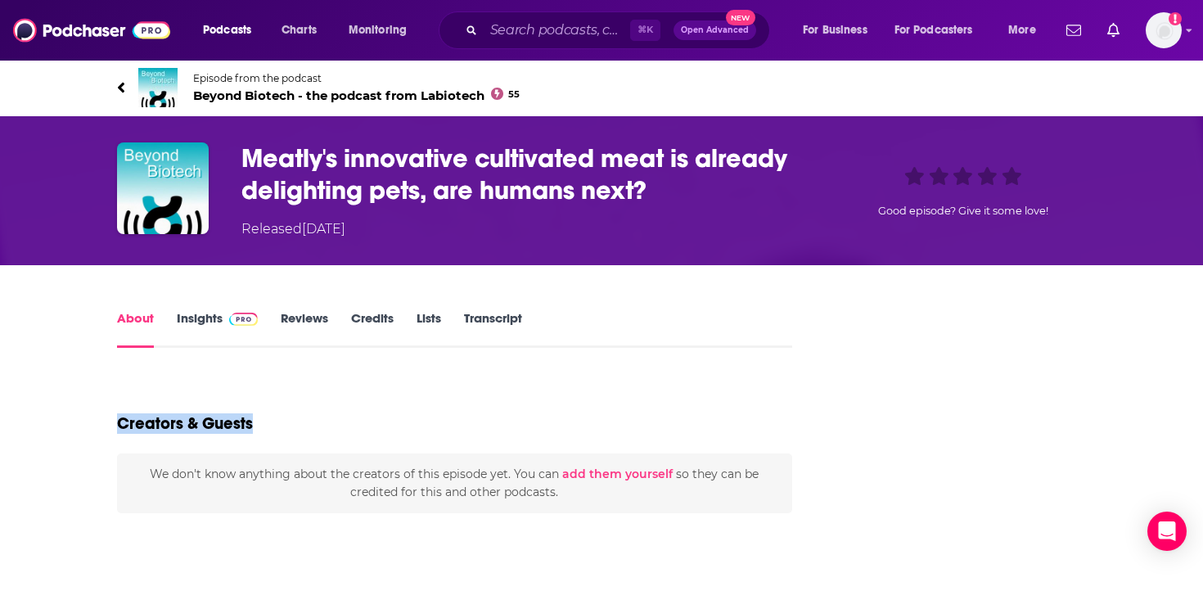
drag, startPoint x: 531, startPoint y: 503, endPoint x: 480, endPoint y: 178, distance: 329.1
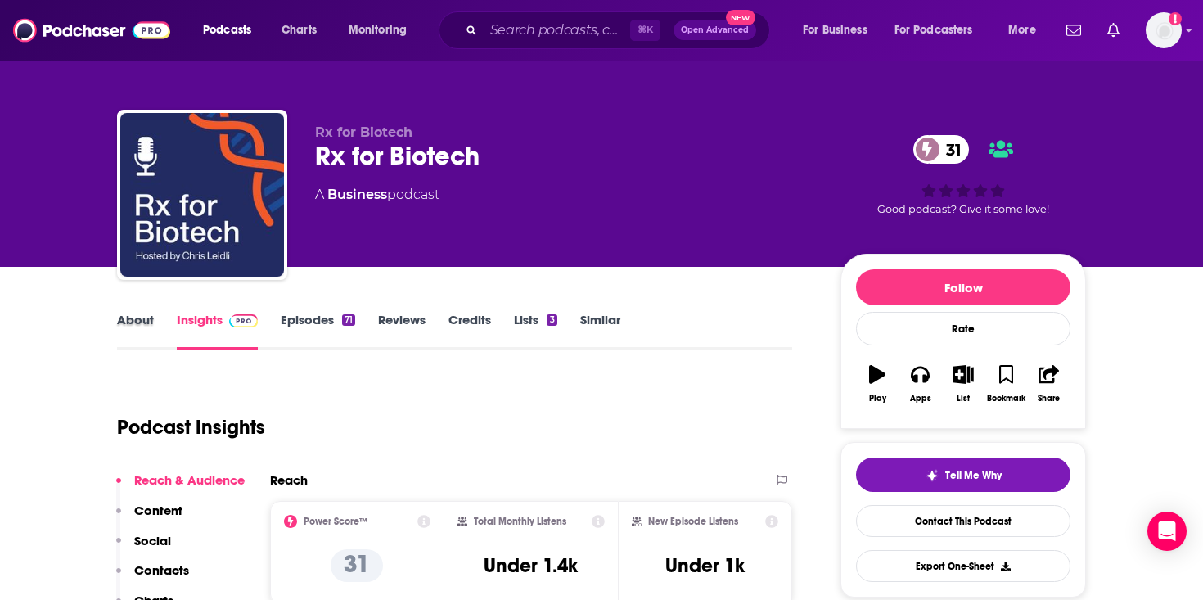
click at [153, 324] on div "About" at bounding box center [147, 331] width 60 height 38
click at [145, 320] on link "About" at bounding box center [135, 331] width 37 height 38
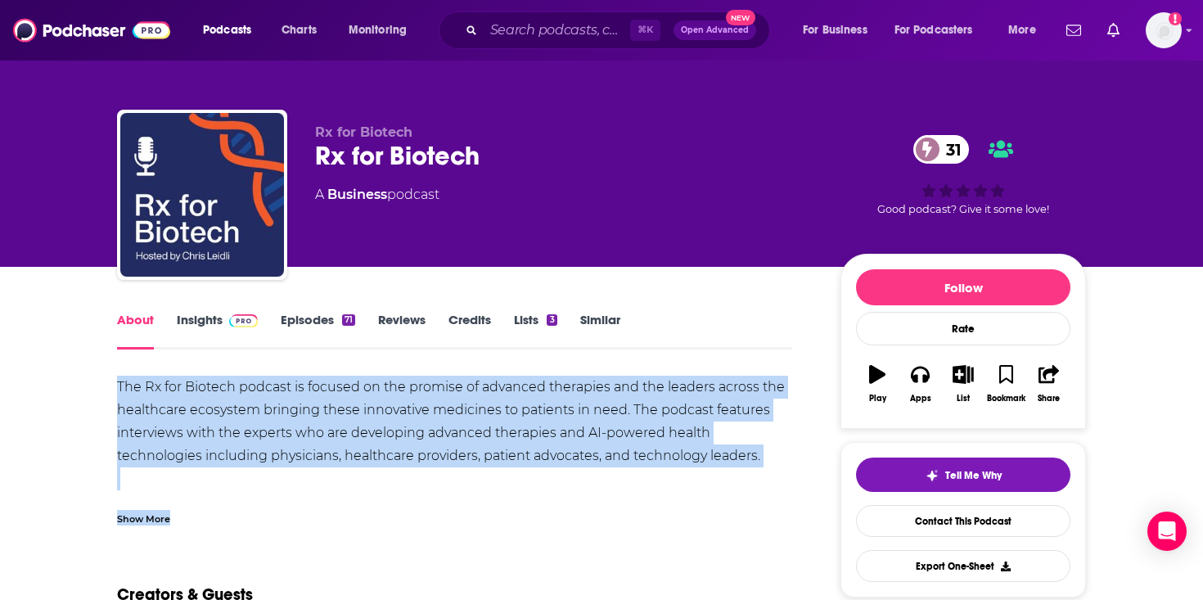
drag, startPoint x: 275, startPoint y: 372, endPoint x: 429, endPoint y: 585, distance: 262.7
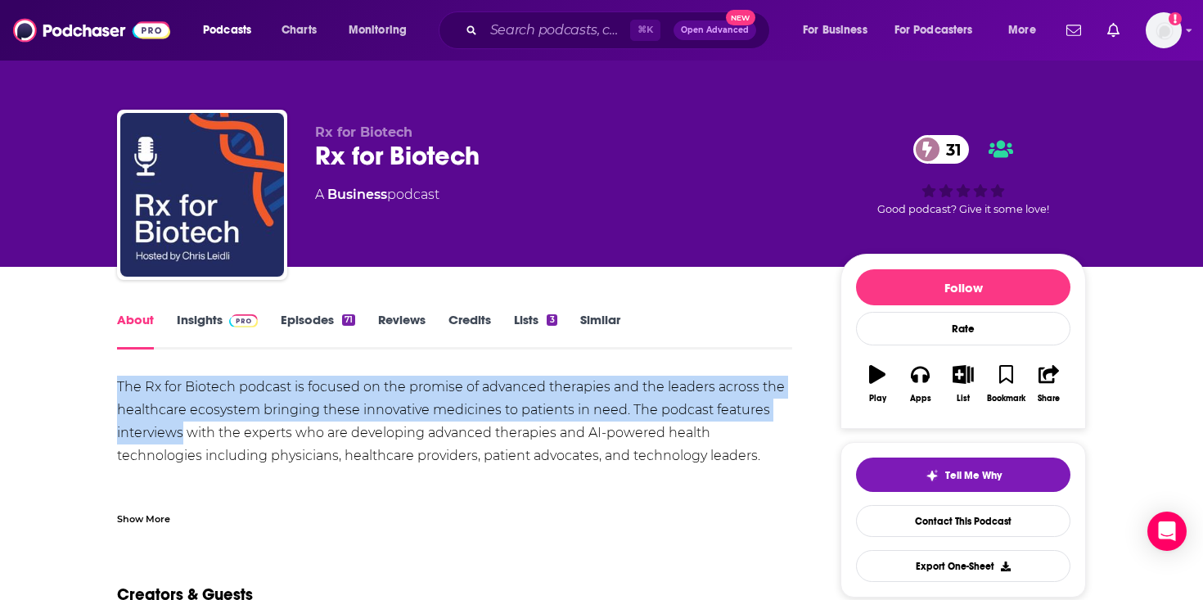
drag, startPoint x: 97, startPoint y: 395, endPoint x: 265, endPoint y: 524, distance: 211.4
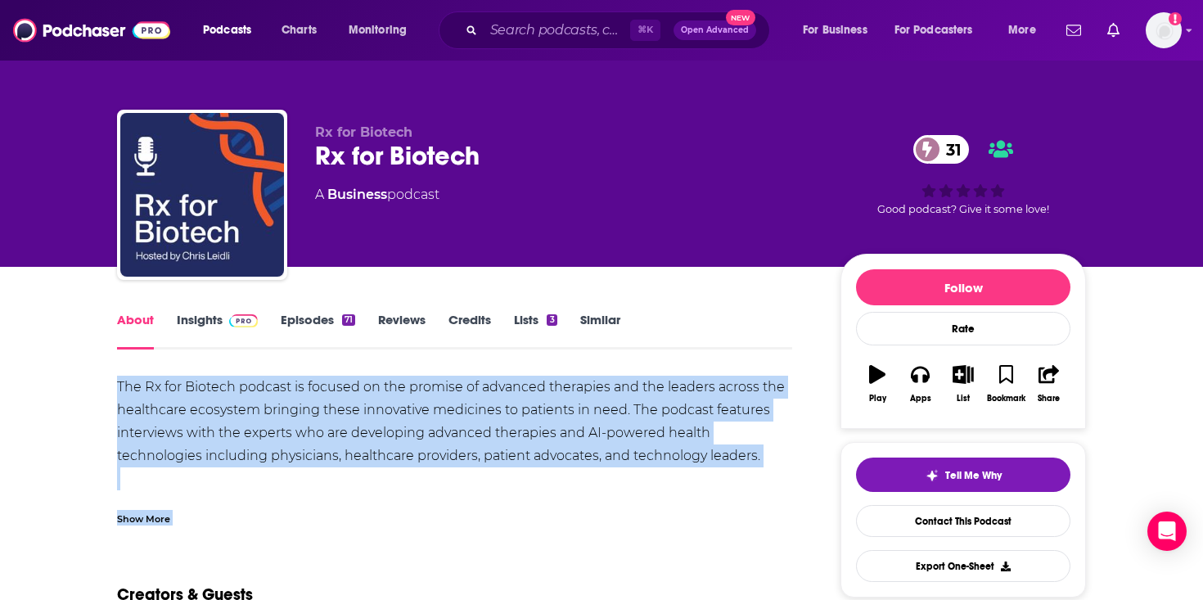
click at [265, 524] on div "Show More" at bounding box center [454, 513] width 675 height 28
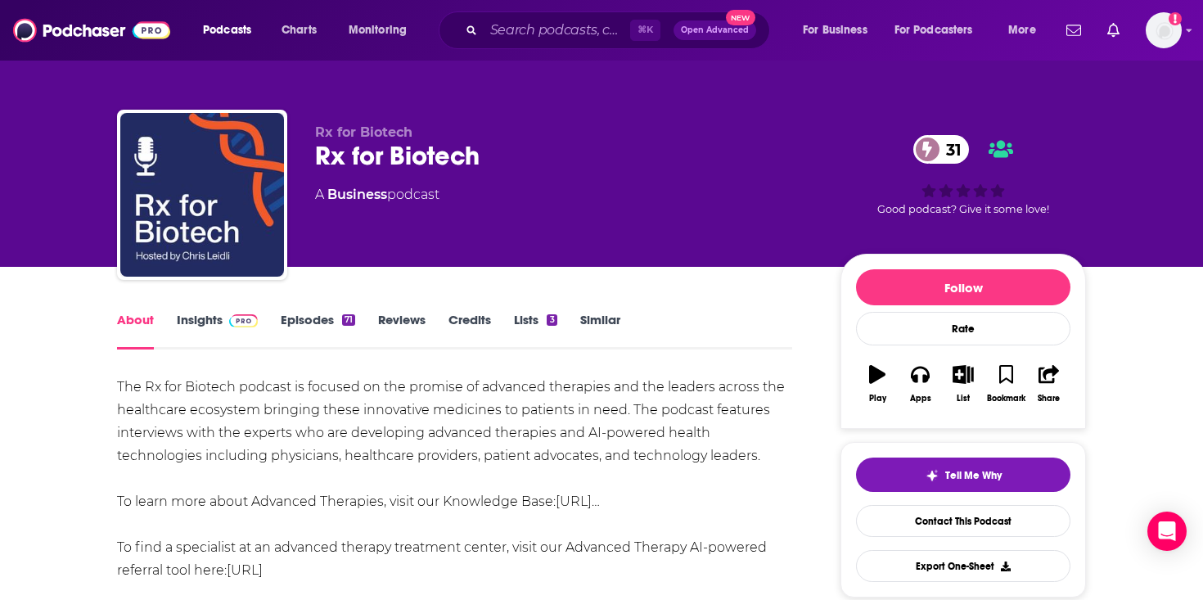
drag, startPoint x: 156, startPoint y: 377, endPoint x: 300, endPoint y: 583, distance: 251.0
click at [300, 583] on div "The Rx for Biotech podcast is focused on the promise of advanced therapies and …" at bounding box center [454, 502] width 675 height 252
click at [278, 409] on div "The Rx for Biotech podcast is focused on the promise of advanced therapies and …" at bounding box center [454, 502] width 675 height 252
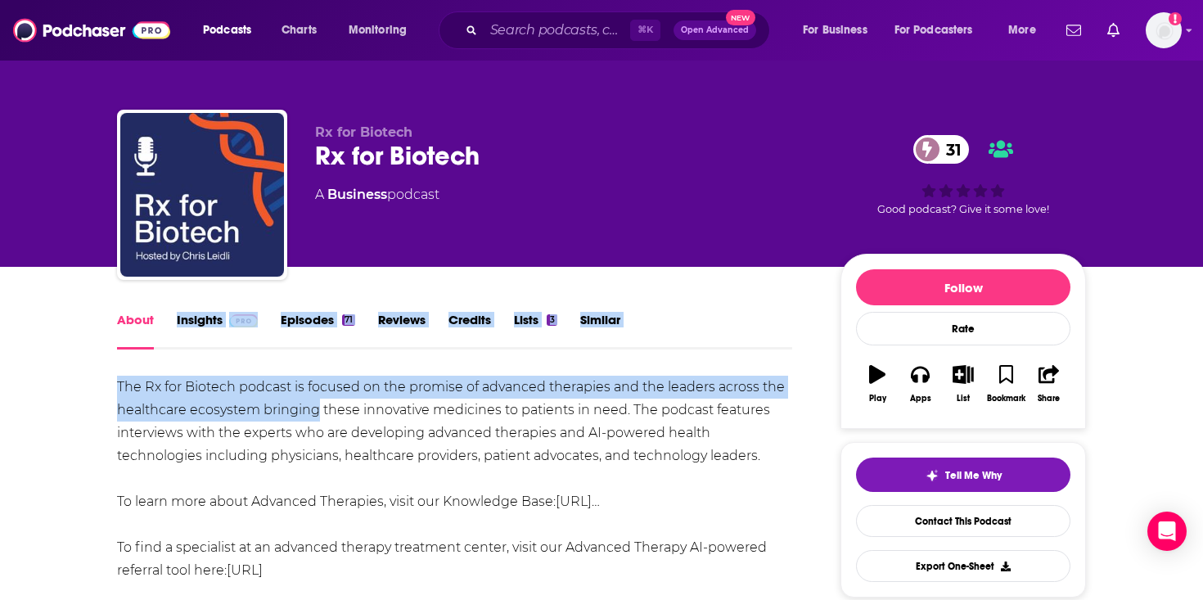
drag, startPoint x: 278, startPoint y: 409, endPoint x: 132, endPoint y: 342, distance: 161.2
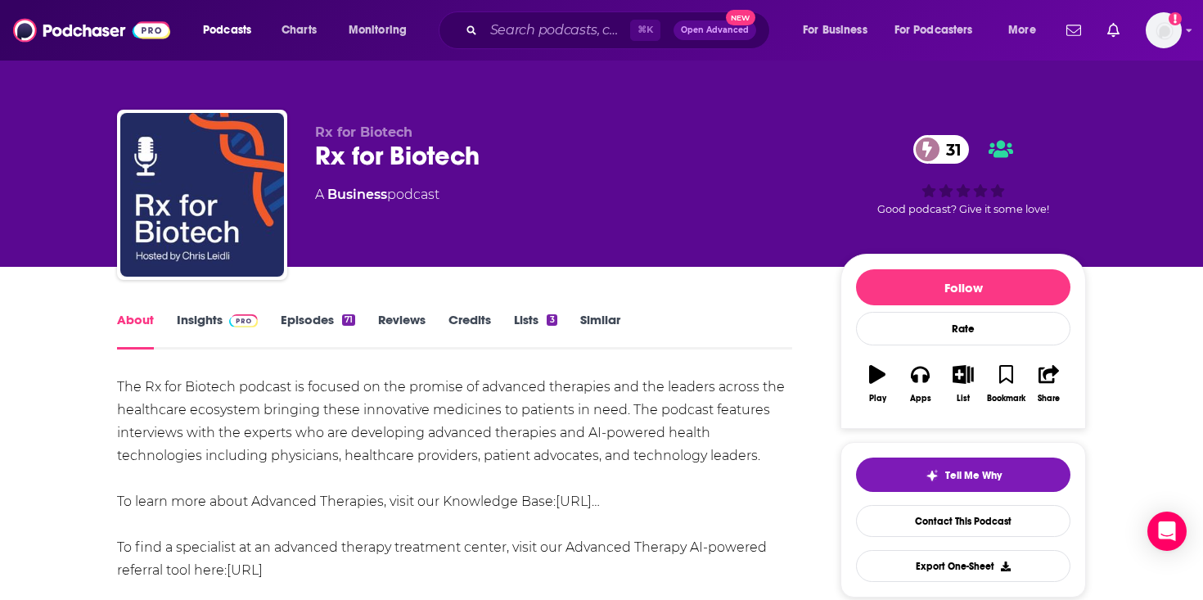
click at [201, 408] on div "The Rx for Biotech podcast is focused on the promise of advanced therapies and …" at bounding box center [454, 502] width 675 height 252
drag, startPoint x: 201, startPoint y: 408, endPoint x: 314, endPoint y: 535, distance: 169.9
click at [314, 535] on div "The Rx for Biotech podcast is focused on the promise of advanced therapies and …" at bounding box center [454, 502] width 675 height 252
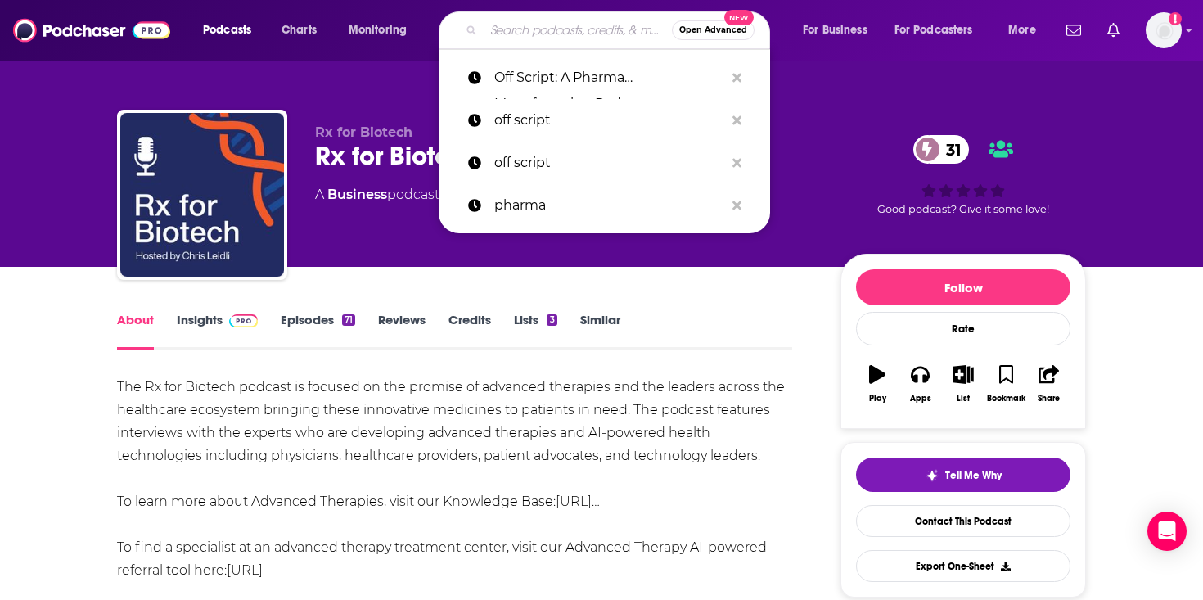
click at [545, 33] on input "Search podcasts, credits, & more..." at bounding box center [578, 30] width 188 height 26
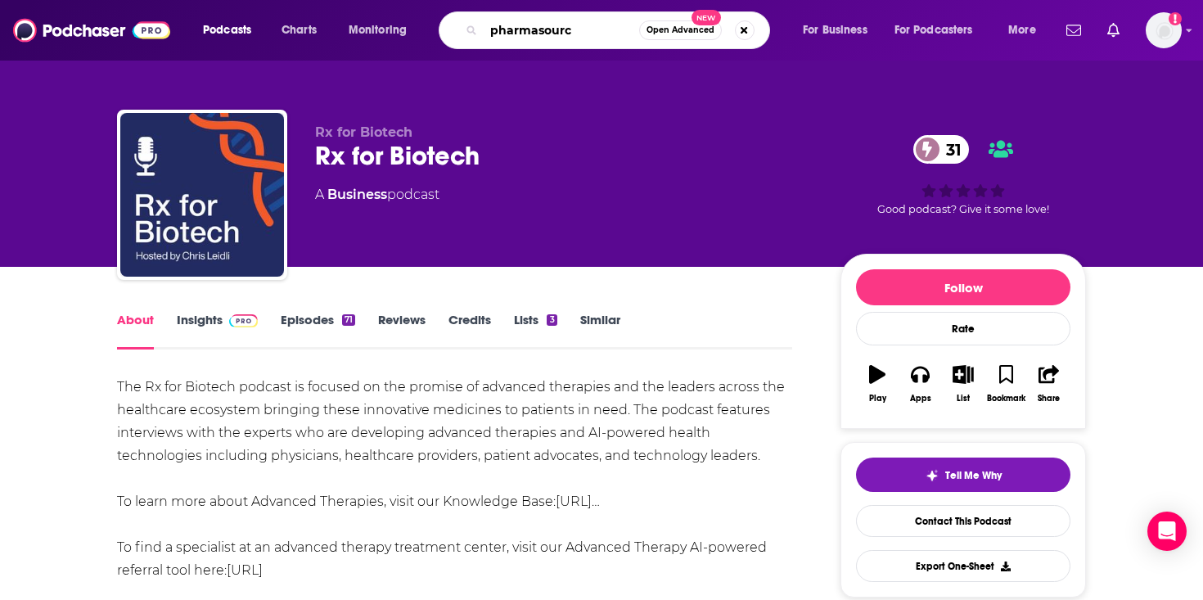
type input "pharmasource"
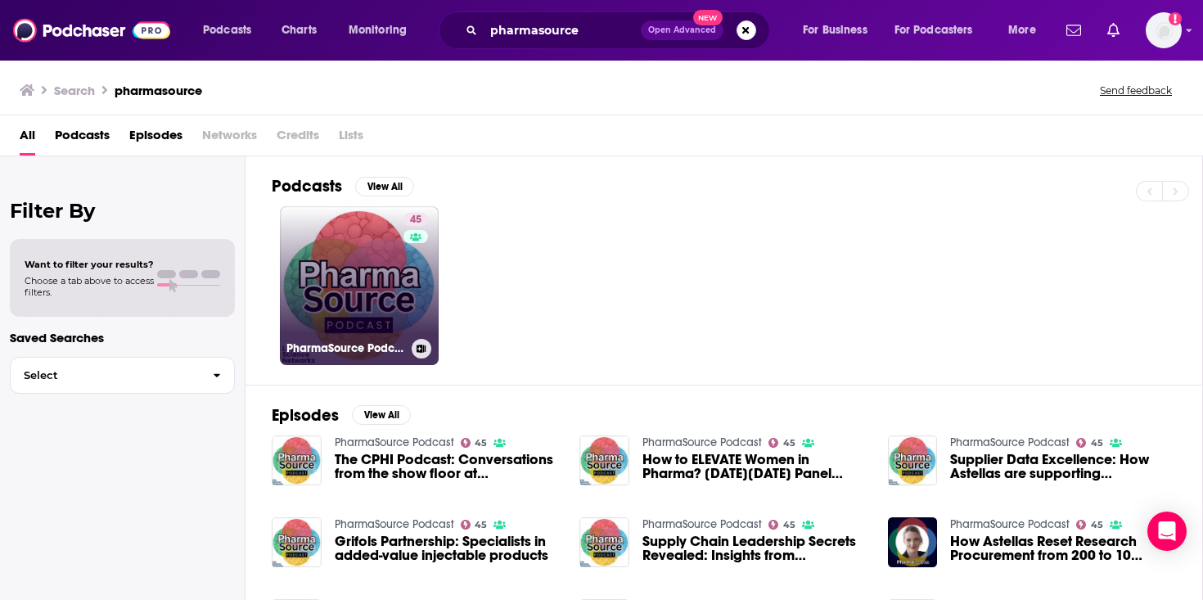
click at [366, 300] on link "45 PharmaSource Podcast" at bounding box center [359, 285] width 159 height 159
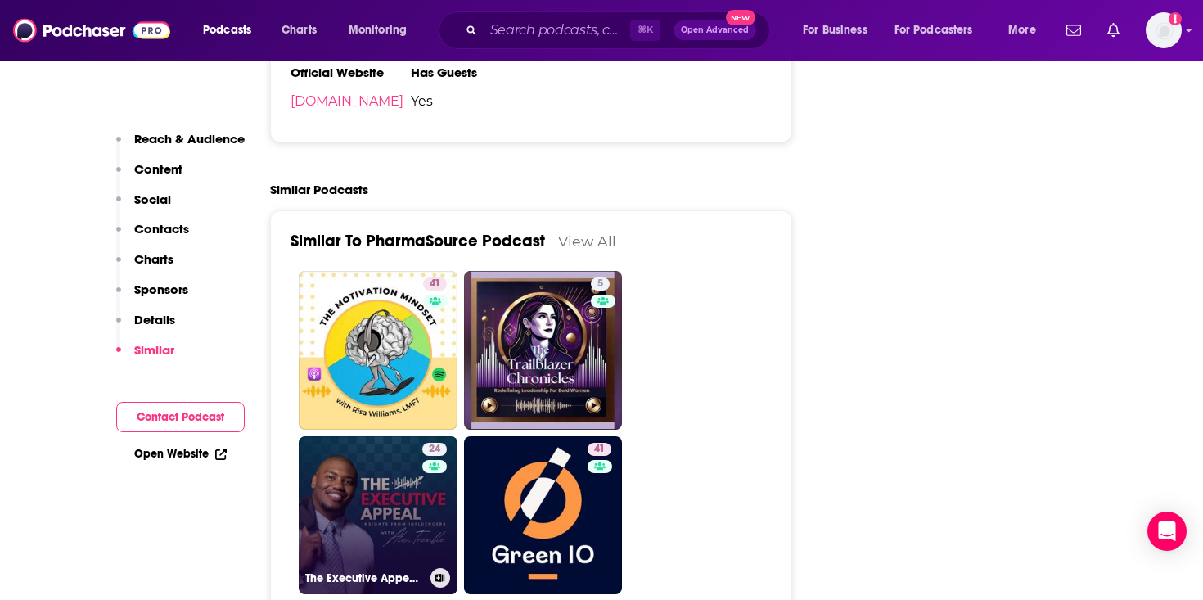
scroll to position [2704, 0]
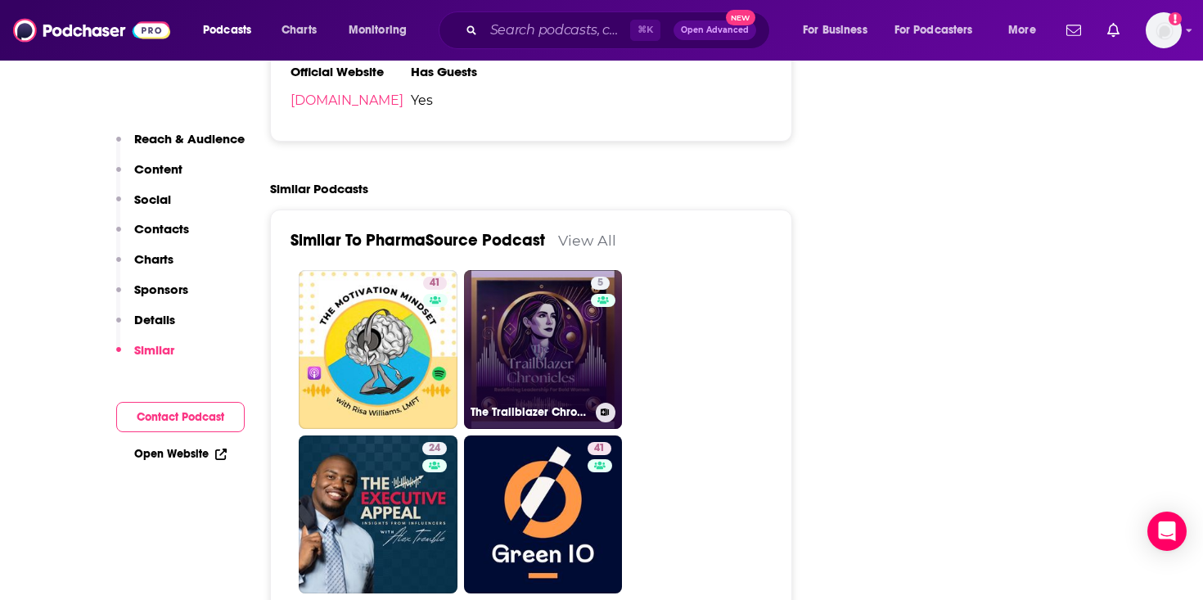
click at [555, 270] on link "5 The Trailblazer Chronicles: Redefining Leadership For Bold Women with Judy Ho…" at bounding box center [543, 349] width 159 height 159
type input "https://www.podchaser.com/podcasts/the-trailblazer-chronicles-red-771076"
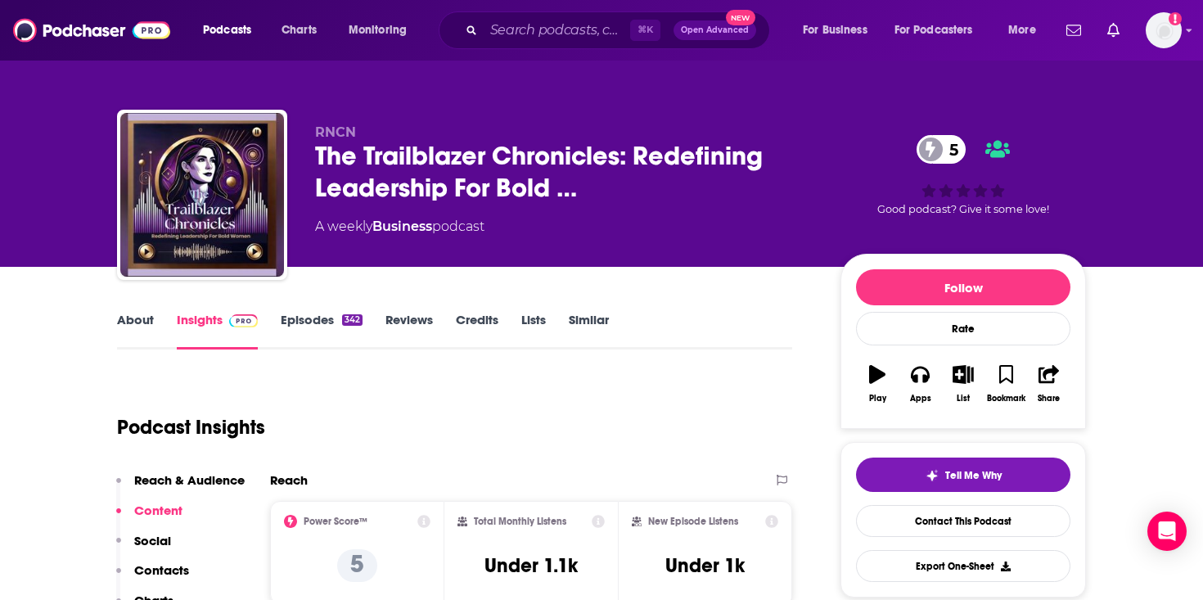
click at [300, 322] on link "Episodes 342" at bounding box center [322, 331] width 82 height 38
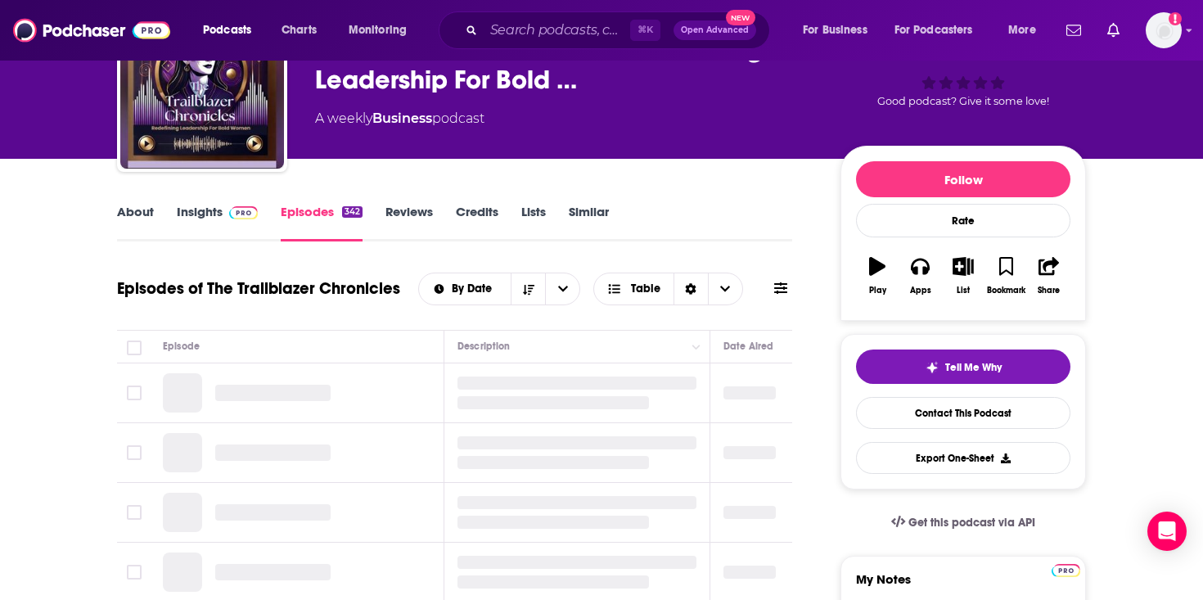
scroll to position [336, 0]
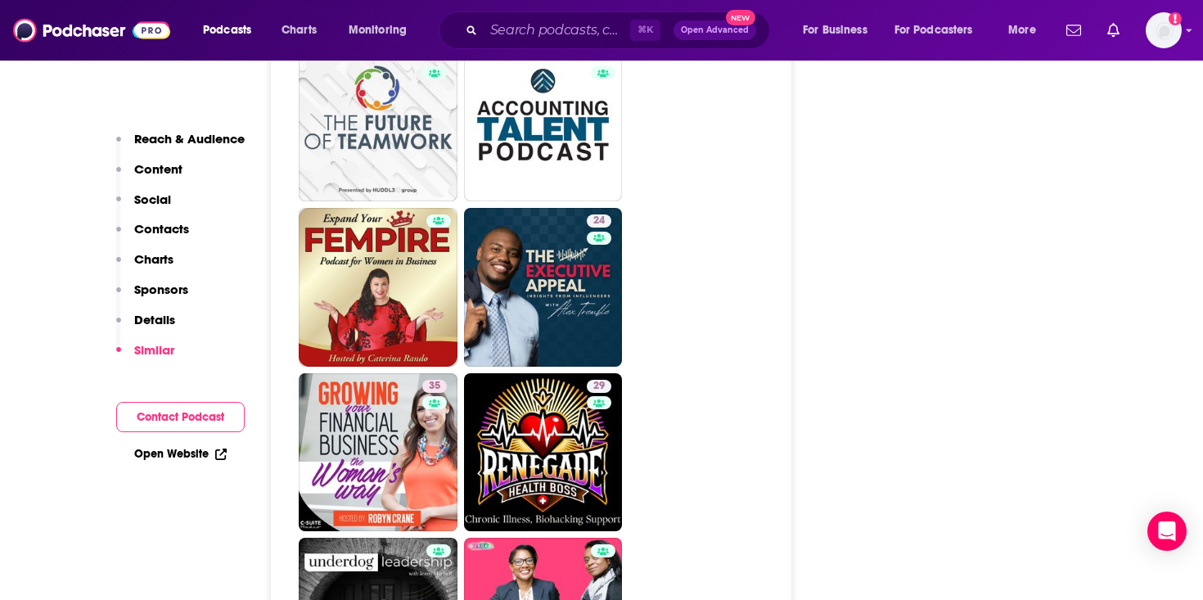
scroll to position [2941, 0]
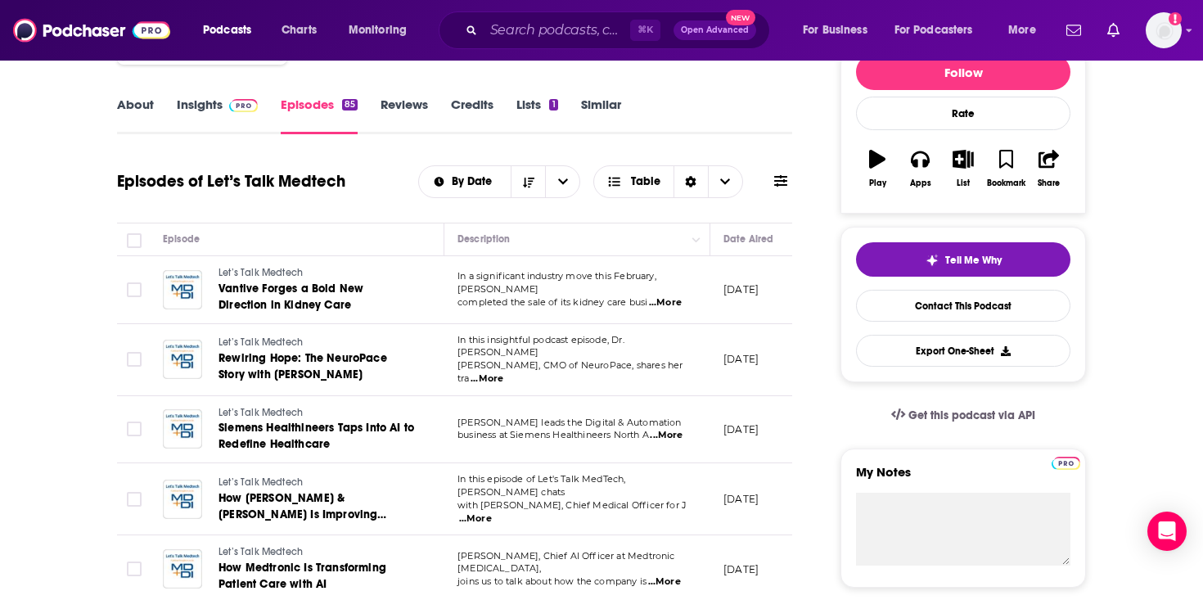
scroll to position [219, 0]
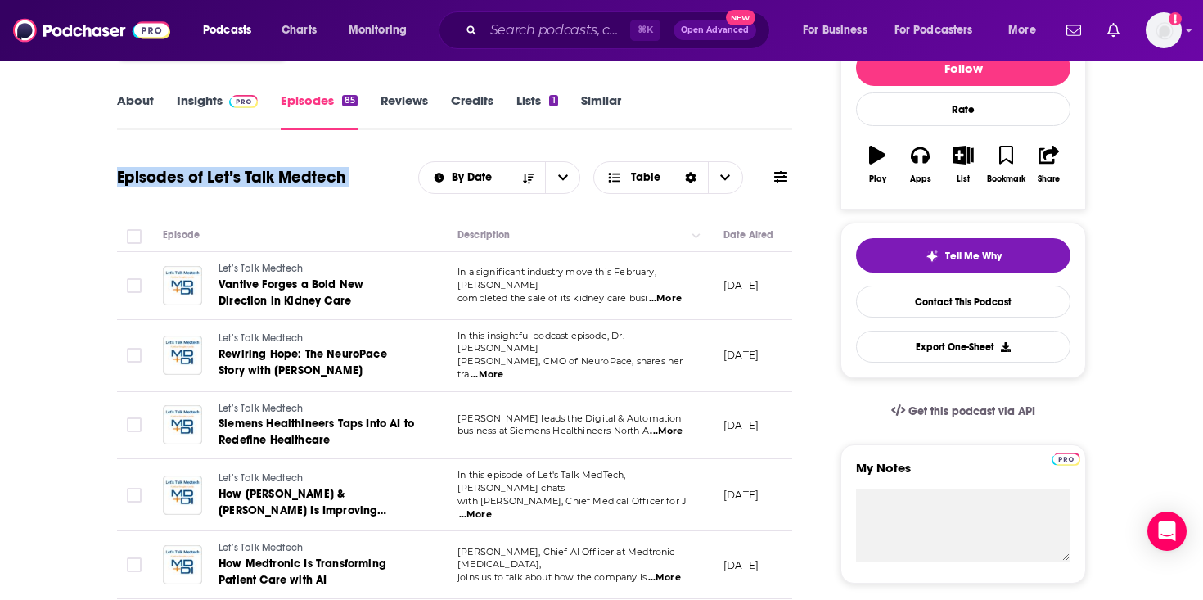
drag, startPoint x: 397, startPoint y: 196, endPoint x: 98, endPoint y: 160, distance: 300.9
drag, startPoint x: 98, startPoint y: 160, endPoint x: 269, endPoint y: 247, distance: 191.8
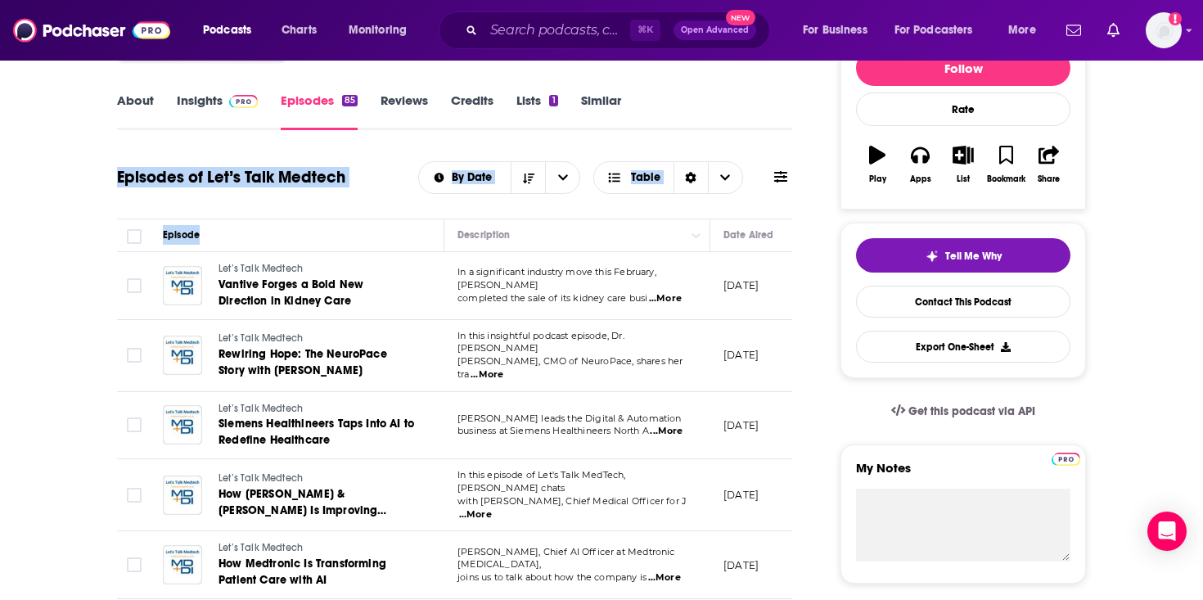
click at [280, 199] on div "Episodes of Let’s Talk Medtech By Date Table" at bounding box center [454, 187] width 675 height 63
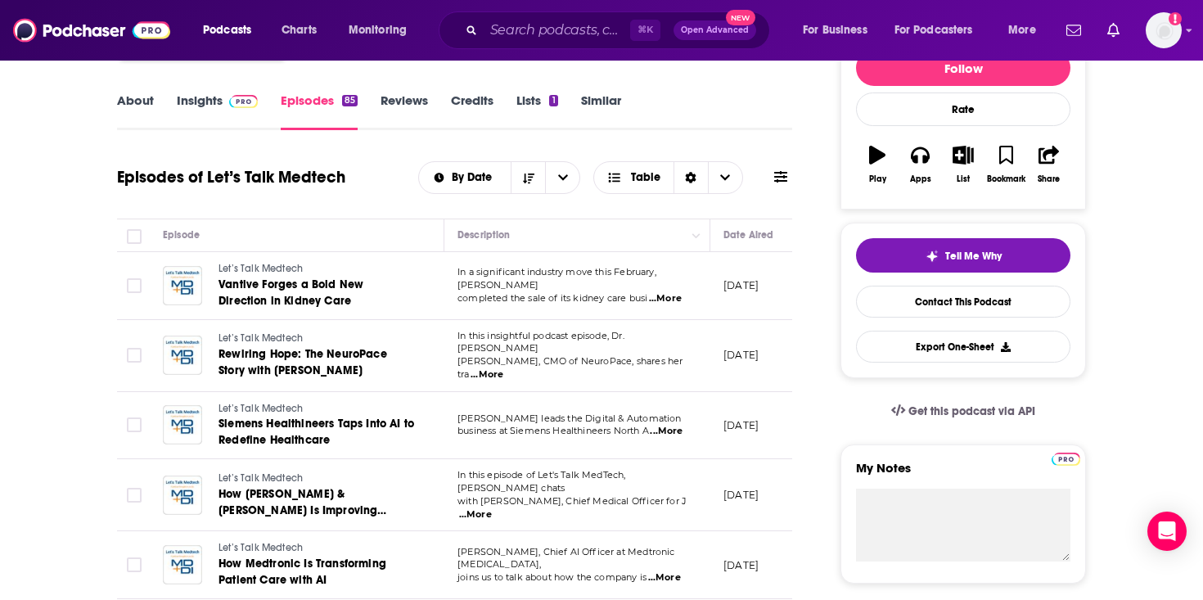
drag, startPoint x: 280, startPoint y: 199, endPoint x: 135, endPoint y: 200, distance: 144.9
click at [135, 200] on div "Episodes of Let’s Talk Medtech By Date Table" at bounding box center [454, 187] width 675 height 63
